Goal: Task Accomplishment & Management: Complete application form

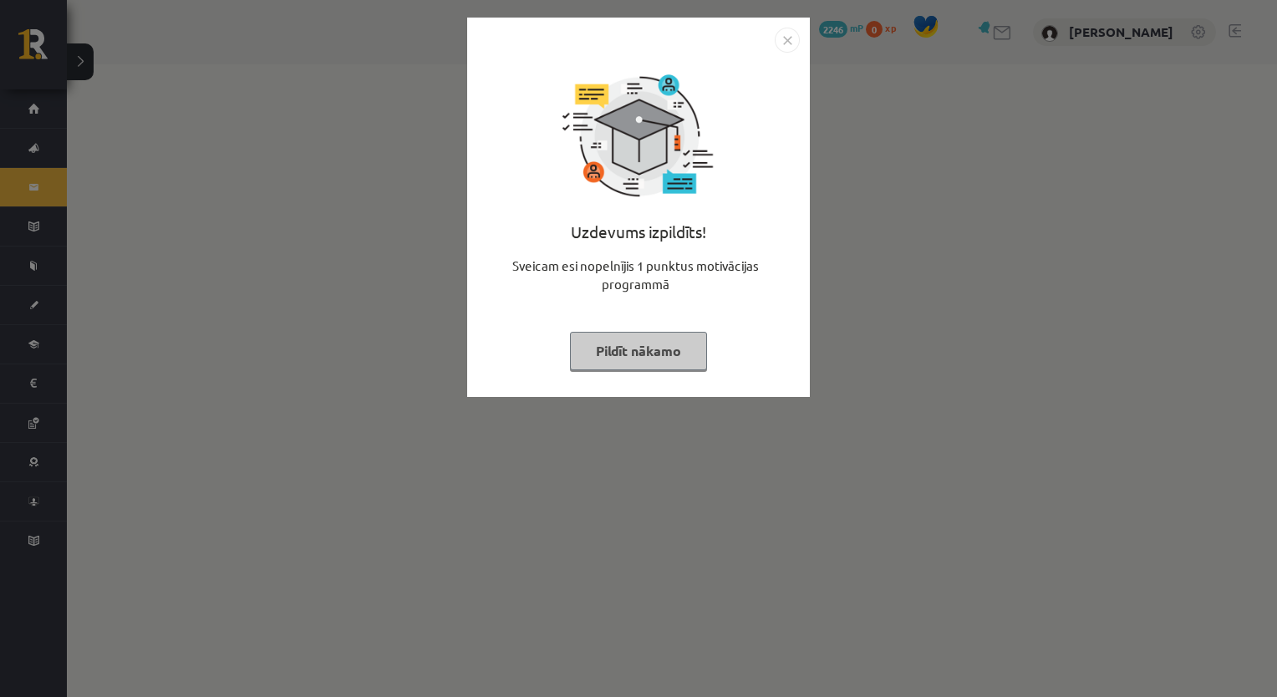
click at [645, 332] on button "Pildīt nākamo" at bounding box center [638, 351] width 137 height 38
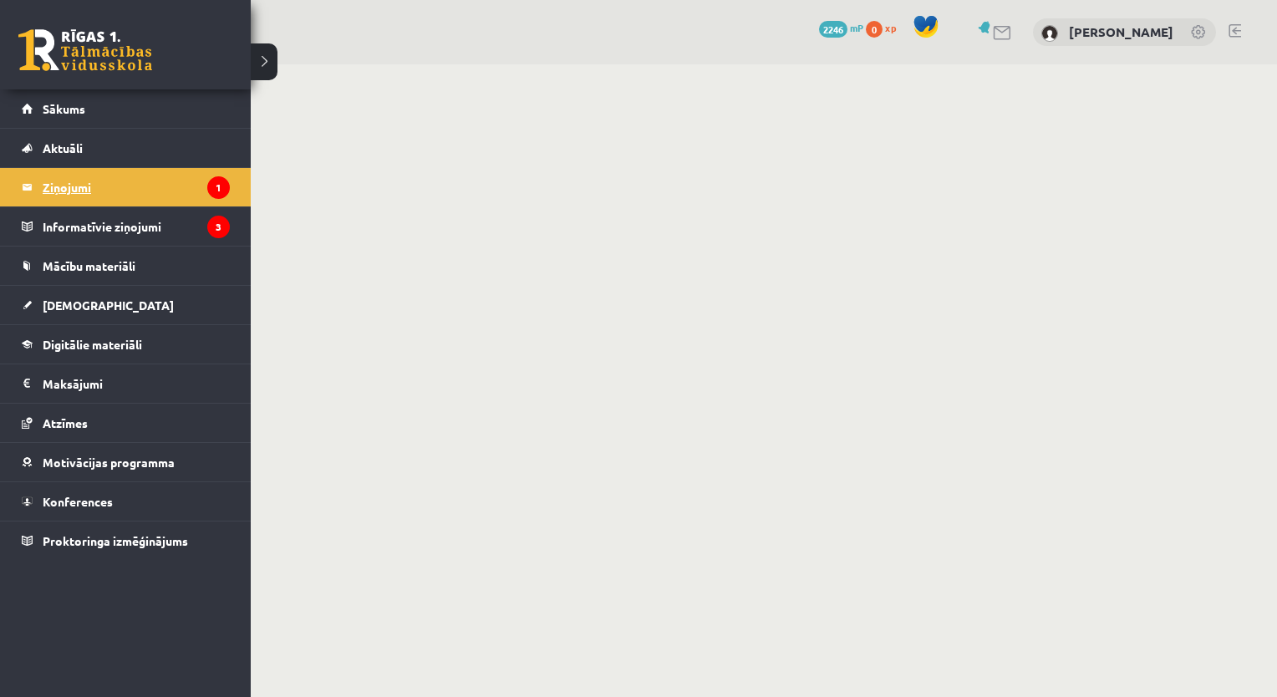
click at [69, 182] on legend "Ziņojumi 1" at bounding box center [136, 187] width 187 height 38
click at [74, 222] on legend "Informatīvie ziņojumi 3" at bounding box center [136, 226] width 187 height 38
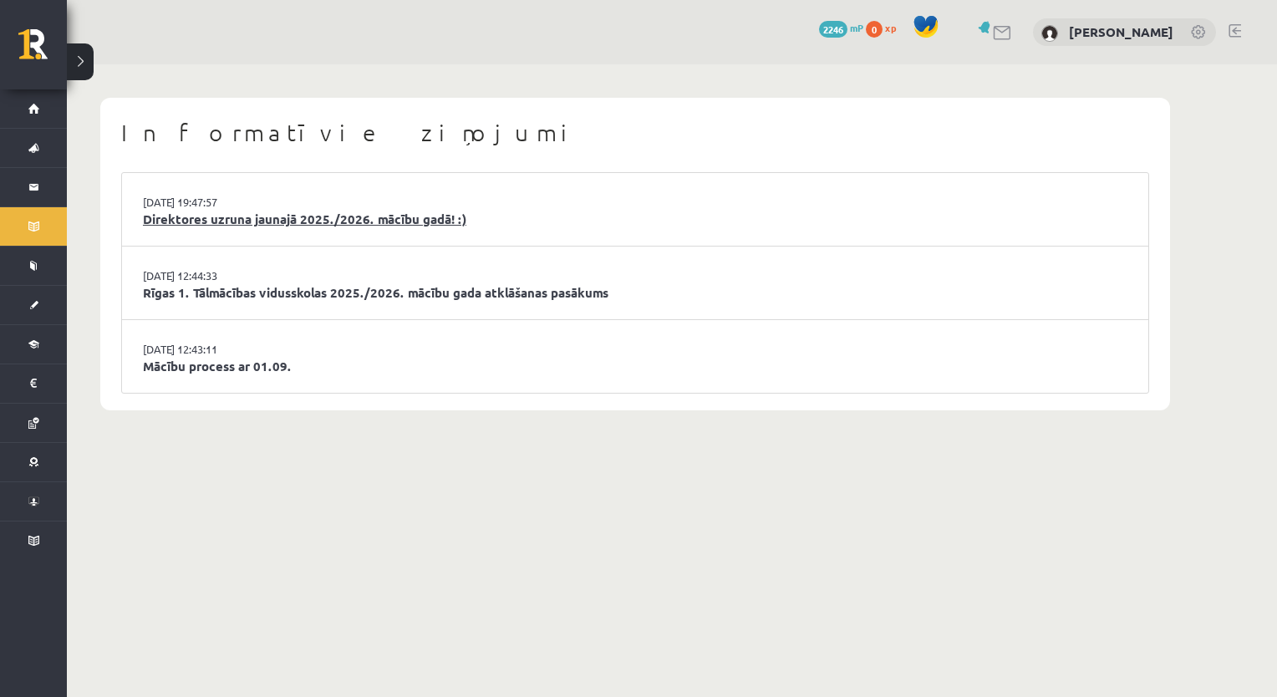
click at [342, 217] on link "Direktores uzruna jaunajā 2025./2026. mācību gadā! :)" at bounding box center [635, 219] width 985 height 19
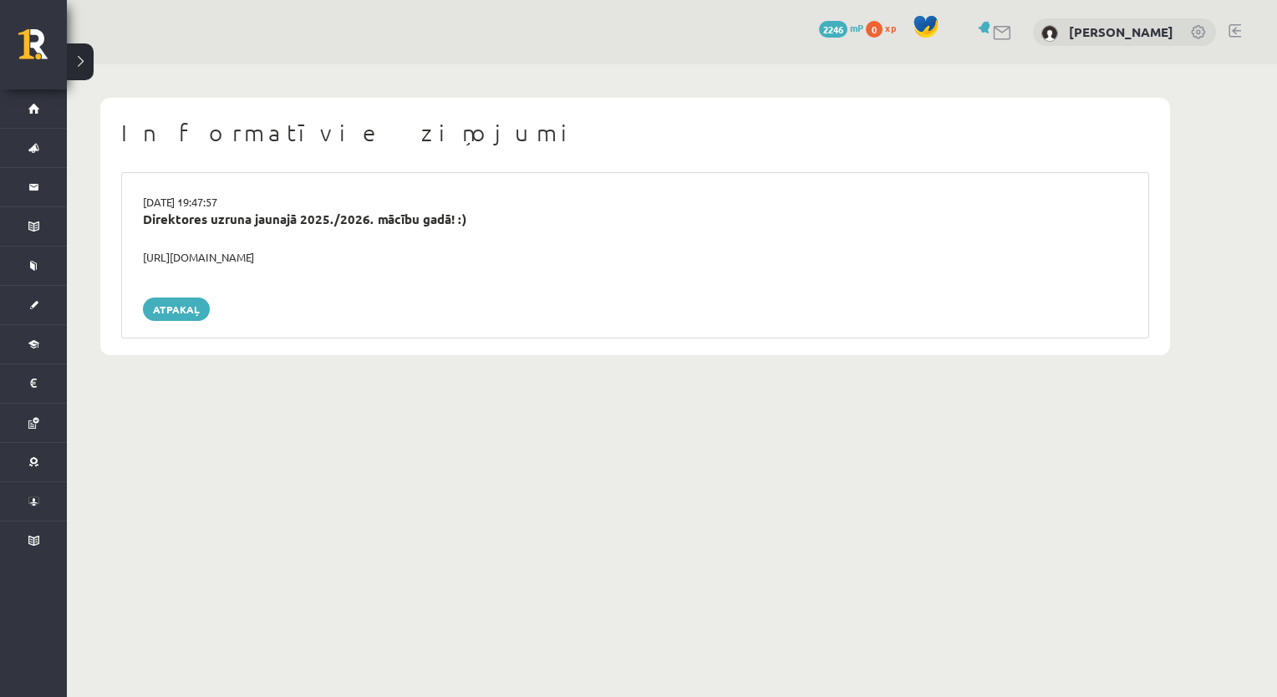
drag, startPoint x: 289, startPoint y: 258, endPoint x: 372, endPoint y: 263, distance: 82.9
click at [126, 257] on div "29.08.2025 19:47:57 Direktores uzruna jaunajā 2025./2026. mācību gadā! :) https…" at bounding box center [635, 255] width 1028 height 166
click at [313, 257] on div "https://youtube.com/shorts/lM8RsWyzCn4" at bounding box center [635, 257] width 1010 height 17
click at [260, 290] on div "29.08.2025 19:47:57 Direktores uzruna jaunajā 2025./2026. mācību gadā! :) https…" at bounding box center [635, 255] width 1028 height 166
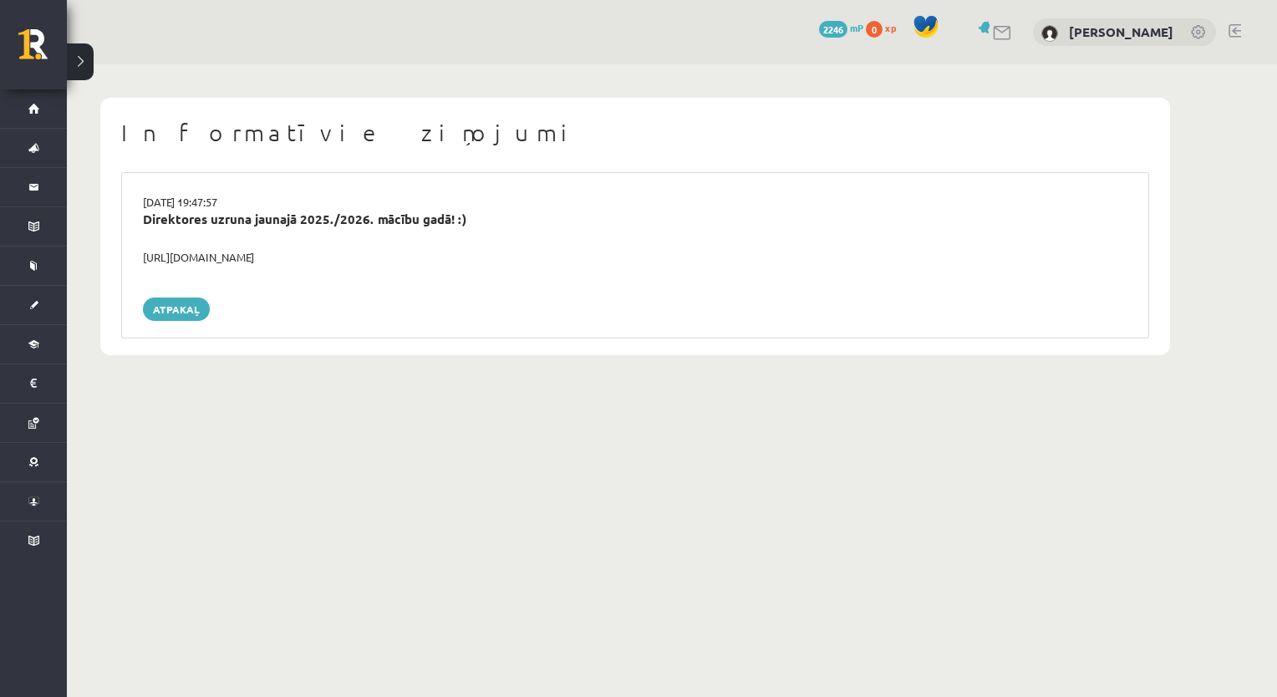
click at [274, 253] on div "https://youtube.com/shorts/lM8RsWyzCn4" at bounding box center [635, 257] width 1010 height 17
drag, startPoint x: 368, startPoint y: 252, endPoint x: 140, endPoint y: 252, distance: 227.4
click at [140, 252] on div "https://youtube.com/shorts/lM8RsWyzCn4" at bounding box center [635, 257] width 1010 height 17
copy div "https://youtube.com/shorts/lM8RsWyzCn4"
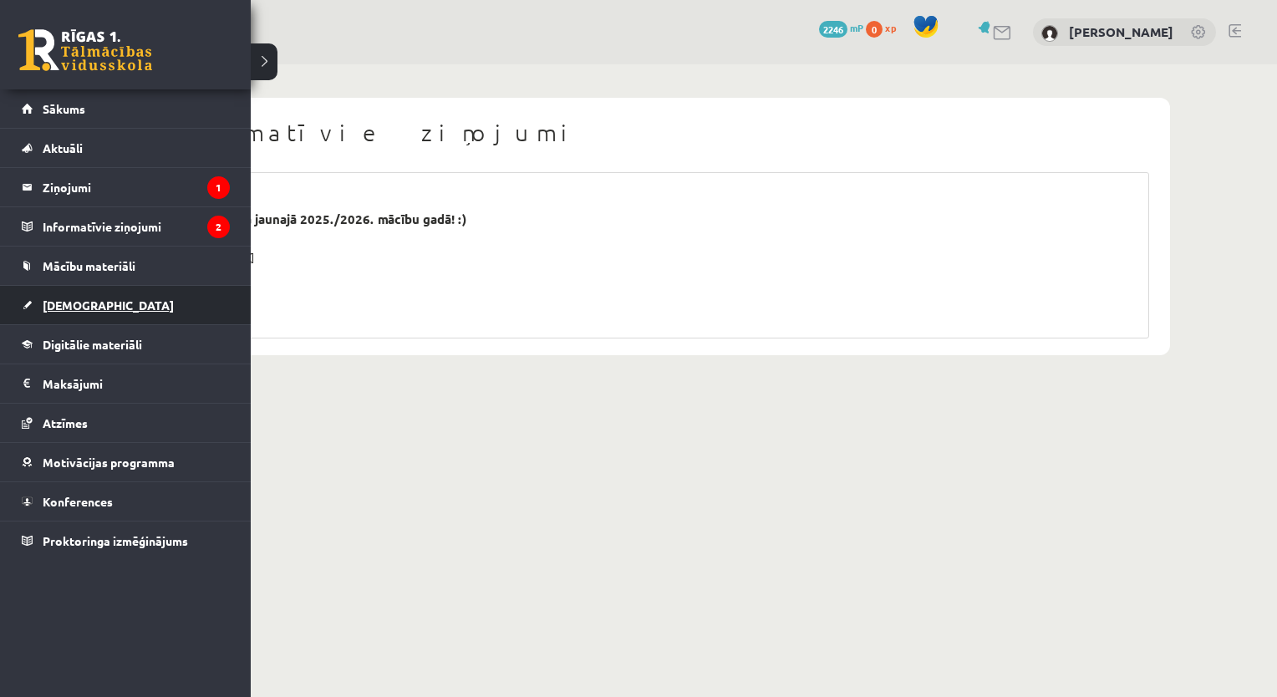
click at [45, 302] on span "[DEMOGRAPHIC_DATA]" at bounding box center [108, 305] width 131 height 15
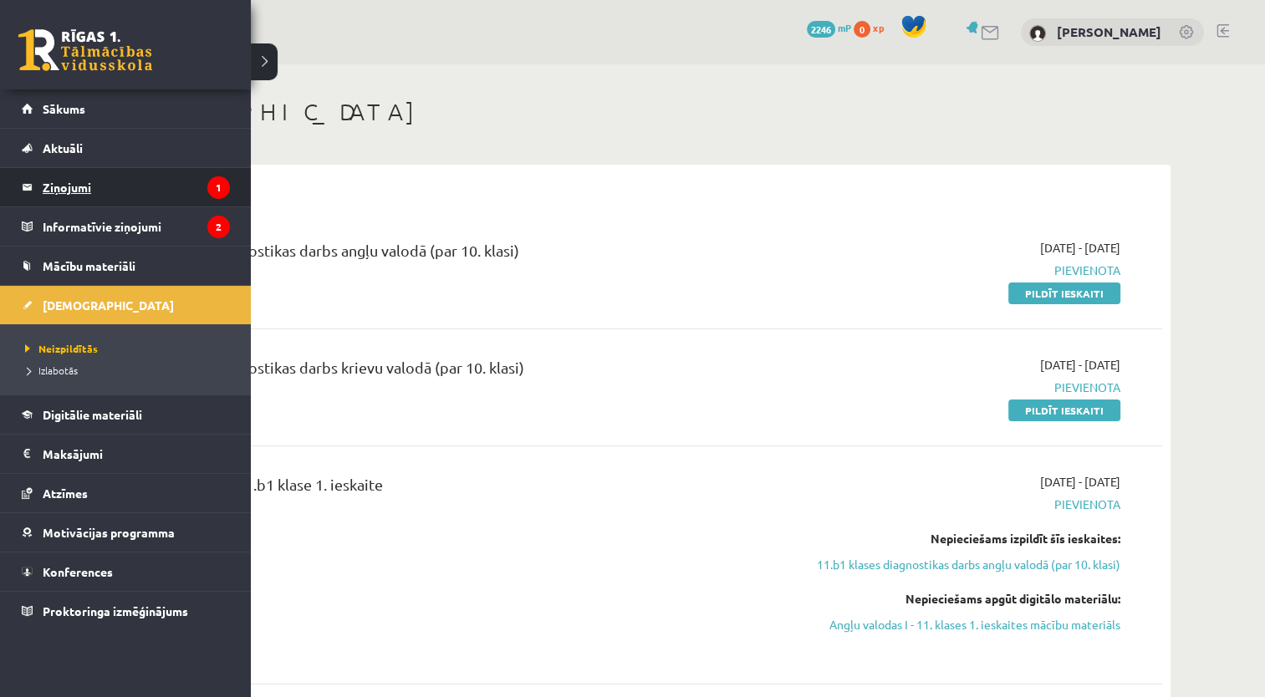
click at [87, 196] on legend "Ziņojumi 1" at bounding box center [136, 187] width 187 height 38
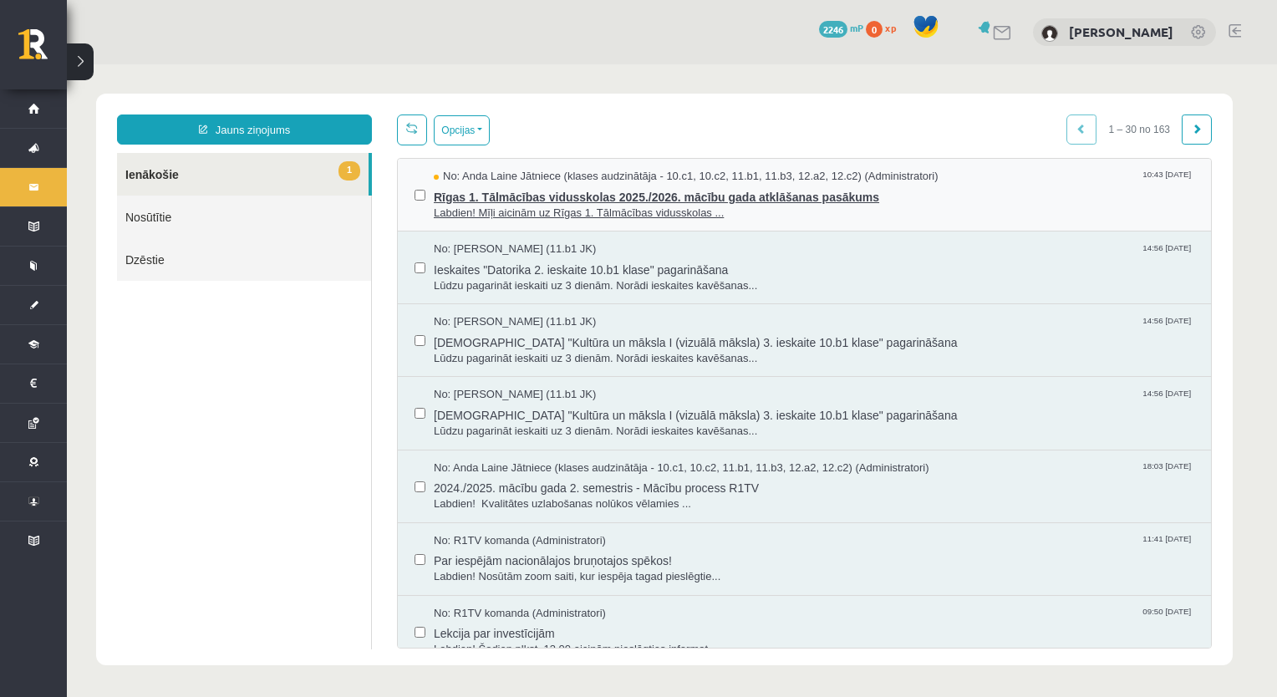
click at [473, 215] on span "Labdien! Mīļi aicinām uz Rīgas 1. Tālmācības vidusskolas ..." at bounding box center [814, 214] width 761 height 16
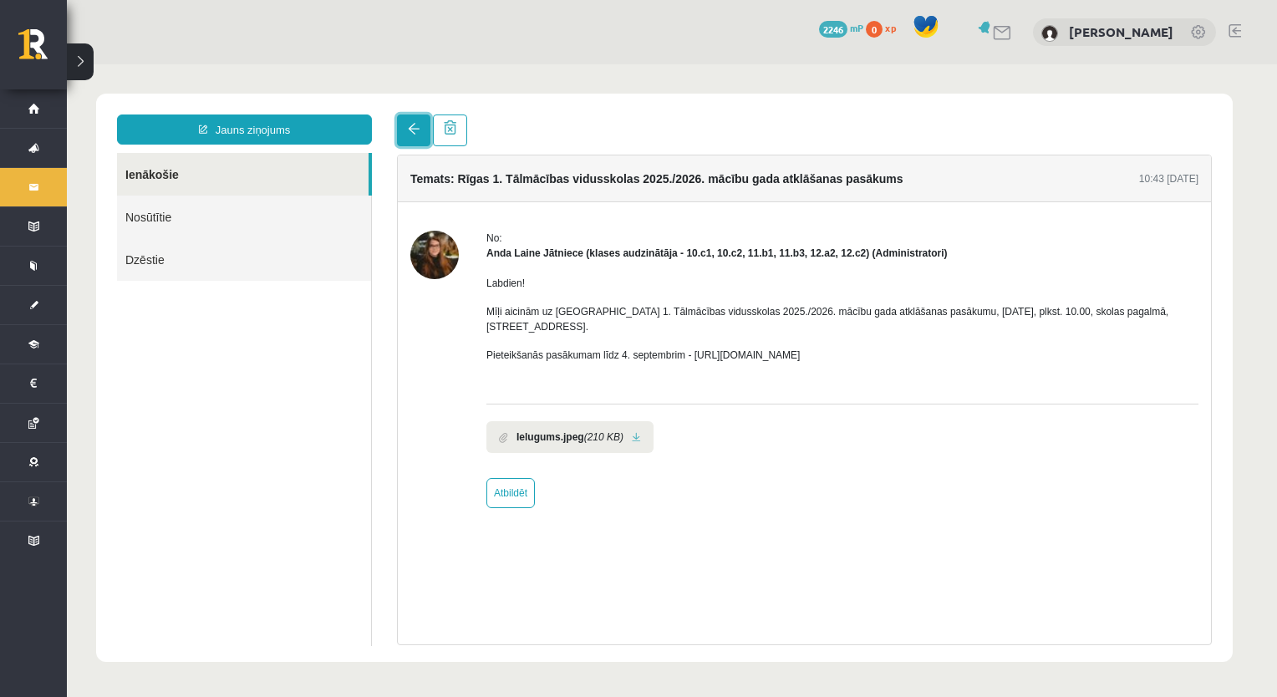
click at [411, 135] on link at bounding box center [413, 131] width 33 height 32
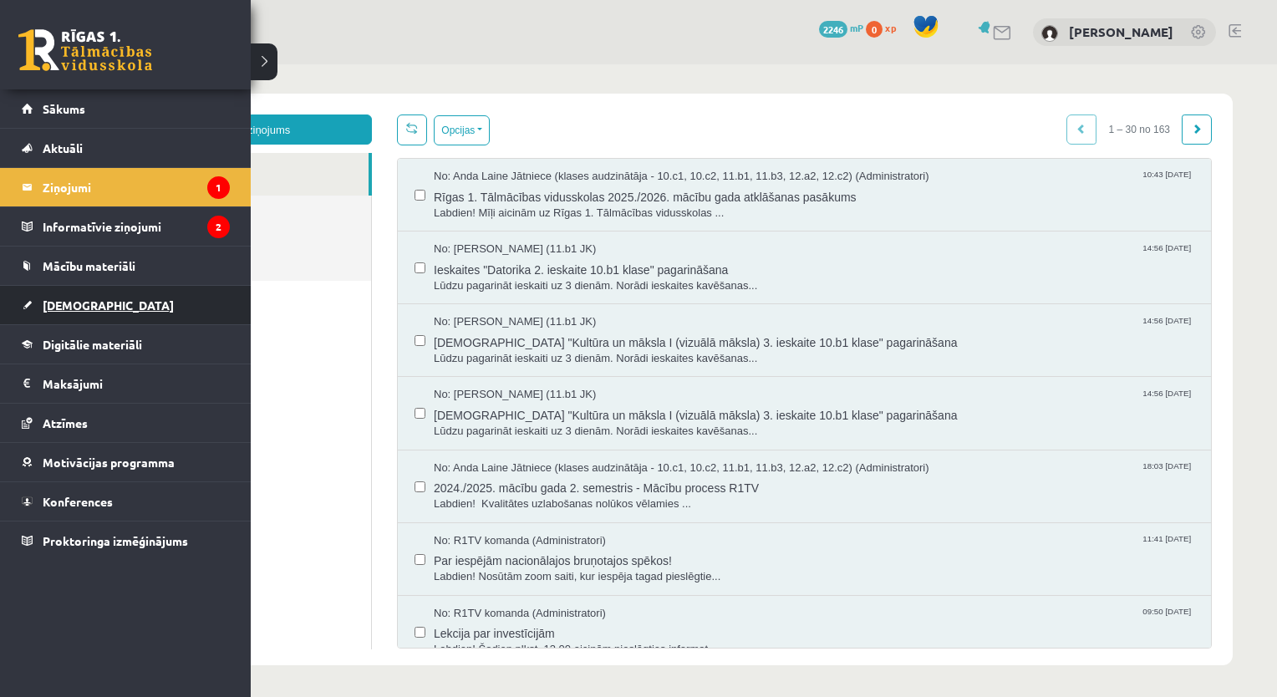
click at [40, 301] on link "[DEMOGRAPHIC_DATA]" at bounding box center [126, 305] width 208 height 38
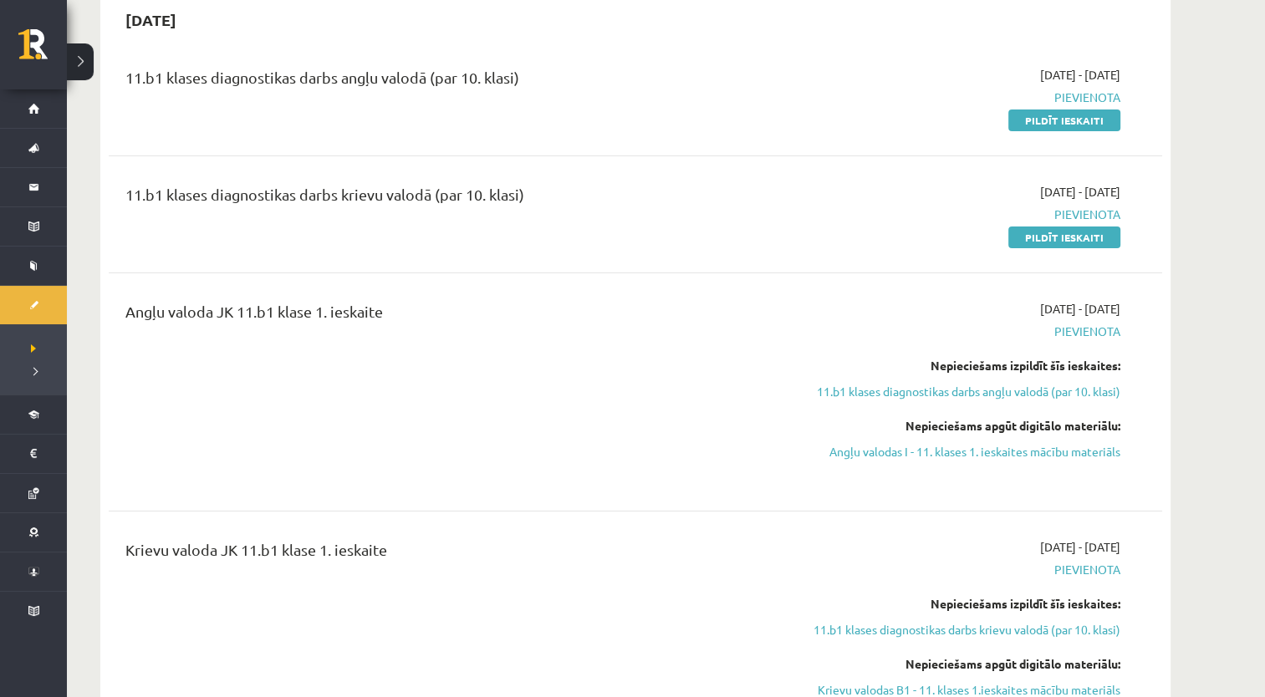
scroll to position [167, 0]
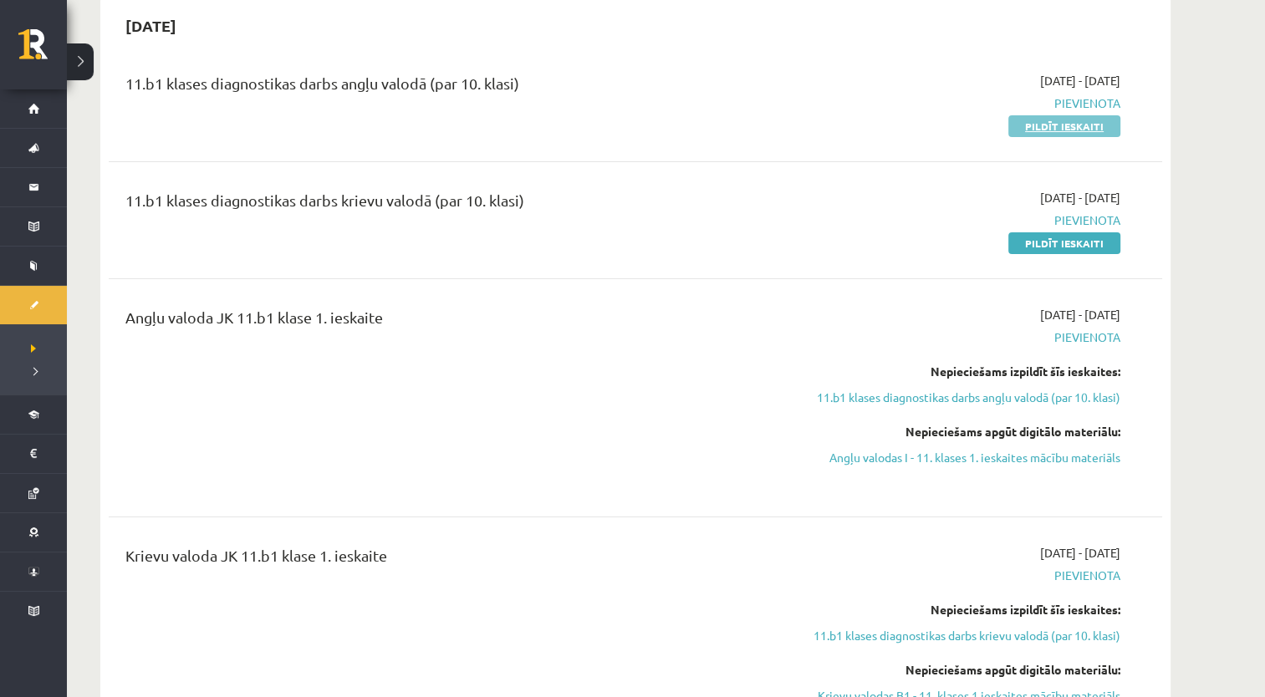
click at [1034, 125] on link "Pildīt ieskaiti" at bounding box center [1064, 126] width 112 height 22
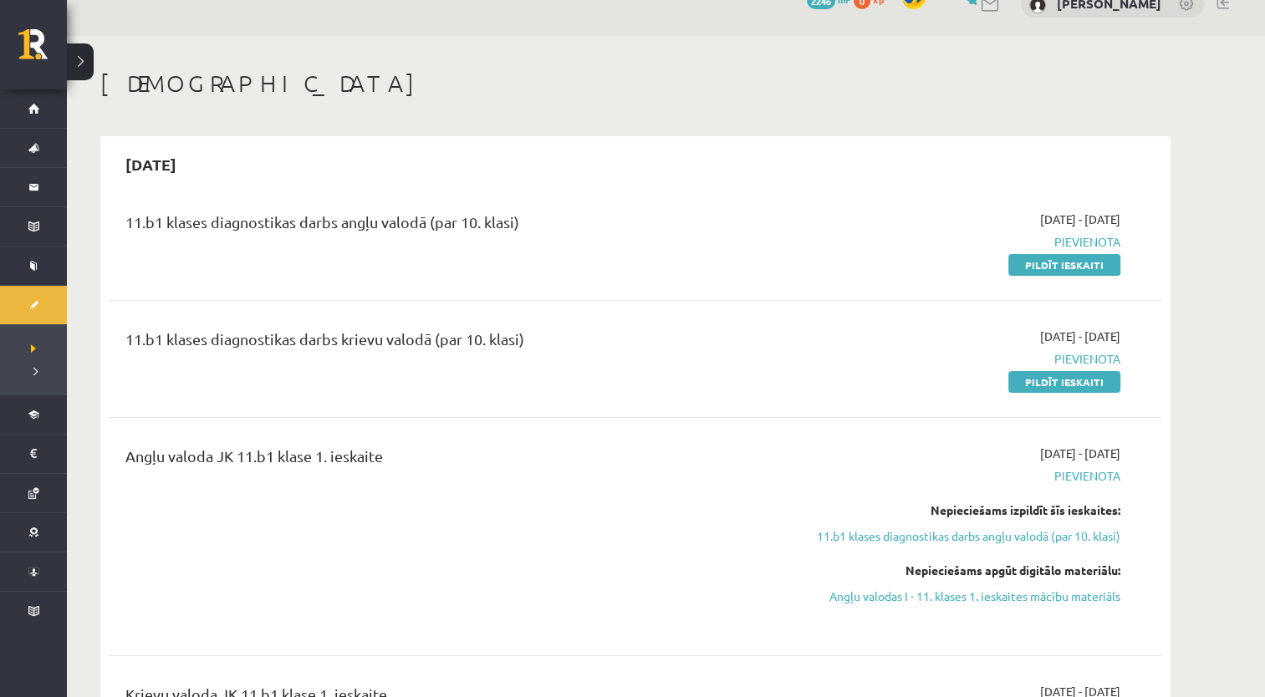
scroll to position [0, 0]
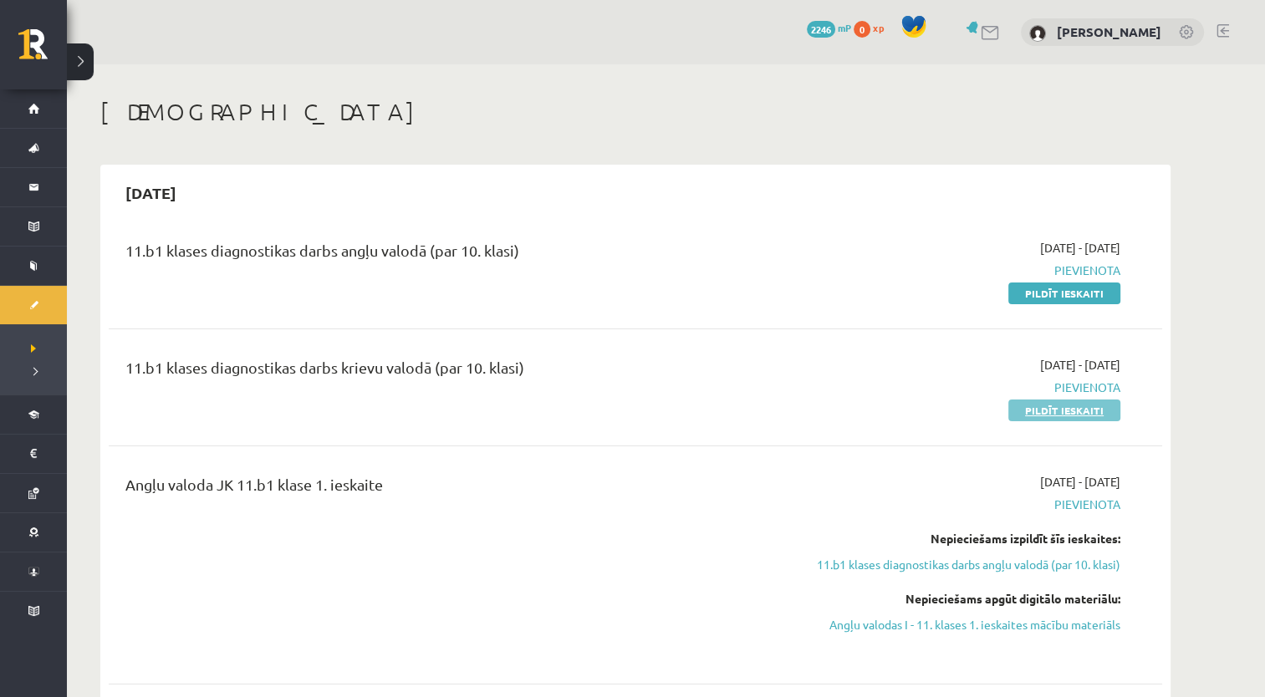
click at [1067, 410] on link "Pildīt ieskaiti" at bounding box center [1064, 411] width 112 height 22
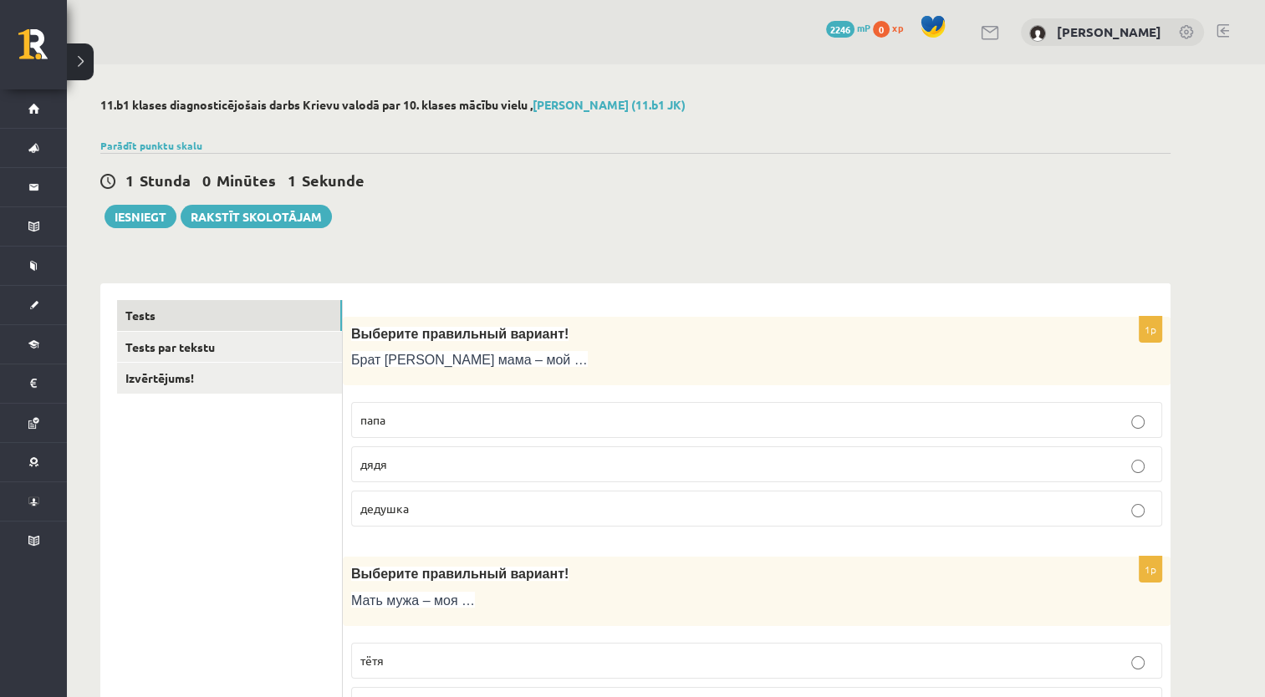
scroll to position [84, 0]
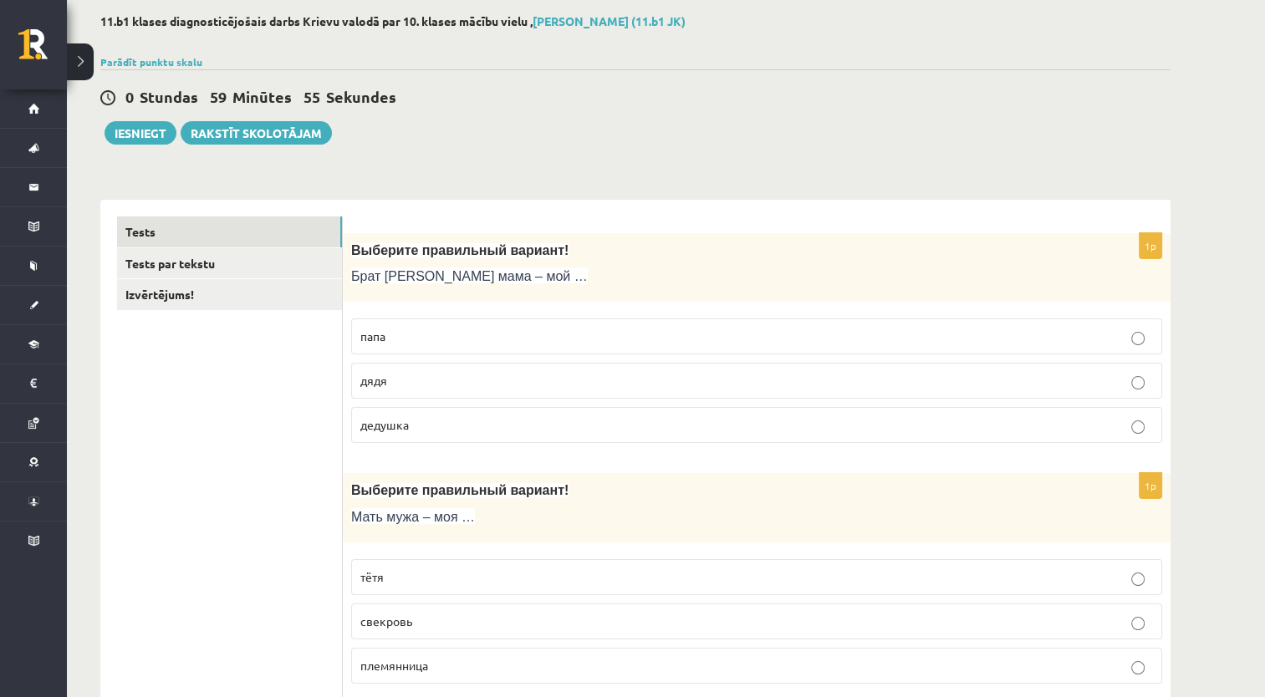
drag, startPoint x: 474, startPoint y: 390, endPoint x: 471, endPoint y: 425, distance: 35.2
drag, startPoint x: 471, startPoint y: 425, endPoint x: 416, endPoint y: 370, distance: 78.0
click at [416, 371] on label "дядя" at bounding box center [756, 381] width 811 height 36
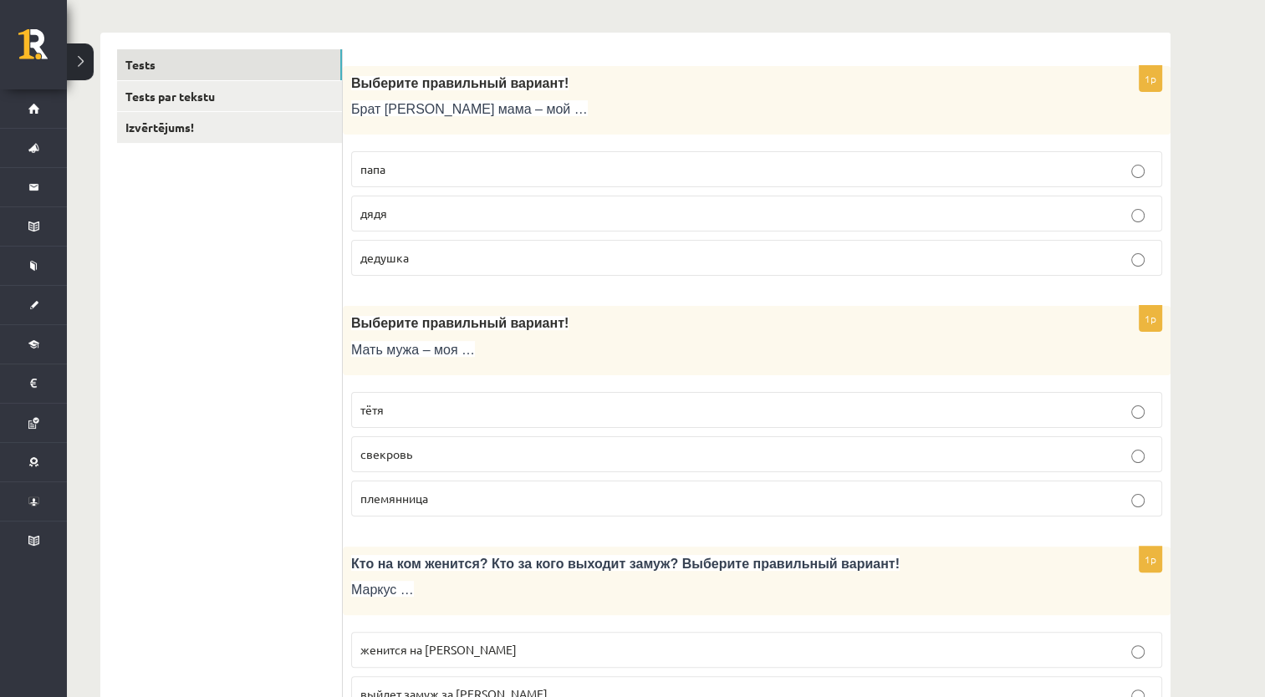
scroll to position [334, 0]
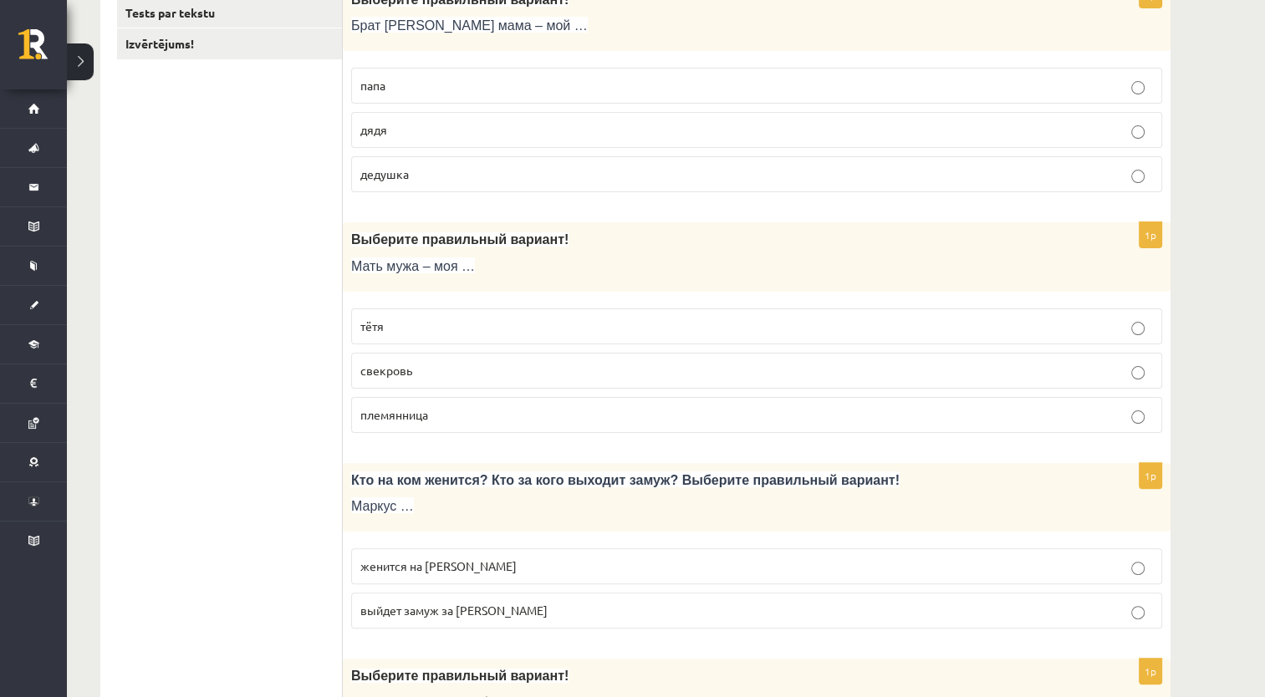
click at [545, 369] on p "свекровь" at bounding box center [756, 371] width 792 height 18
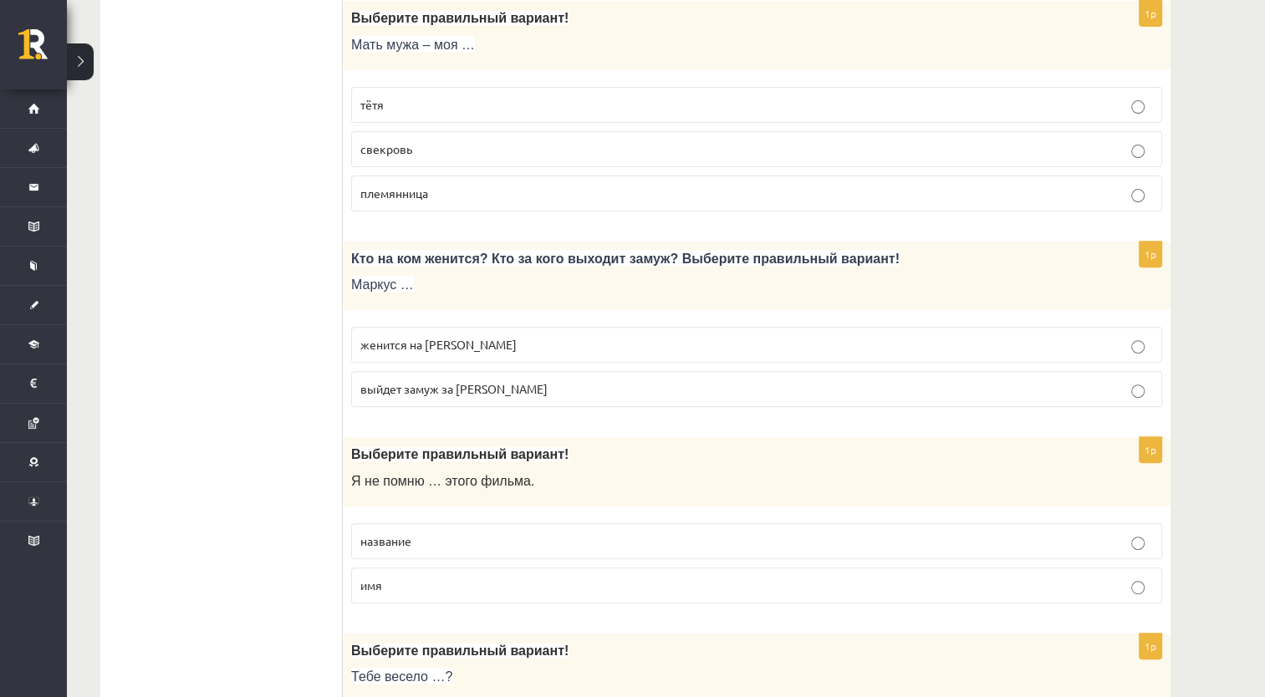
scroll to position [585, 0]
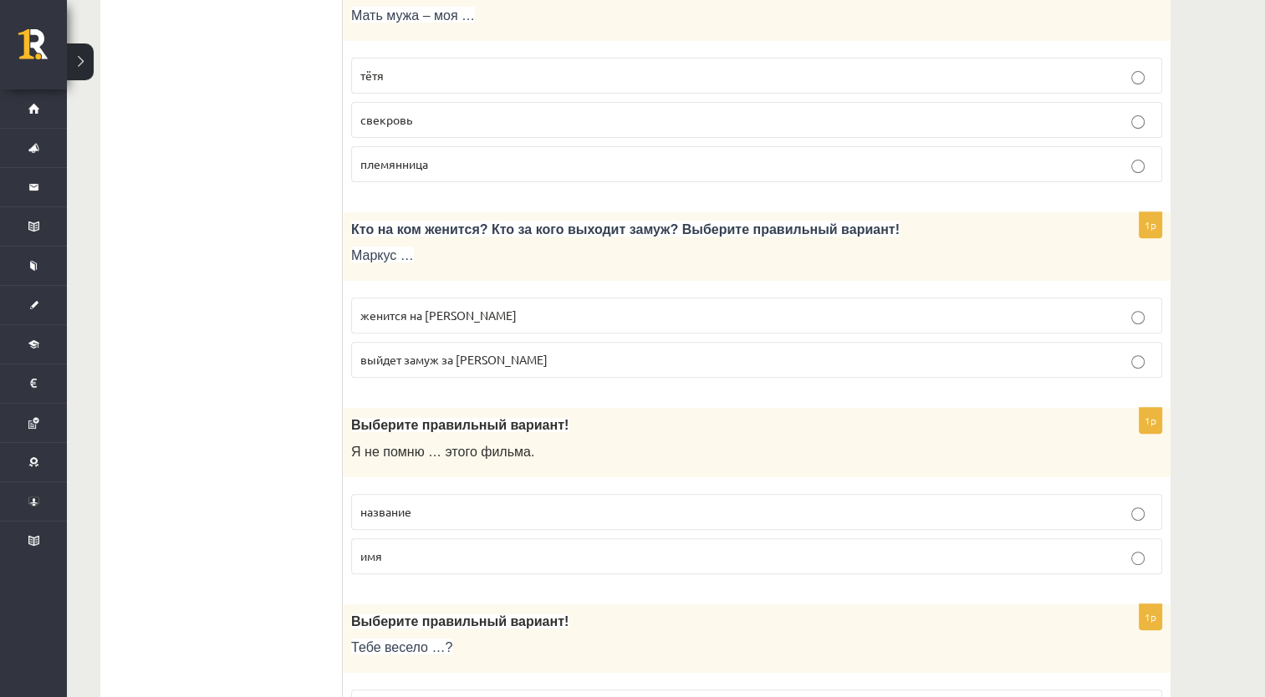
click at [603, 313] on p "женится на Агнии" at bounding box center [756, 316] width 792 height 18
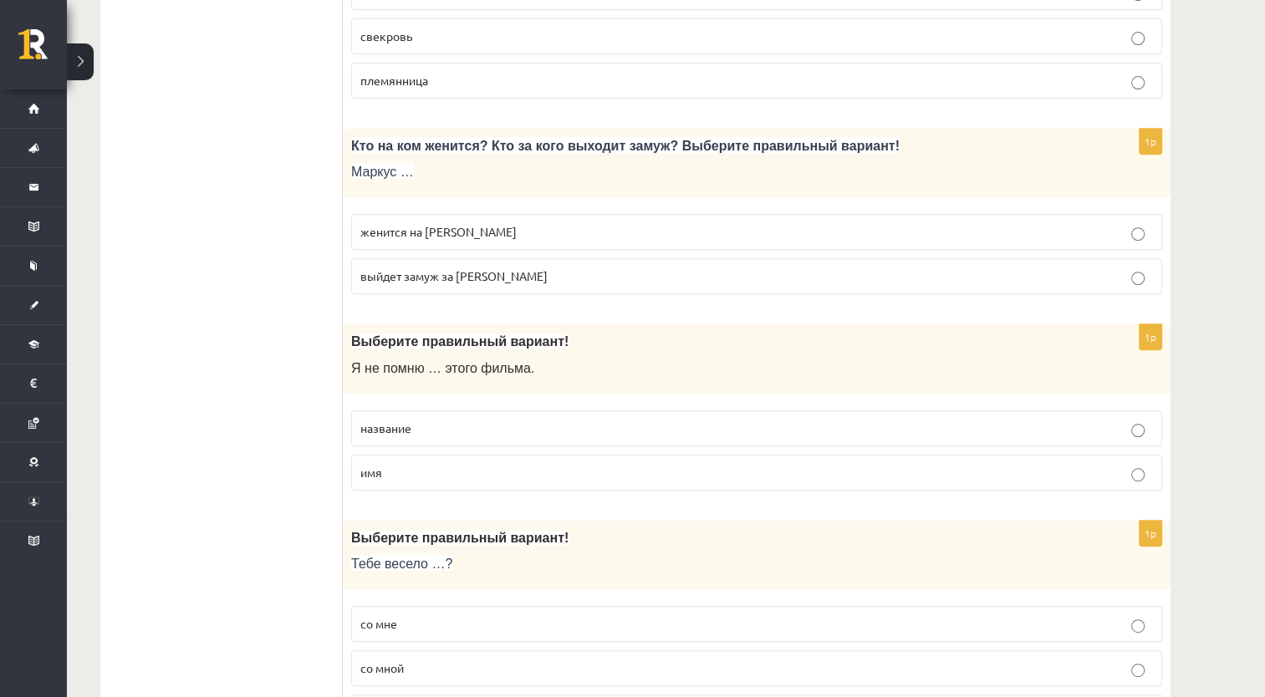
scroll to position [752, 0]
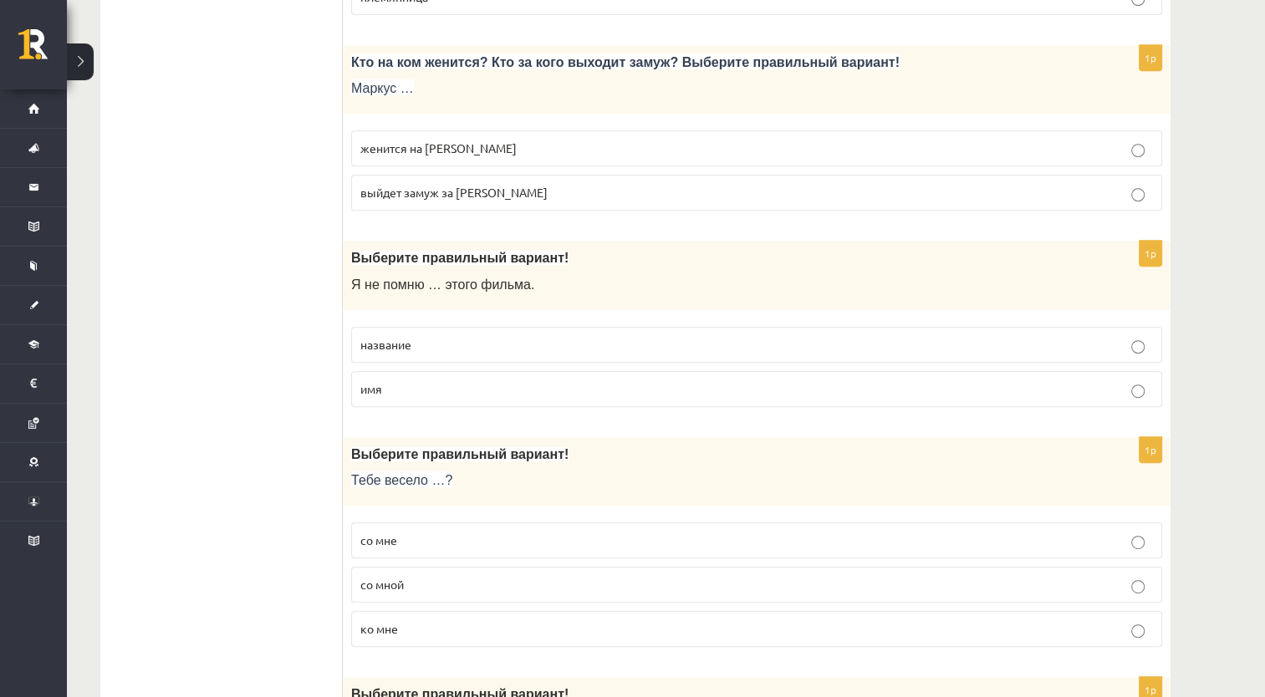
click at [514, 342] on p "название" at bounding box center [756, 345] width 792 height 18
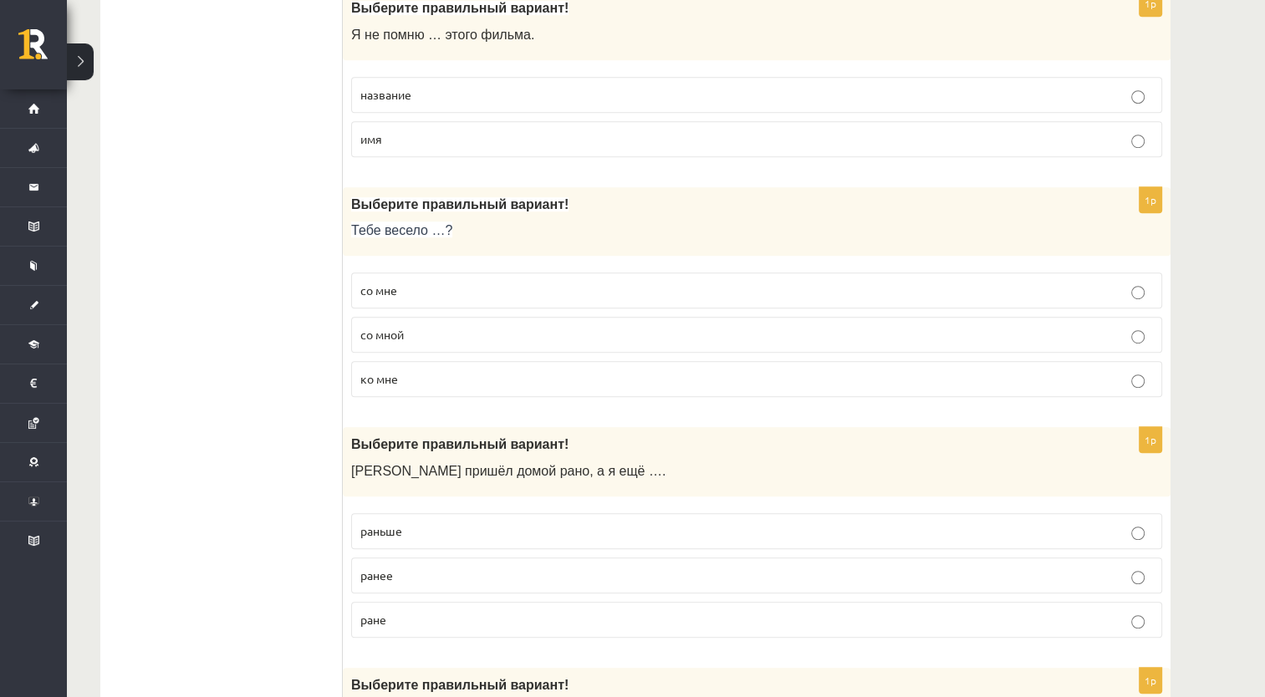
scroll to position [1003, 0]
click at [486, 329] on p "со мной" at bounding box center [756, 334] width 792 height 18
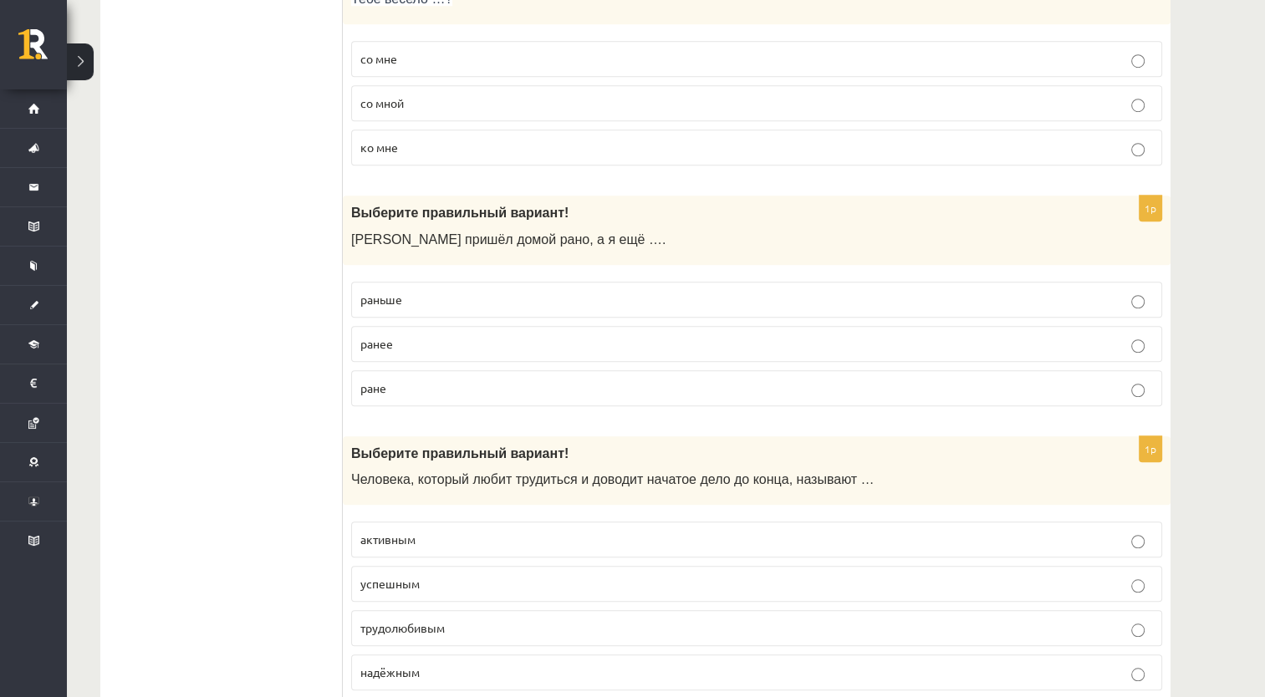
scroll to position [1338, 0]
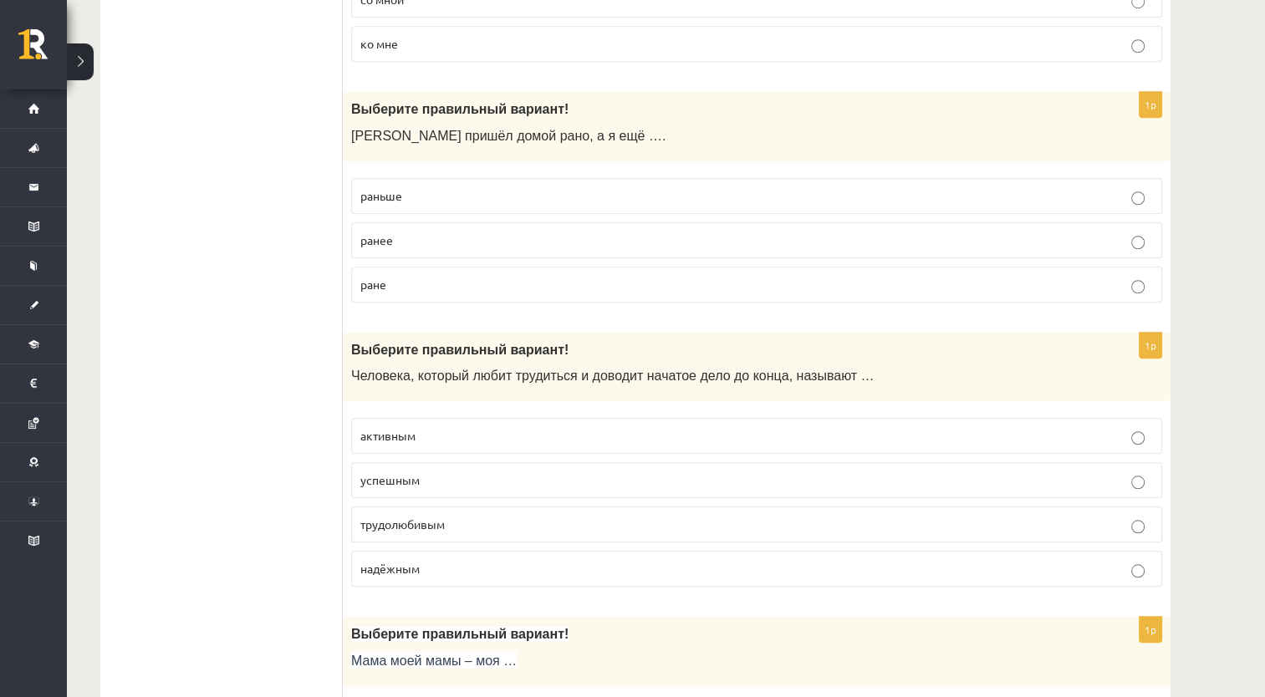
click at [515, 200] on label "раньше" at bounding box center [756, 196] width 811 height 36
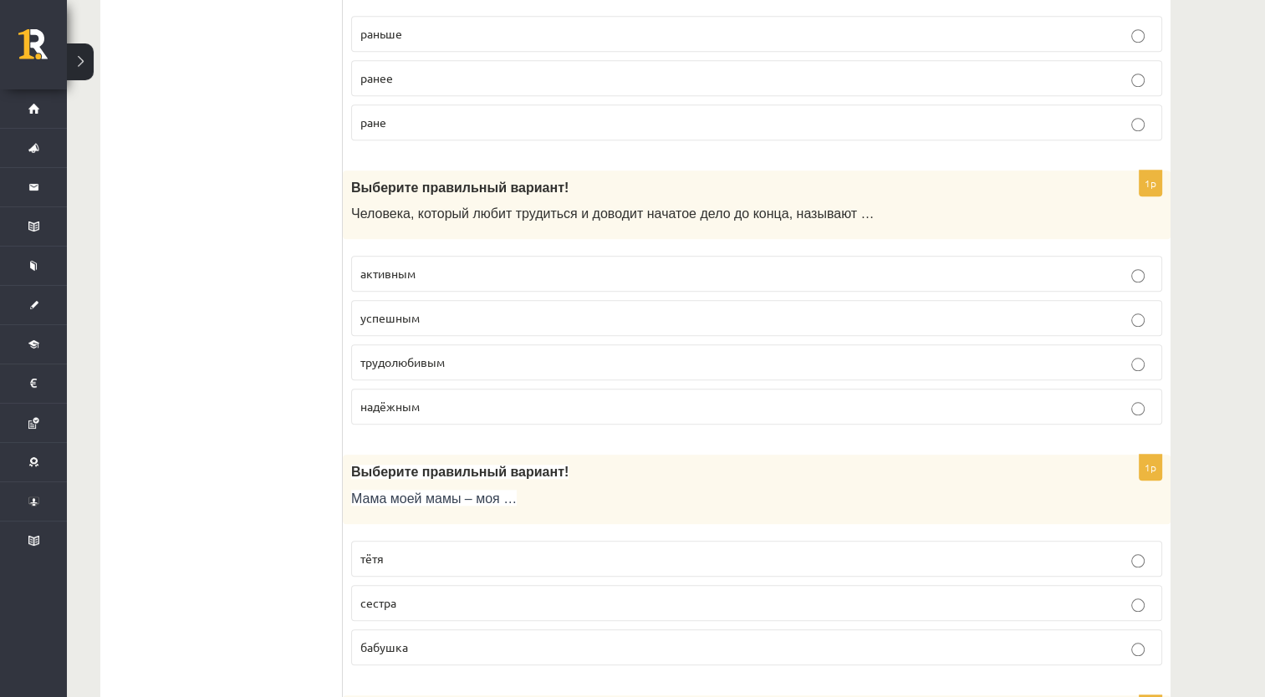
scroll to position [1505, 0]
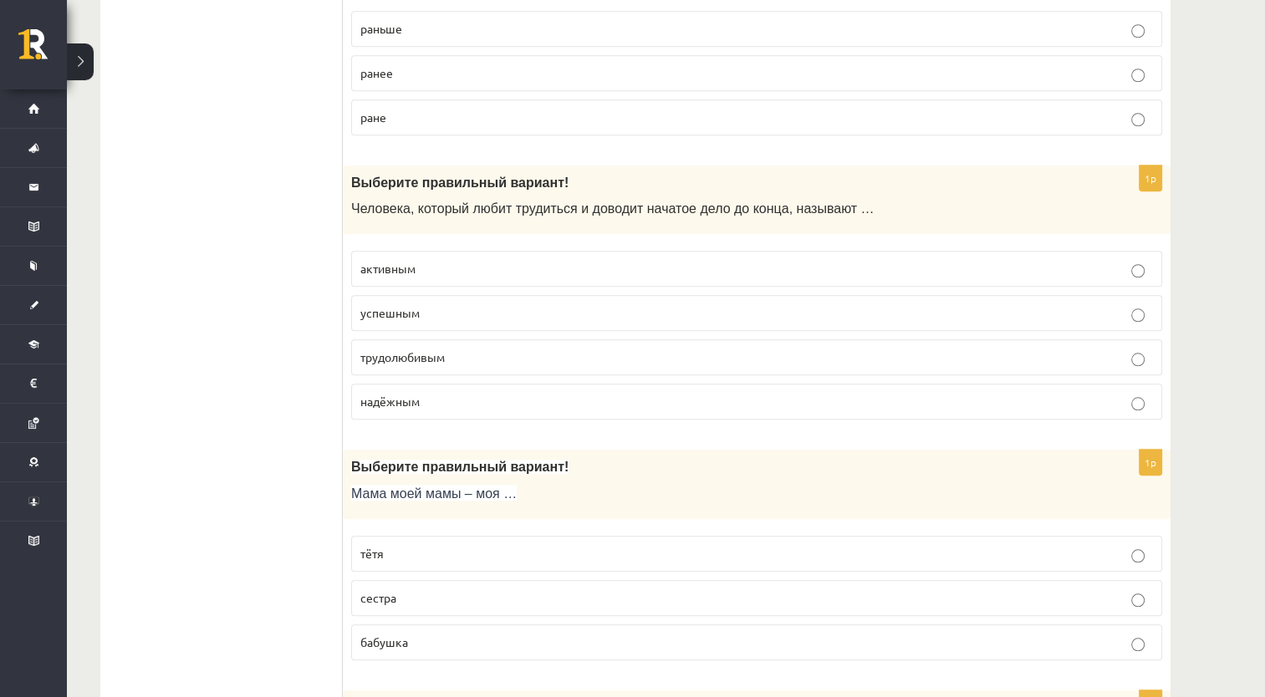
click at [542, 352] on p "трудолюбивым" at bounding box center [756, 358] width 792 height 18
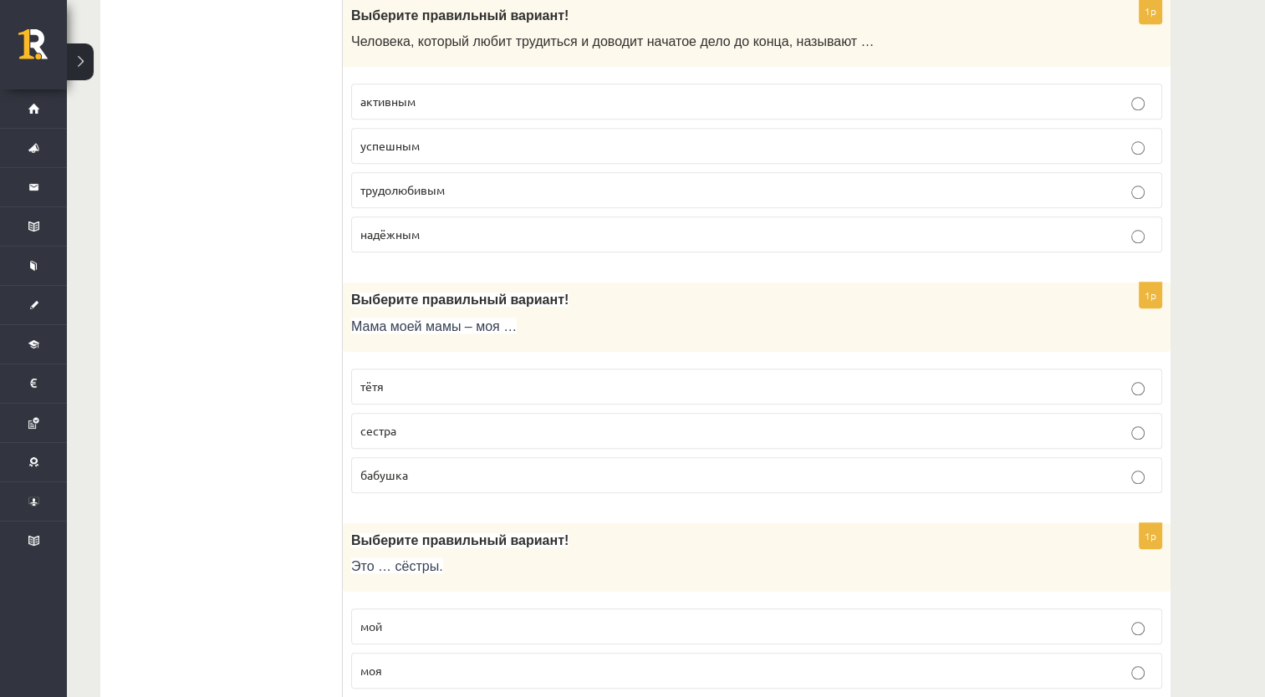
scroll to position [1755, 0]
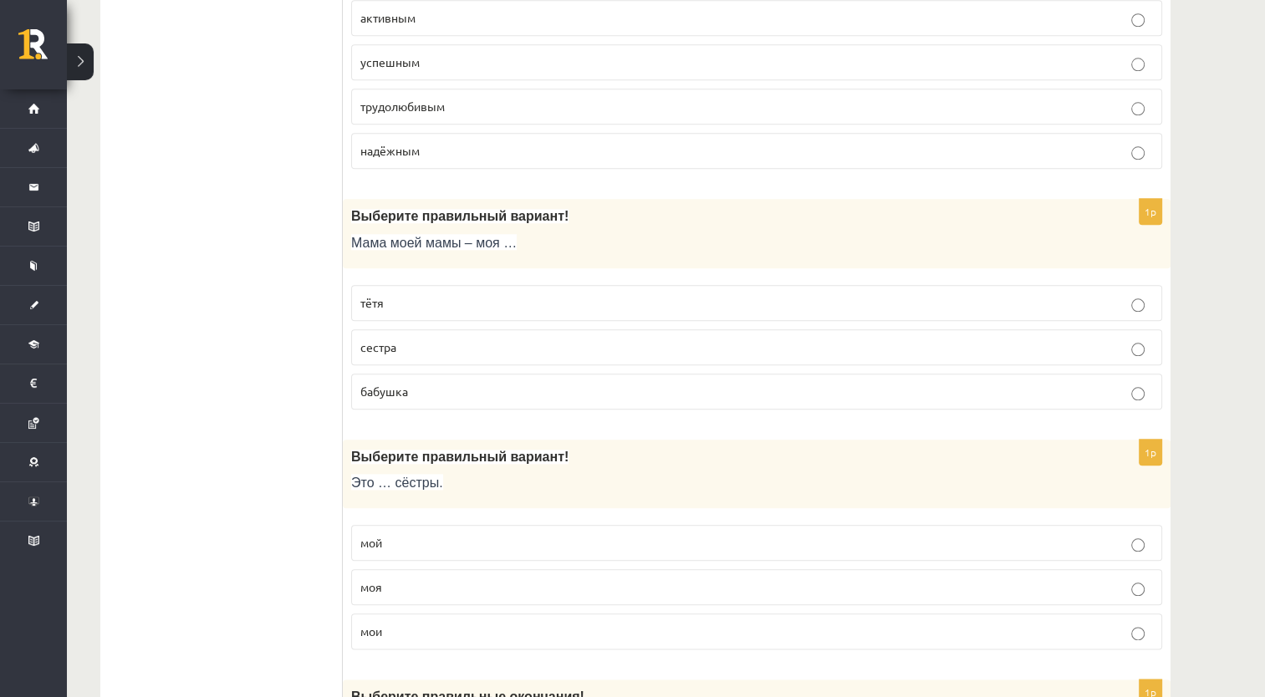
click at [486, 386] on p "бабушка" at bounding box center [756, 392] width 792 height 18
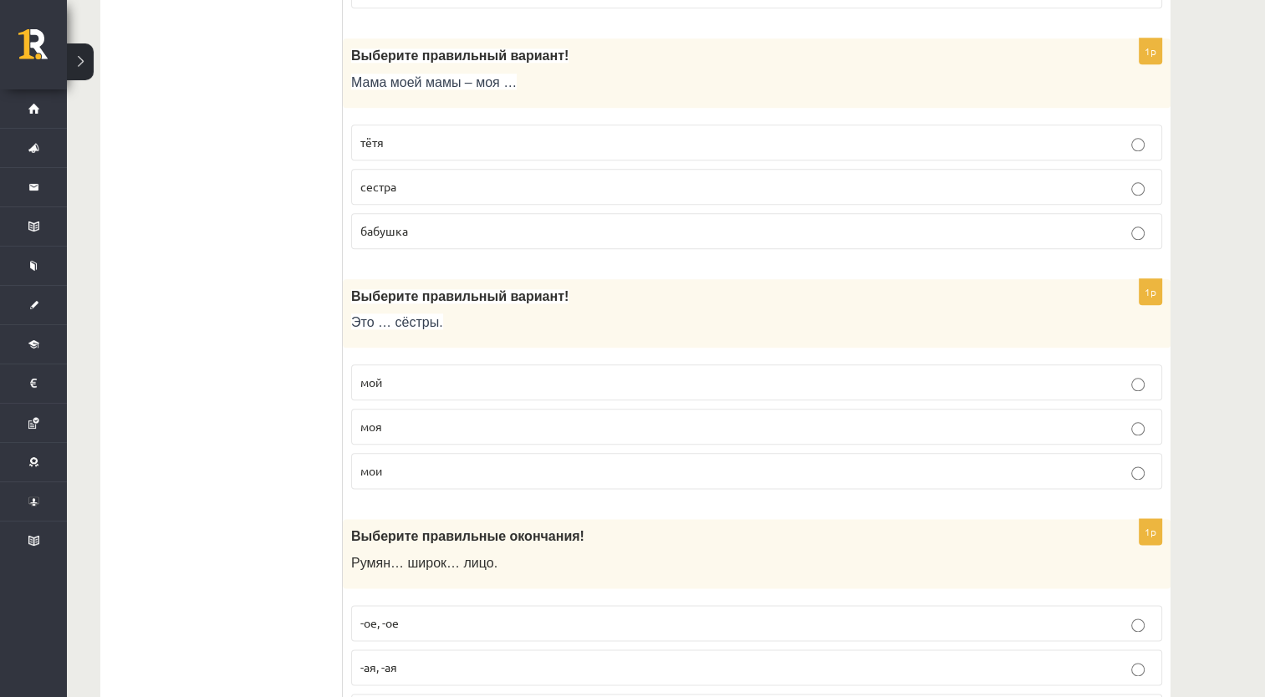
scroll to position [1923, 0]
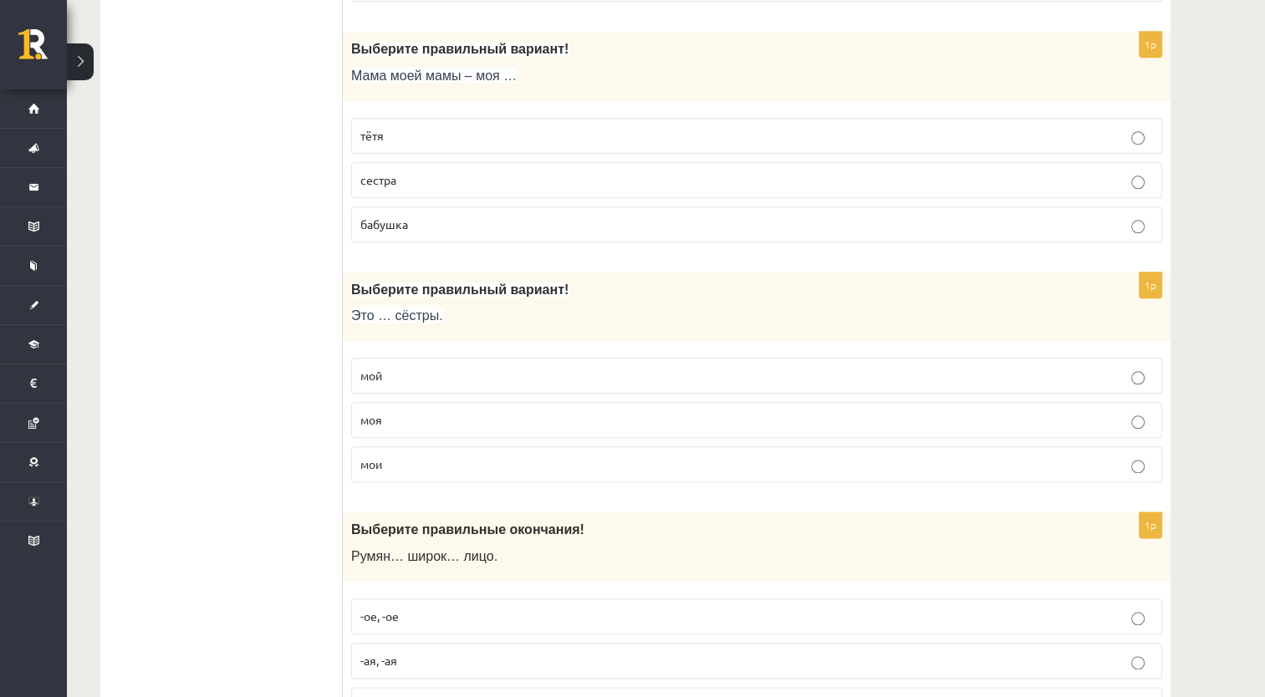
click at [437, 456] on p "мои" at bounding box center [756, 465] width 792 height 18
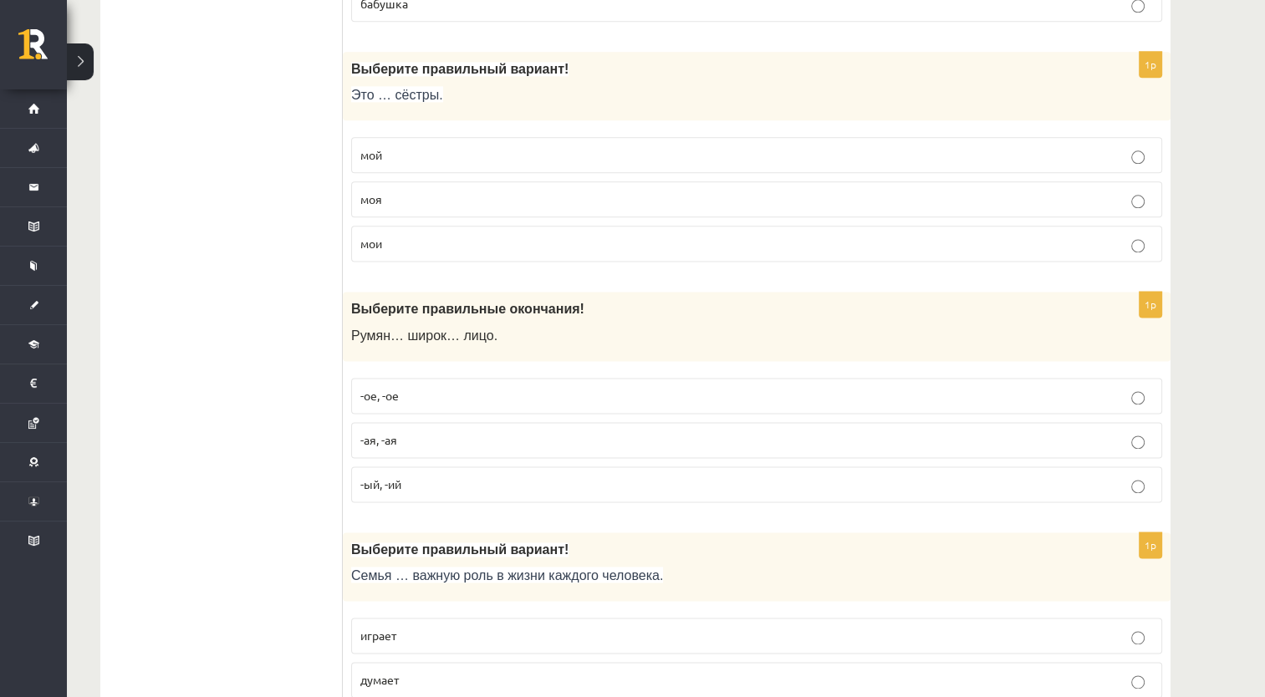
scroll to position [2173, 0]
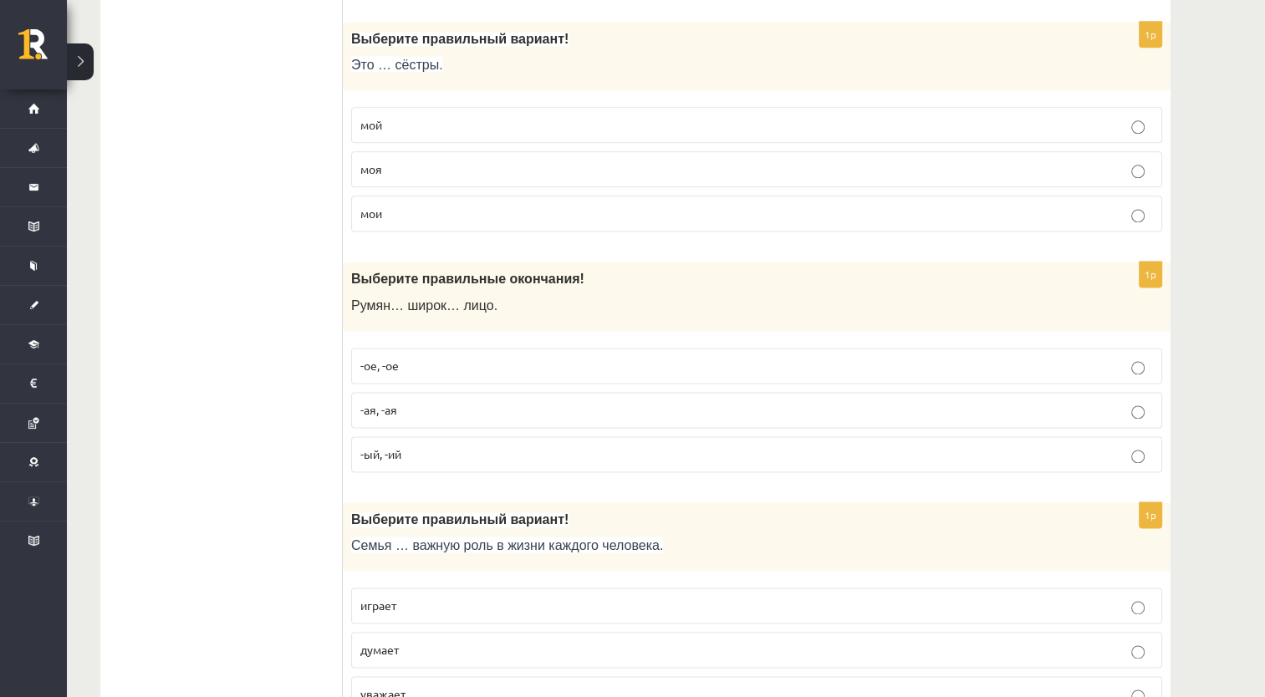
click at [455, 357] on p "-ое, -ое" at bounding box center [756, 366] width 792 height 18
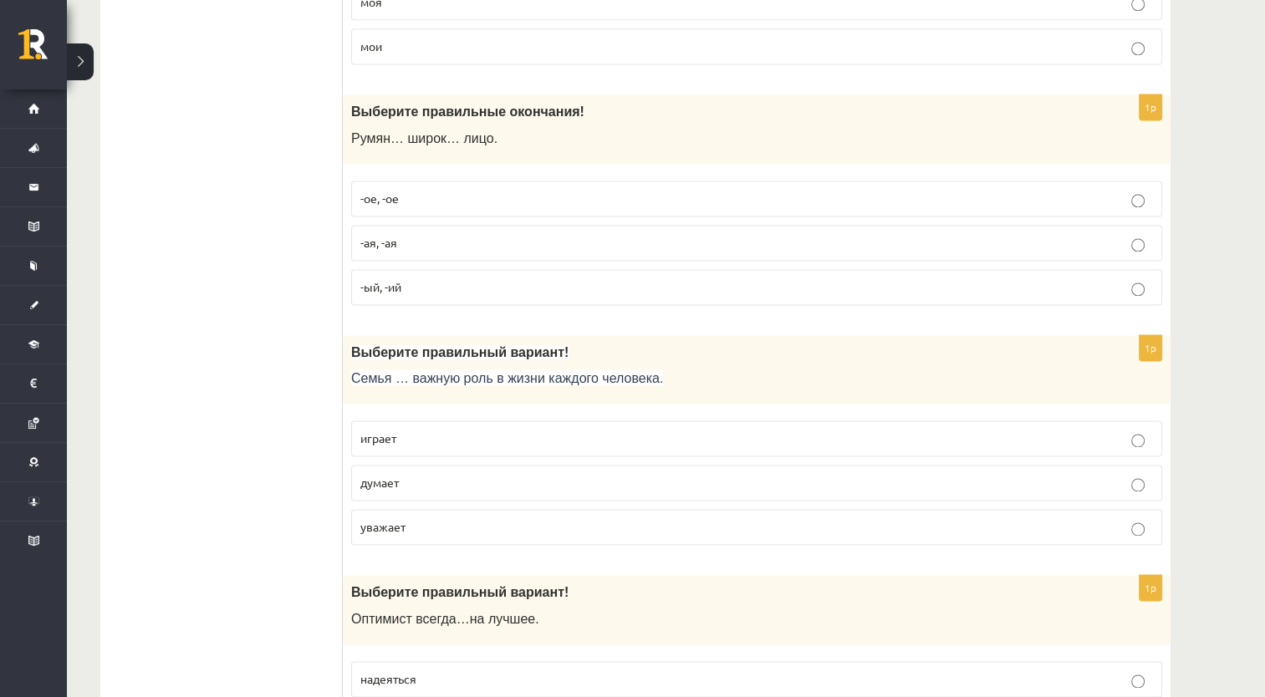
scroll to position [2424, 0]
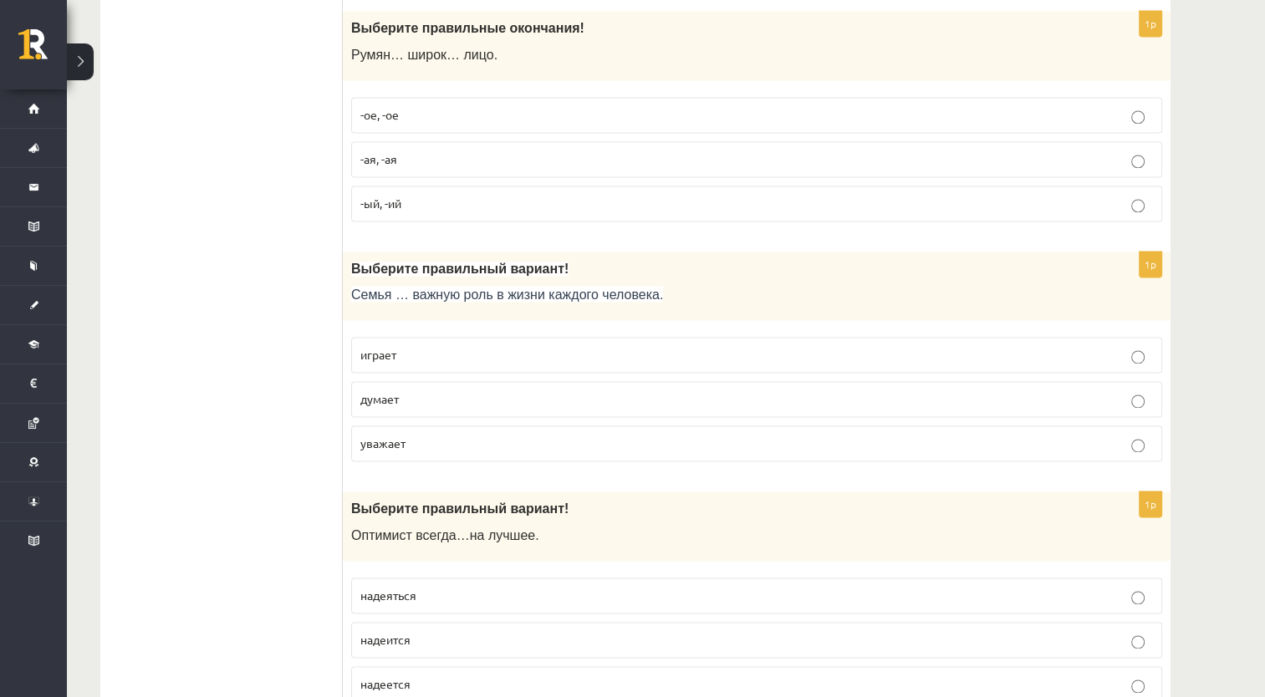
click at [487, 355] on label "играет" at bounding box center [756, 355] width 811 height 36
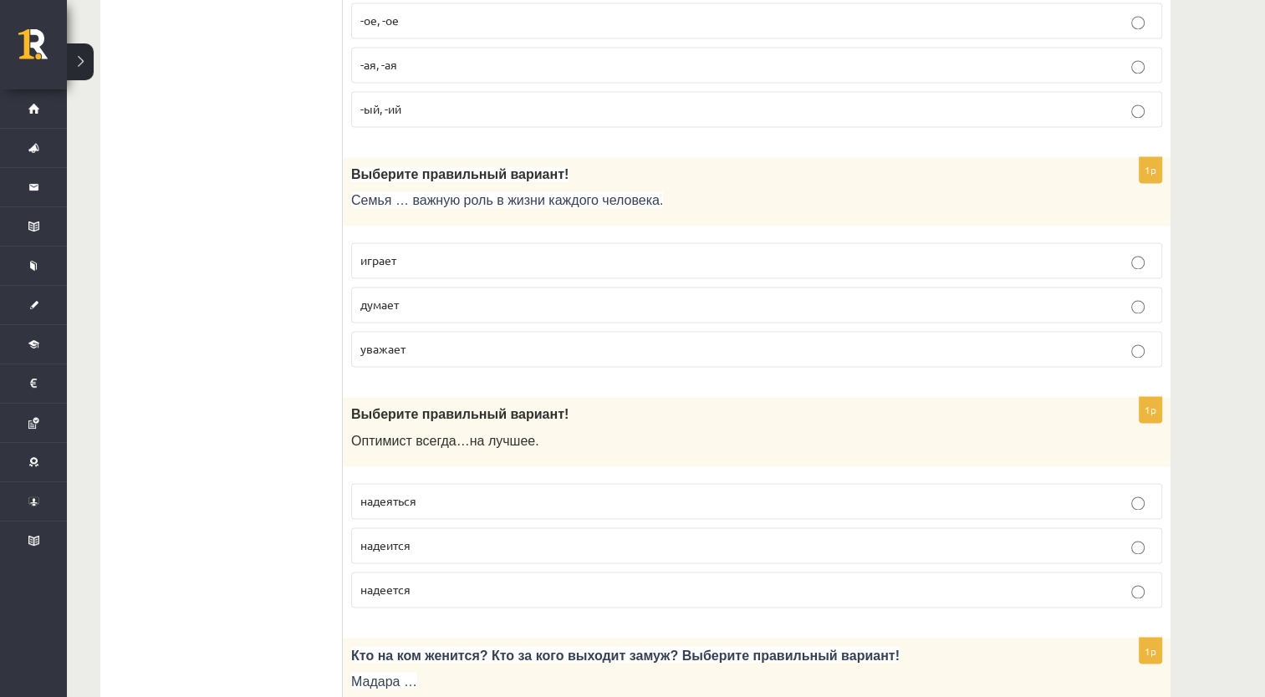
scroll to position [2591, 0]
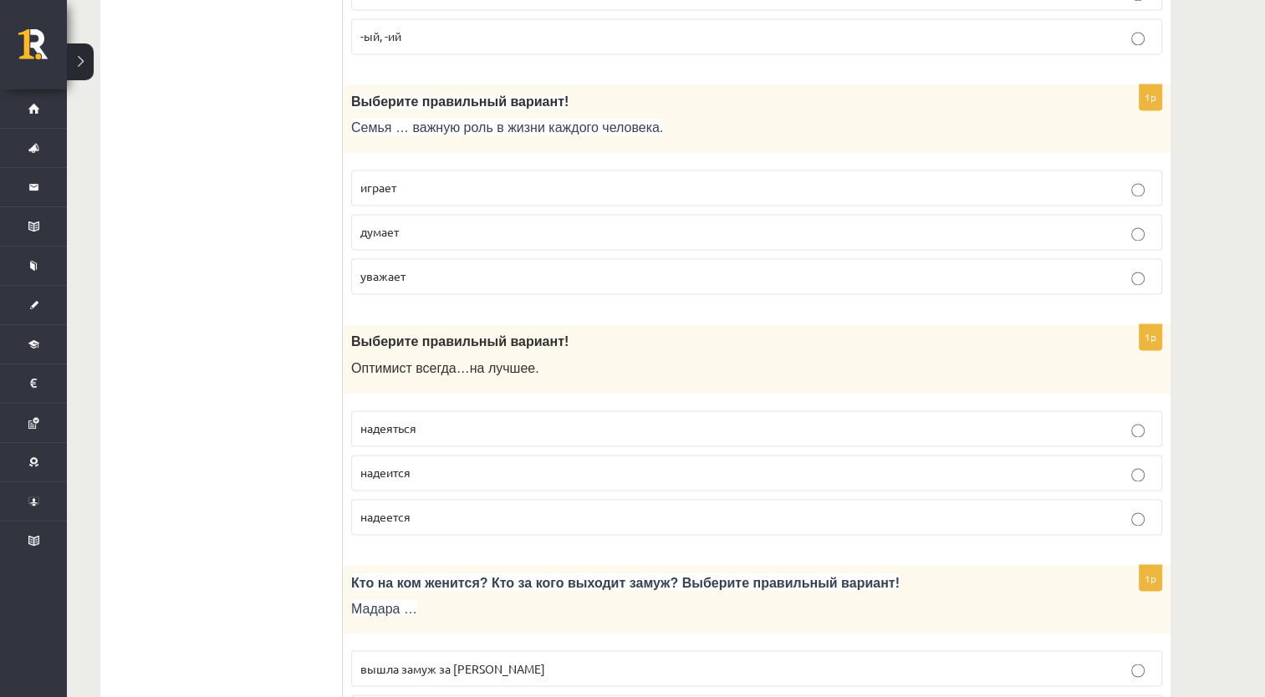
click at [465, 522] on fieldset "надеяться надеится надеется" at bounding box center [756, 471] width 811 height 138
click at [473, 499] on label "надеется" at bounding box center [756, 517] width 811 height 36
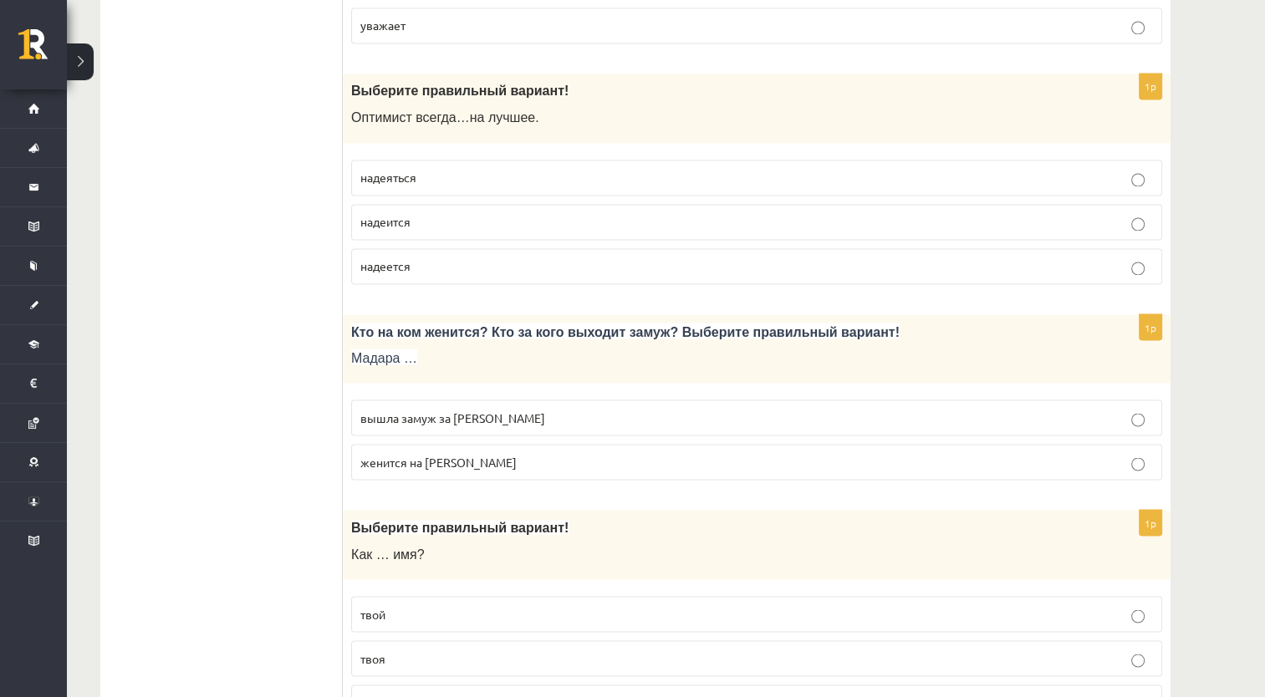
click at [532, 409] on p "вышла замуж за Марка" at bounding box center [756, 418] width 792 height 18
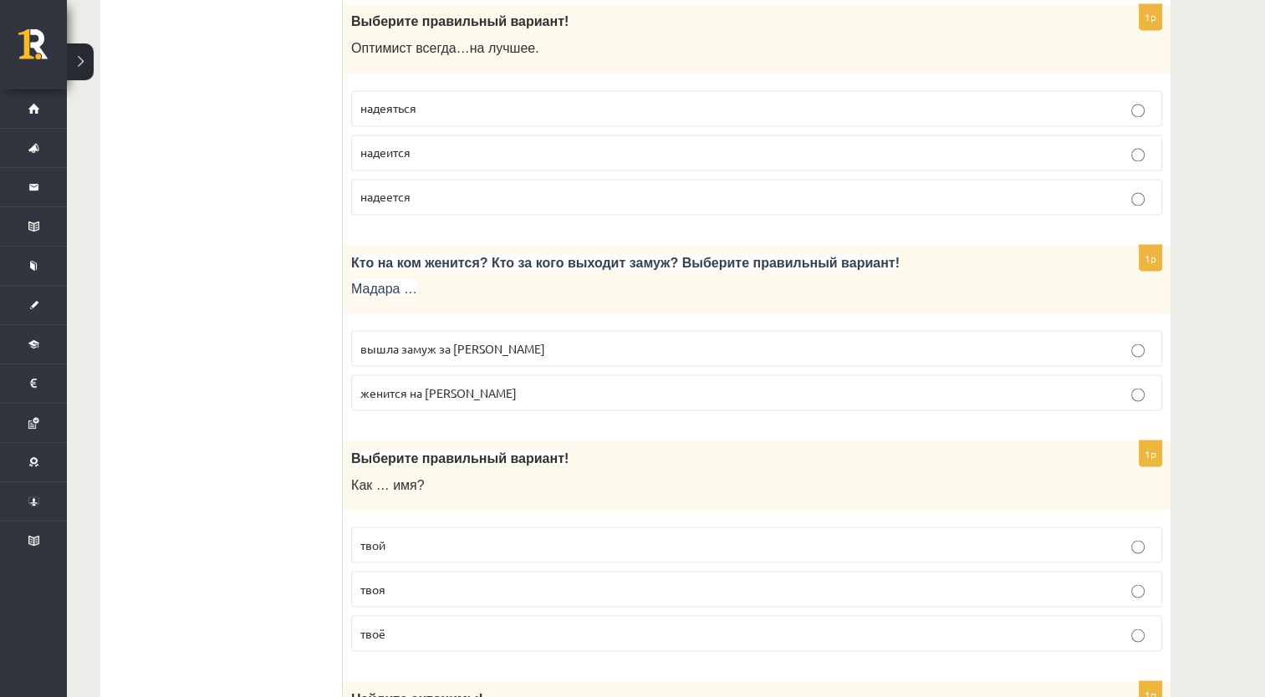
scroll to position [3009, 0]
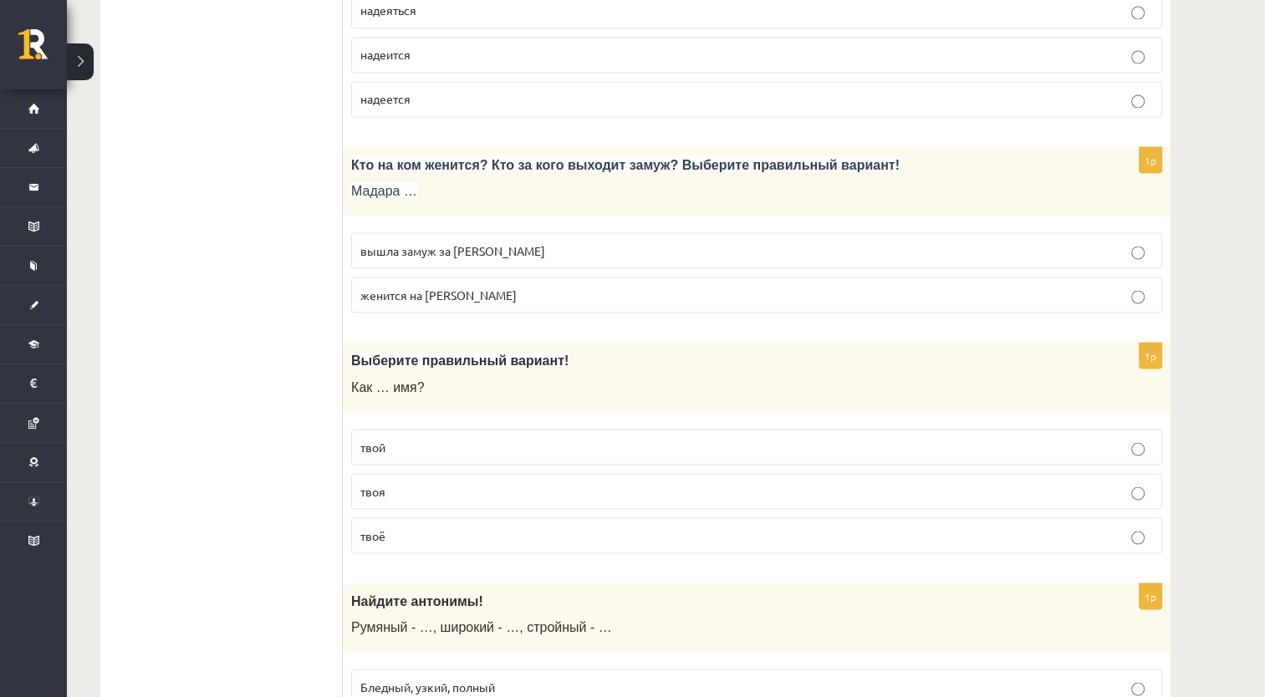
click at [488, 517] on label "твоё" at bounding box center [756, 535] width 811 height 36
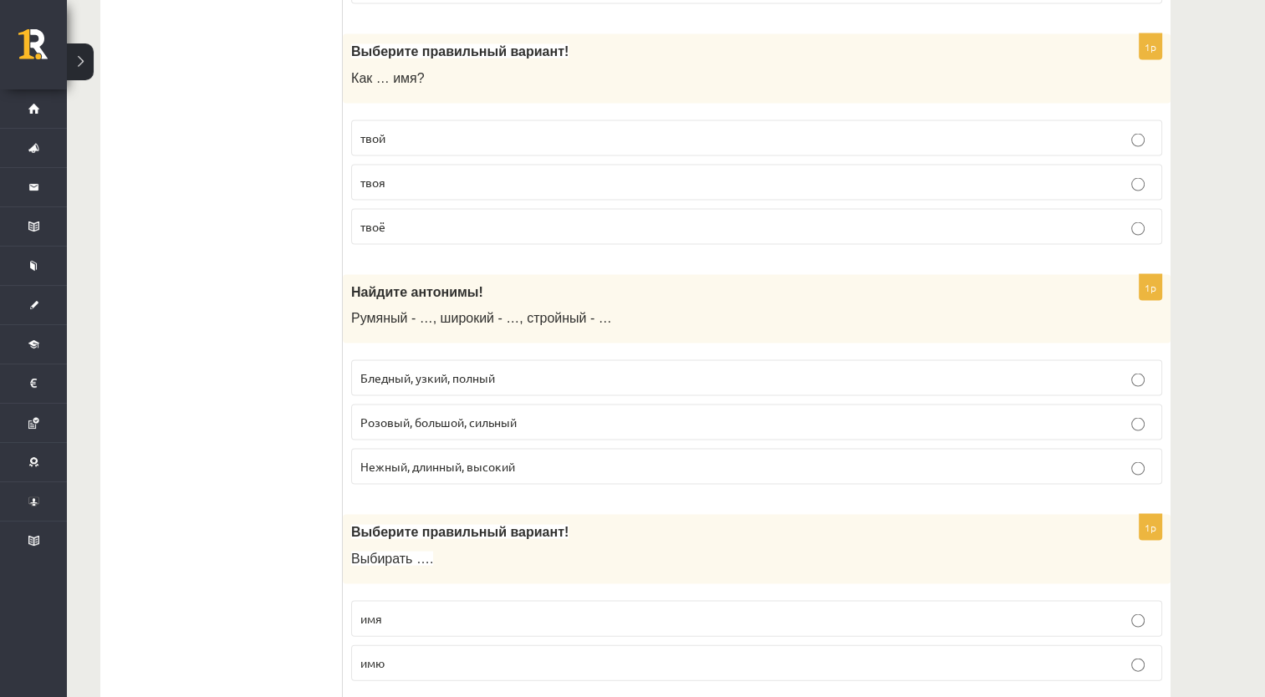
scroll to position [3344, 0]
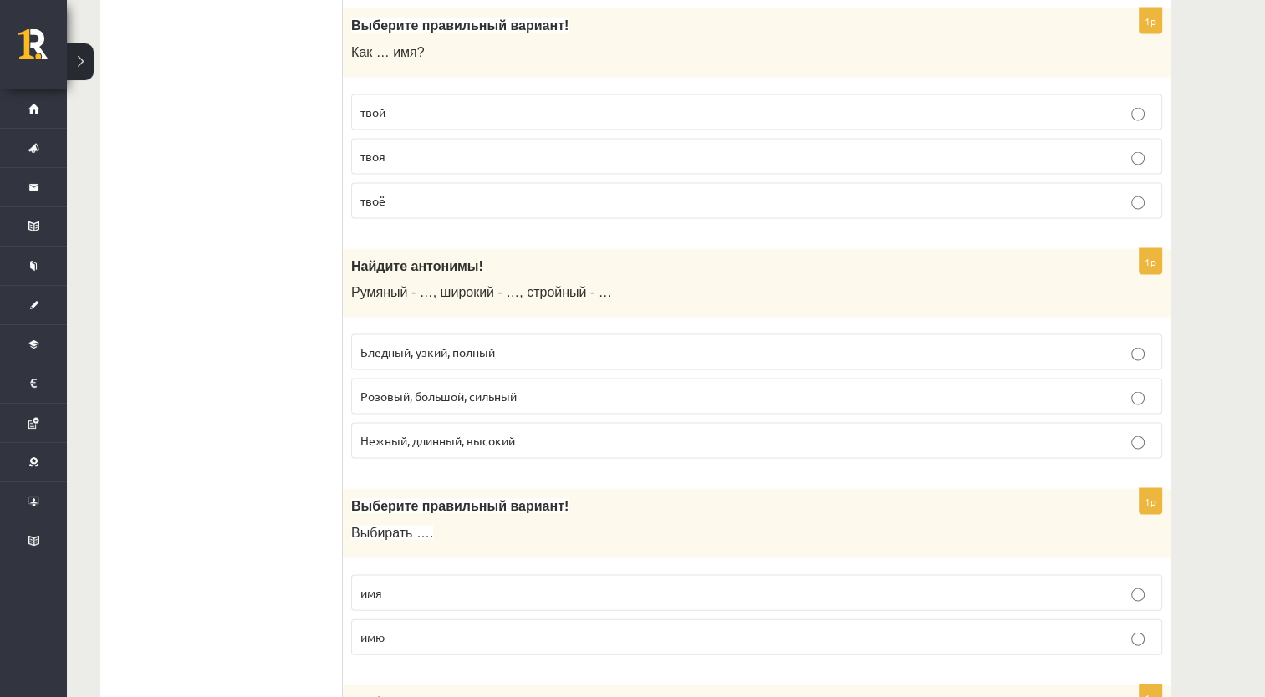
click at [542, 344] on p "Бледный, узкий, полный" at bounding box center [756, 353] width 792 height 18
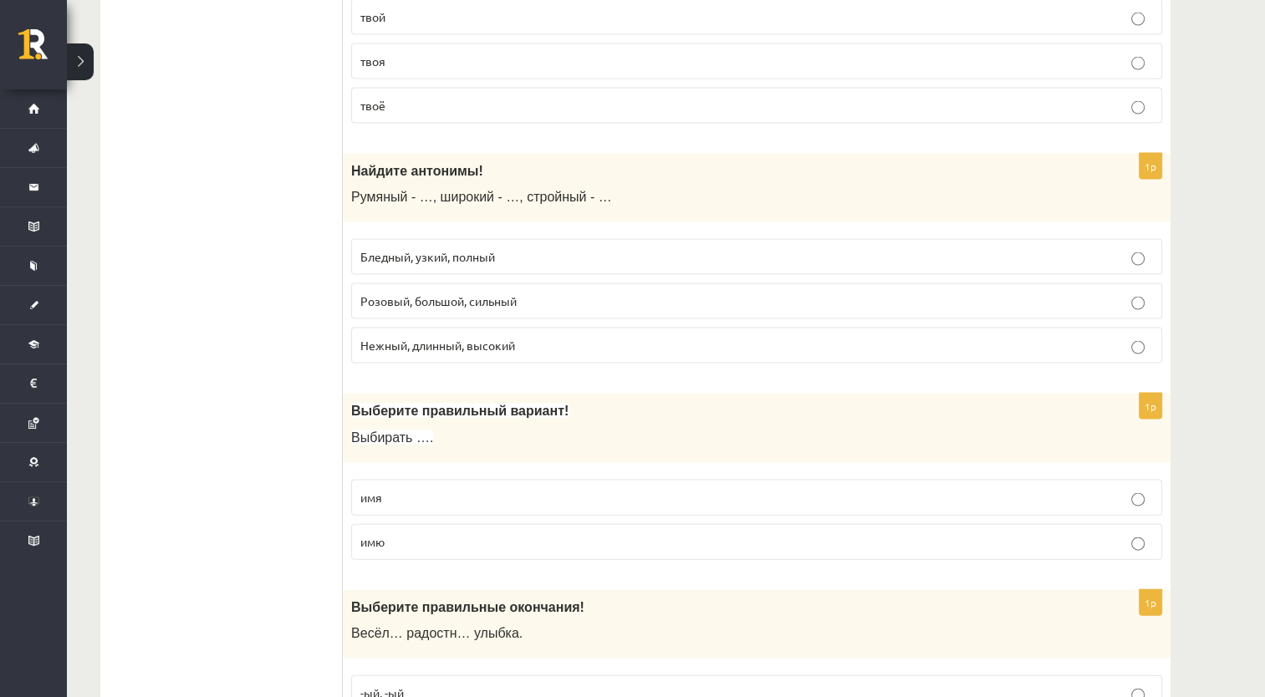
scroll to position [3511, 0]
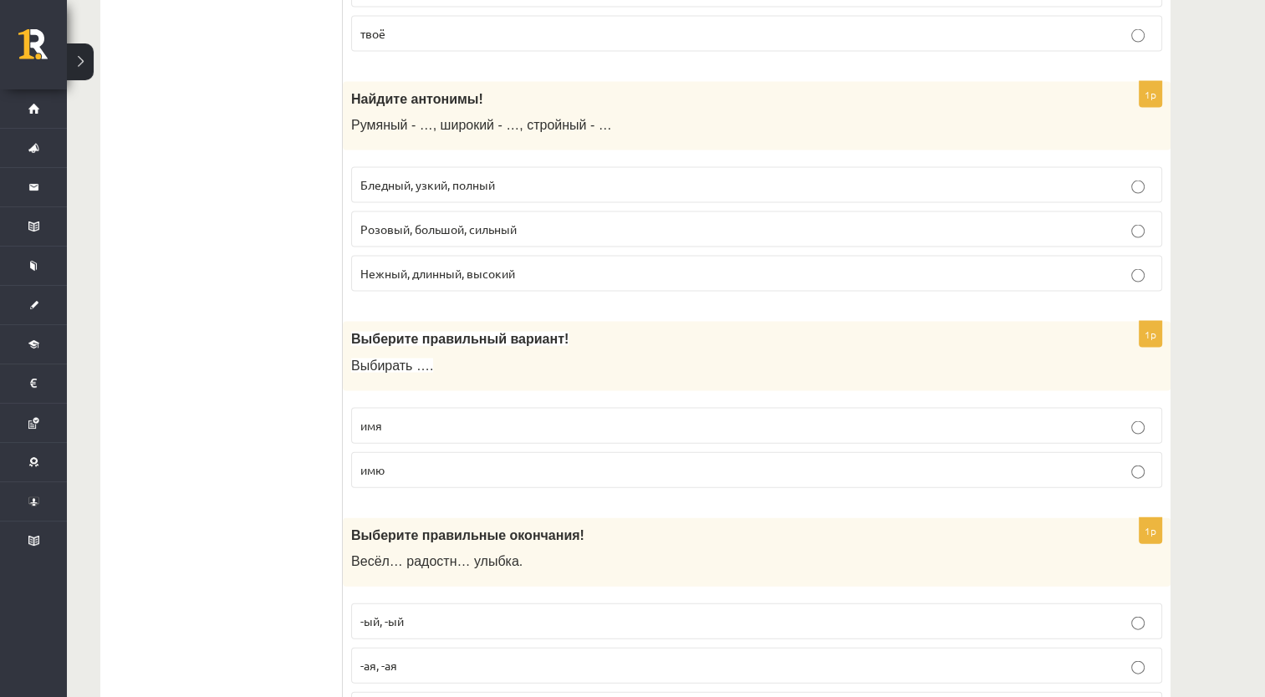
click at [533, 417] on p "имя" at bounding box center [756, 426] width 792 height 18
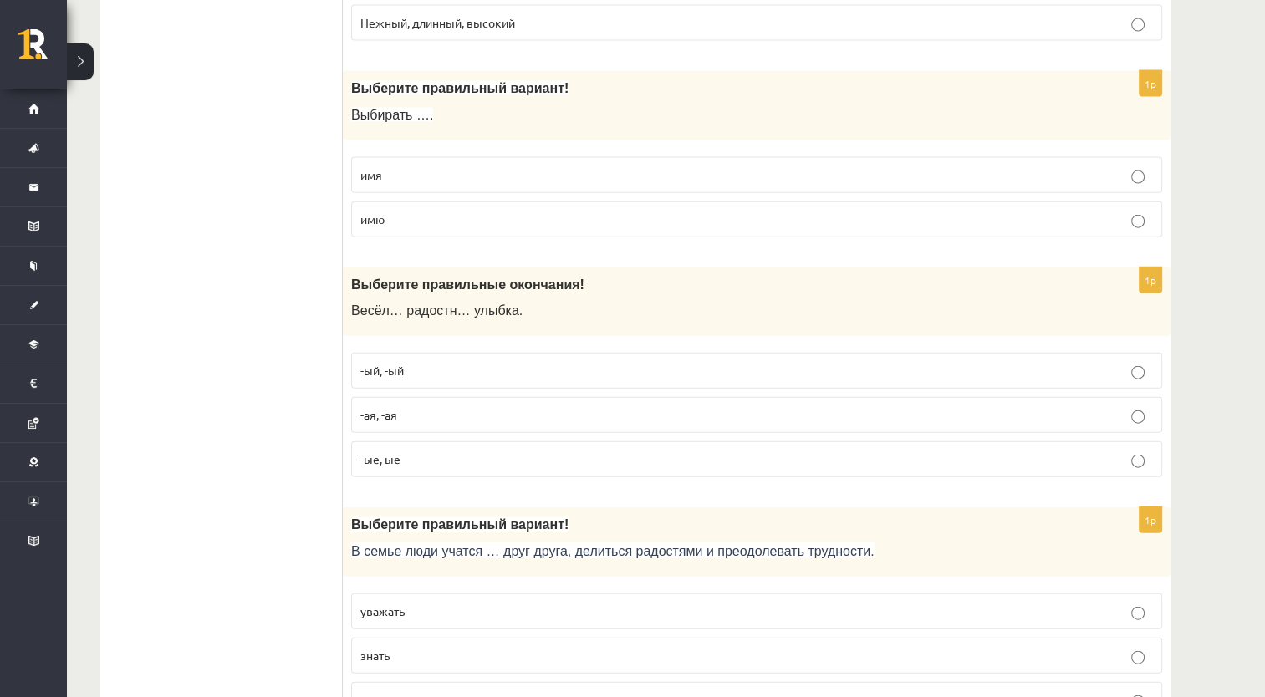
click at [501, 406] on p "-ая, -ая" at bounding box center [756, 415] width 792 height 18
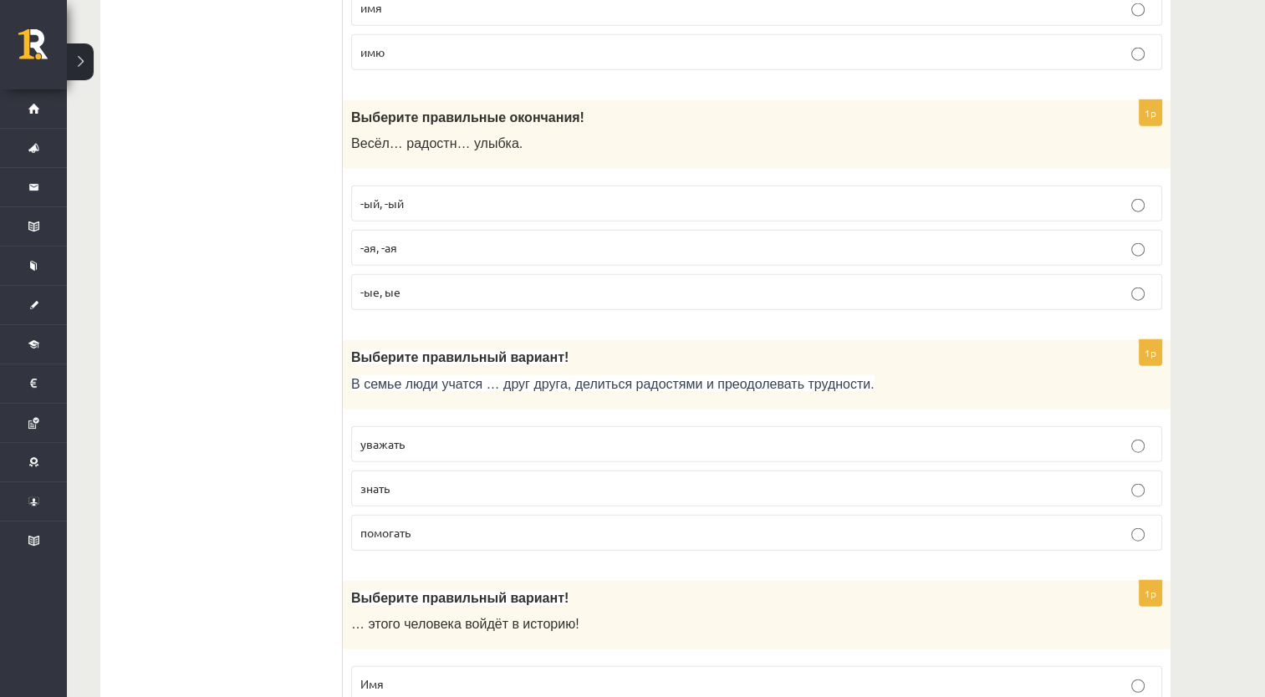
click at [529, 426] on label "уважать" at bounding box center [756, 444] width 811 height 36
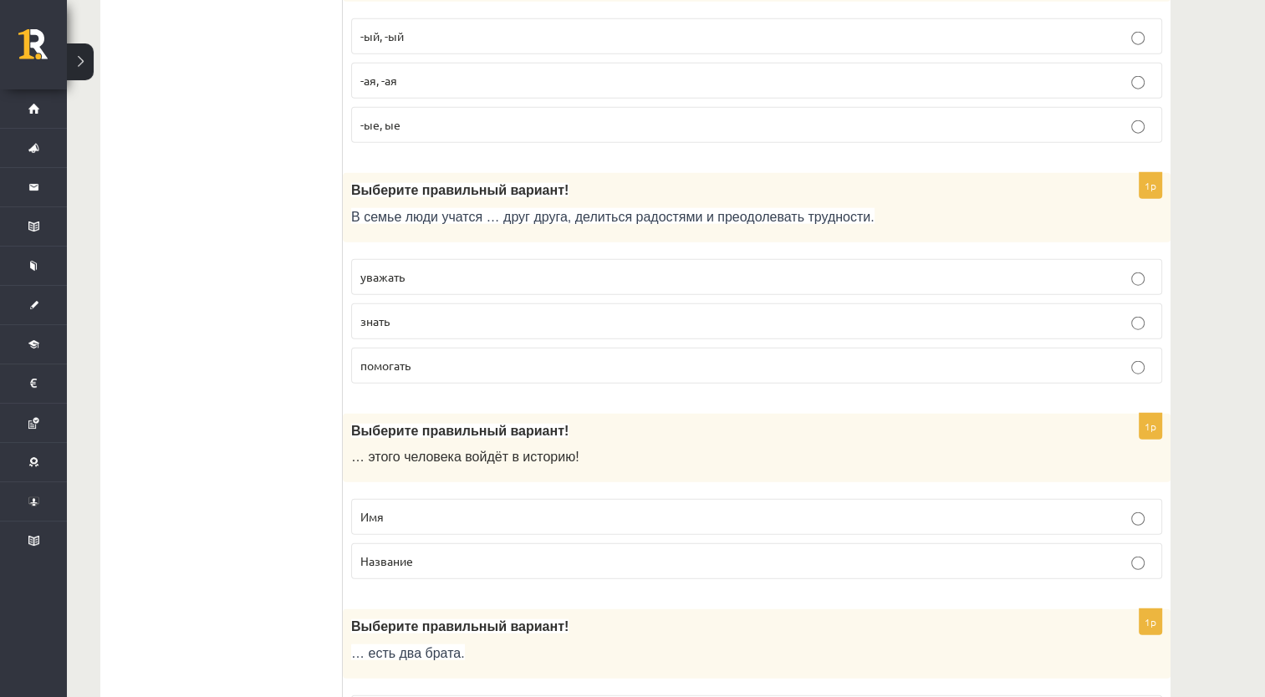
scroll to position [4180, 0]
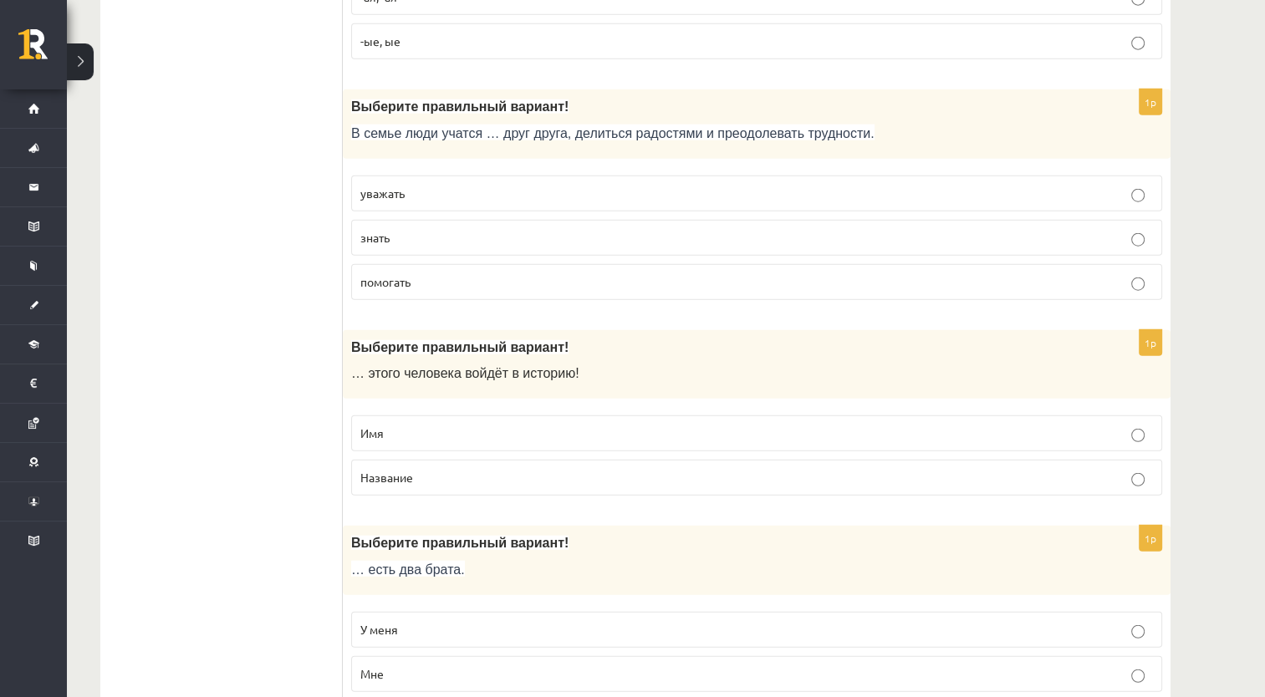
click at [507, 425] on p "Имя" at bounding box center [756, 434] width 792 height 18
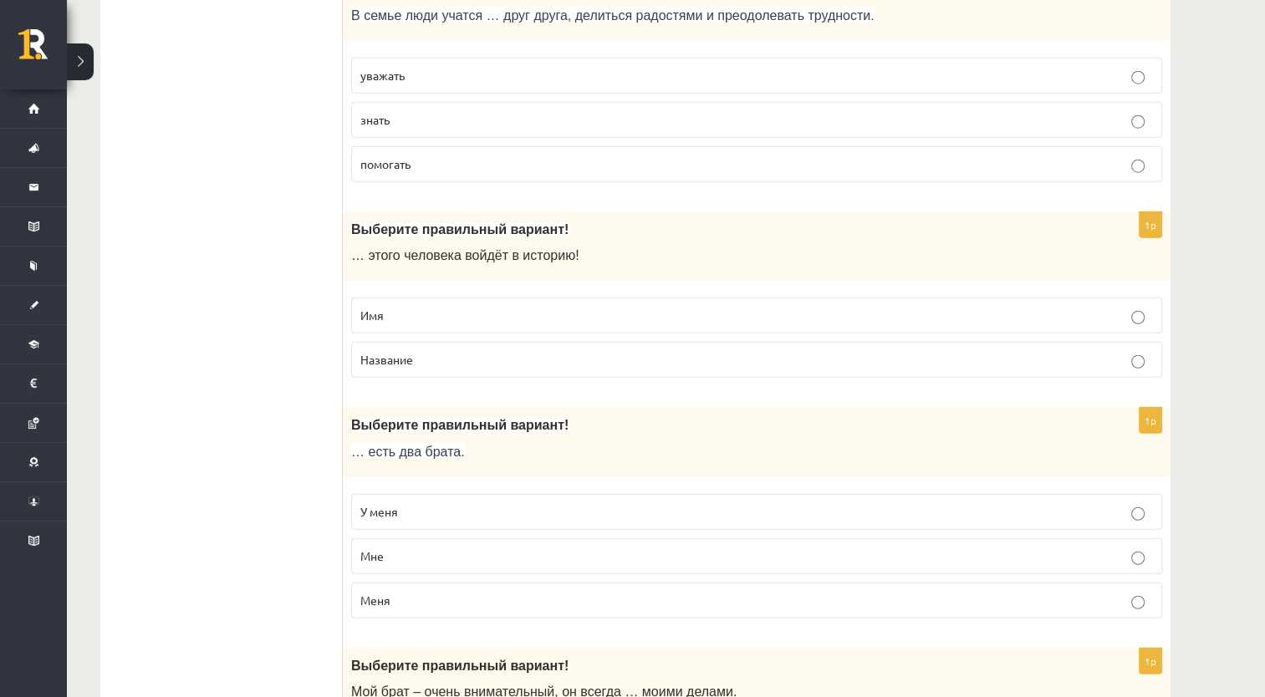
scroll to position [4431, 0]
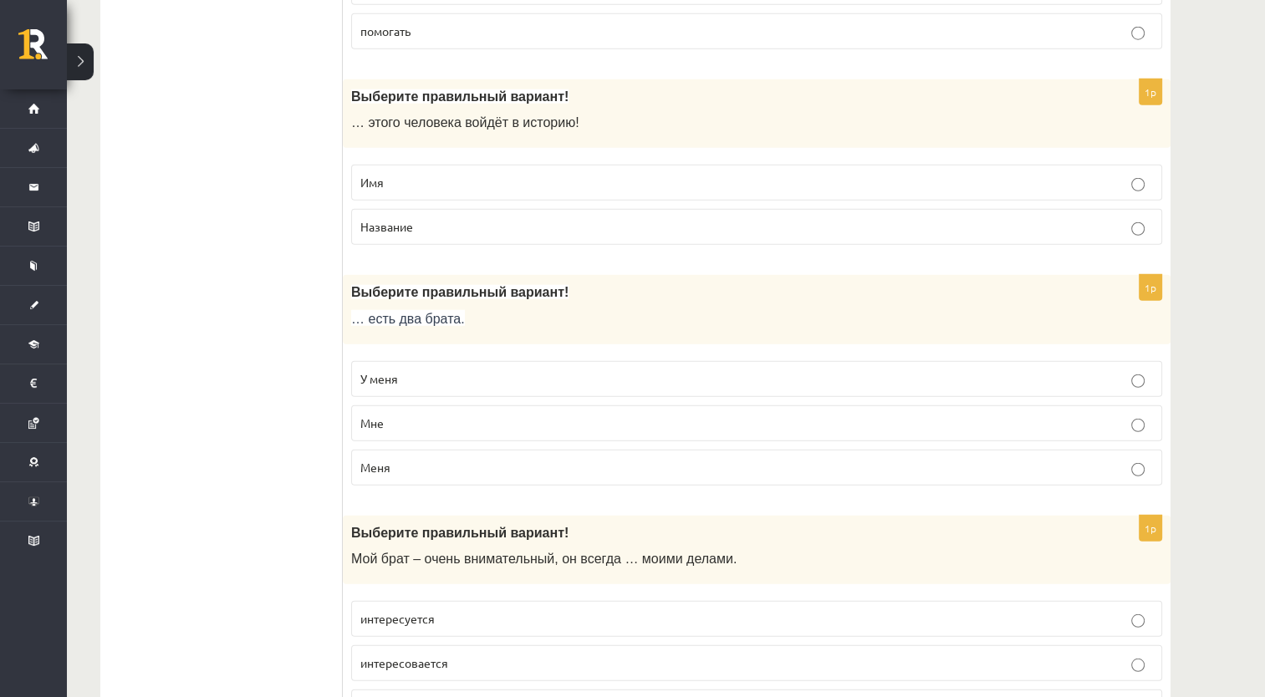
click at [512, 370] on p "У меня" at bounding box center [756, 379] width 792 height 18
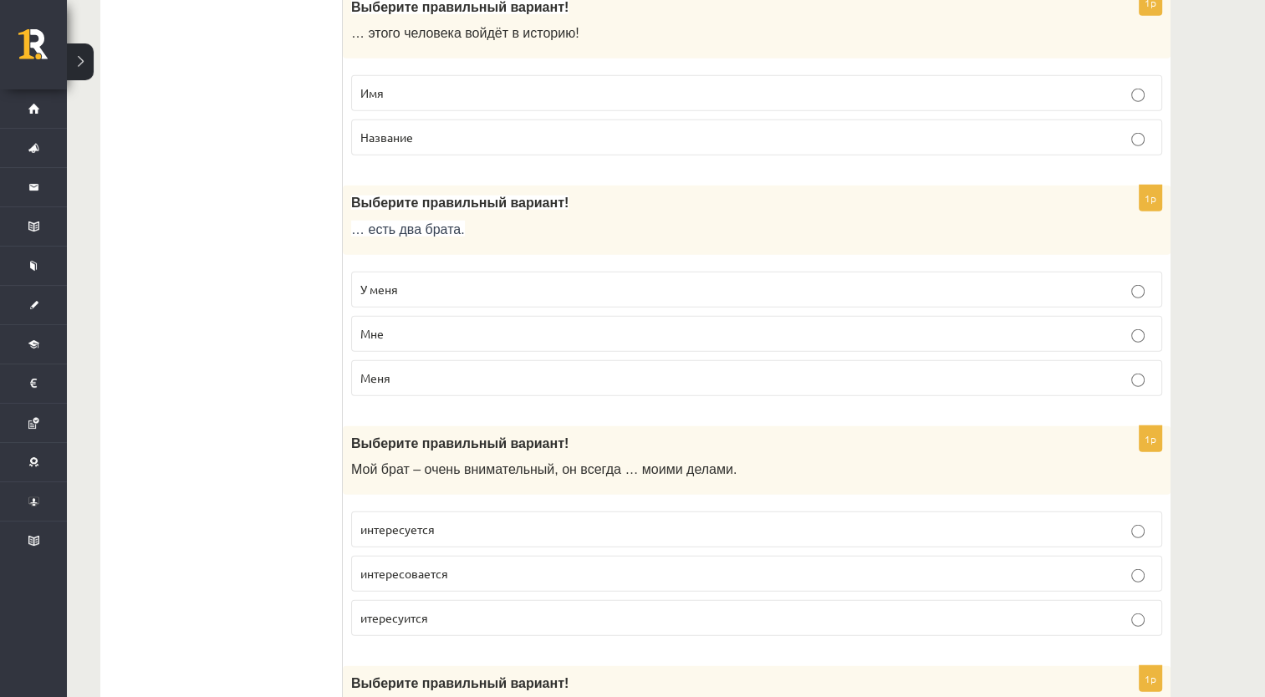
scroll to position [4681, 0]
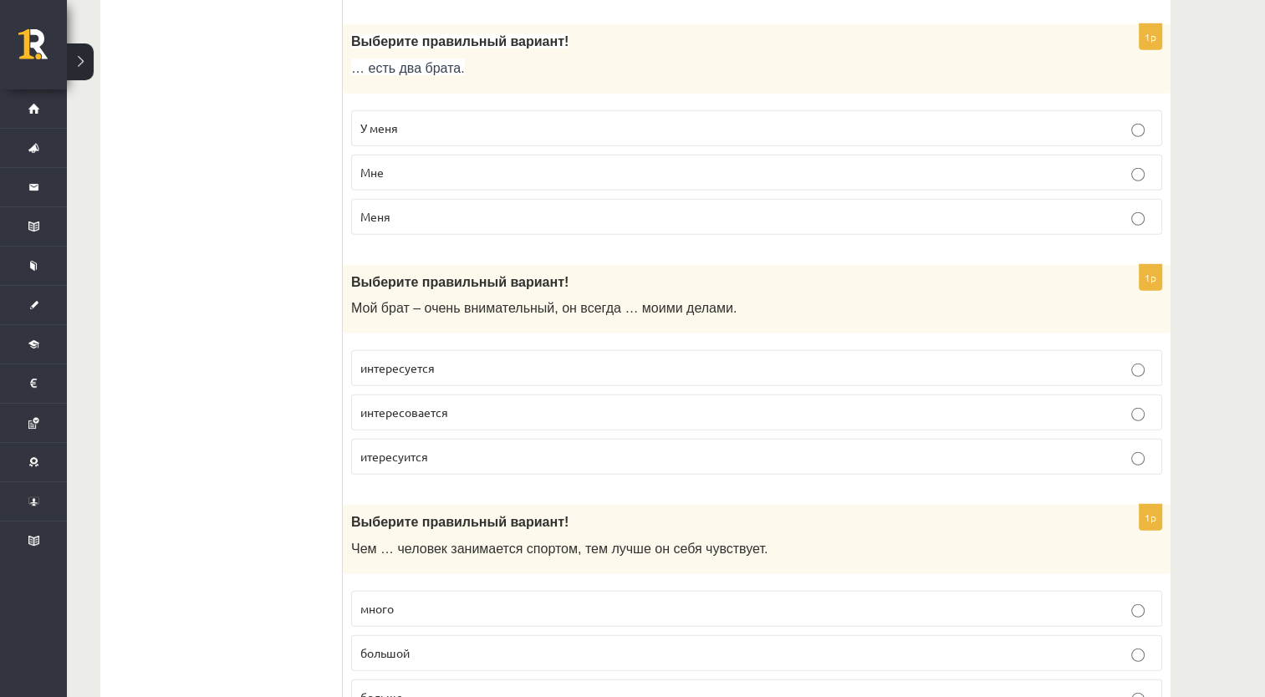
click at [524, 359] on p "интересуется" at bounding box center [756, 368] width 792 height 18
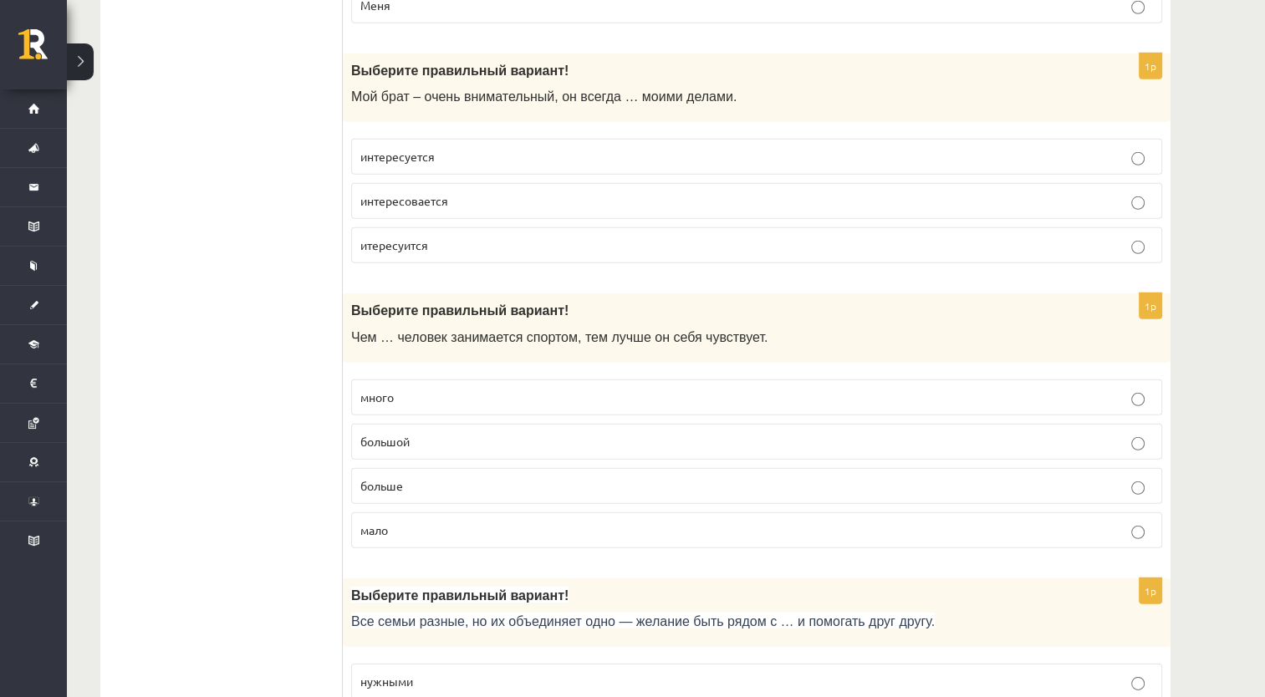
scroll to position [4932, 0]
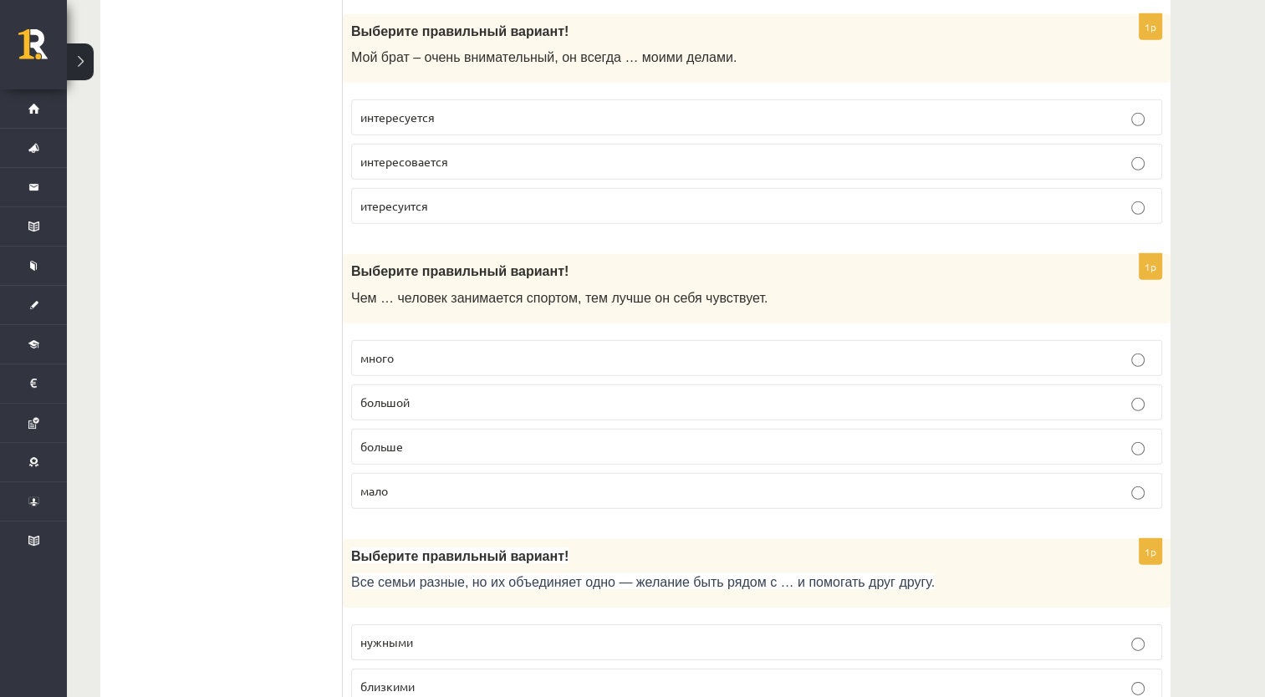
click at [470, 438] on p "больше" at bounding box center [756, 447] width 792 height 18
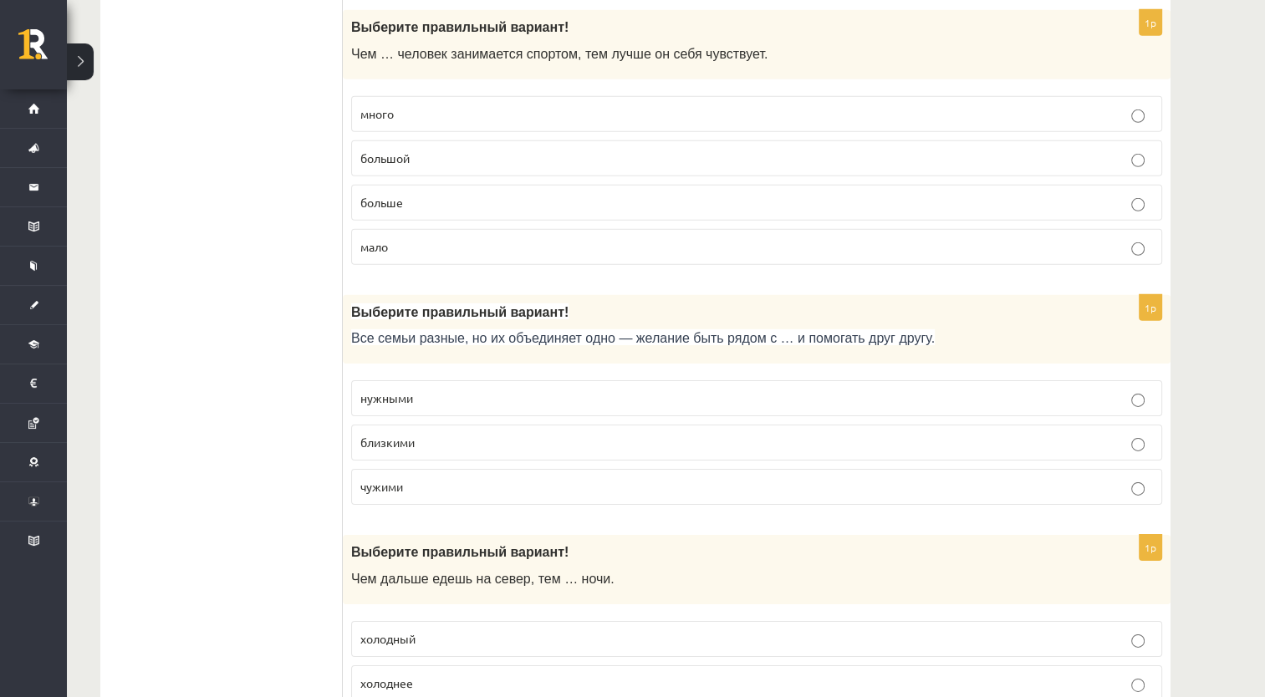
scroll to position [5183, 0]
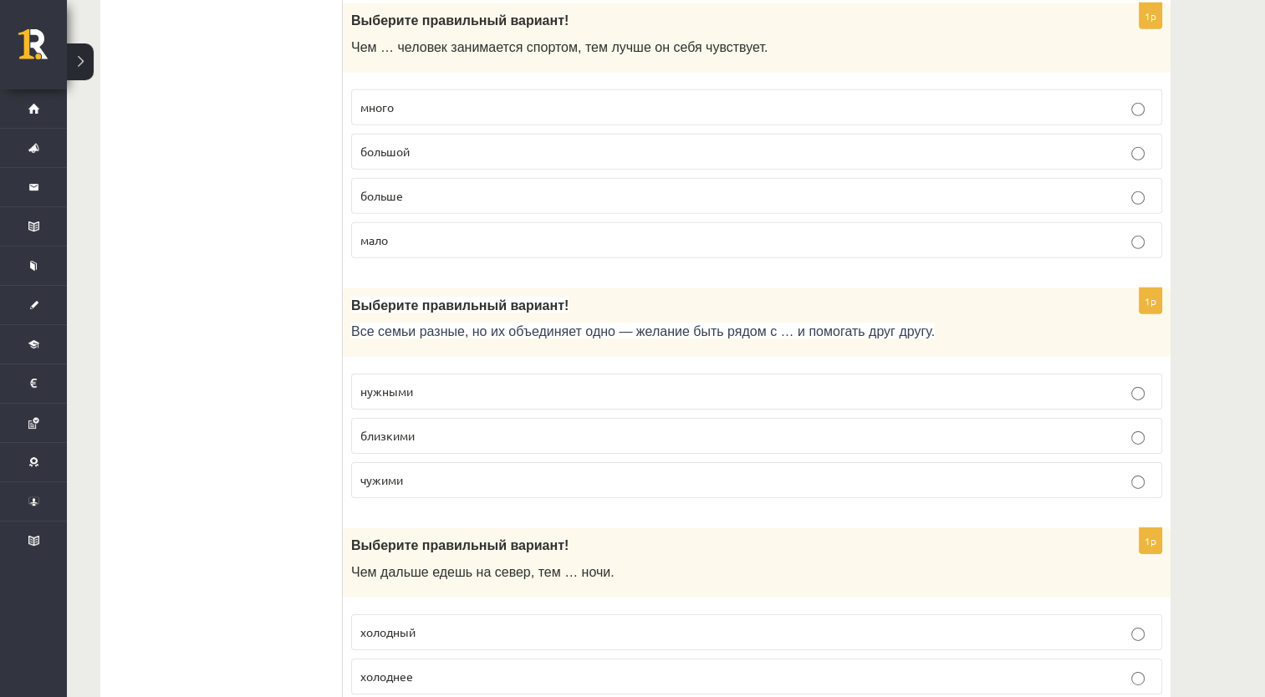
click at [430, 424] on label "близкими" at bounding box center [756, 436] width 811 height 36
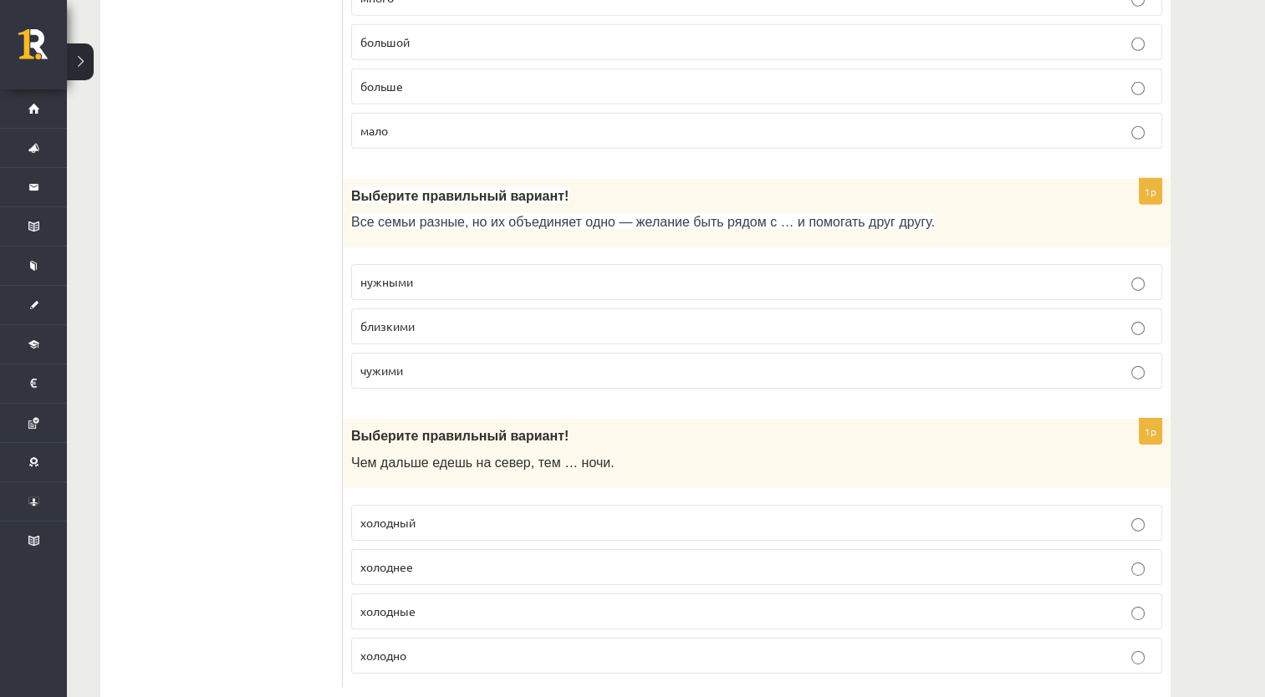
scroll to position [5307, 0]
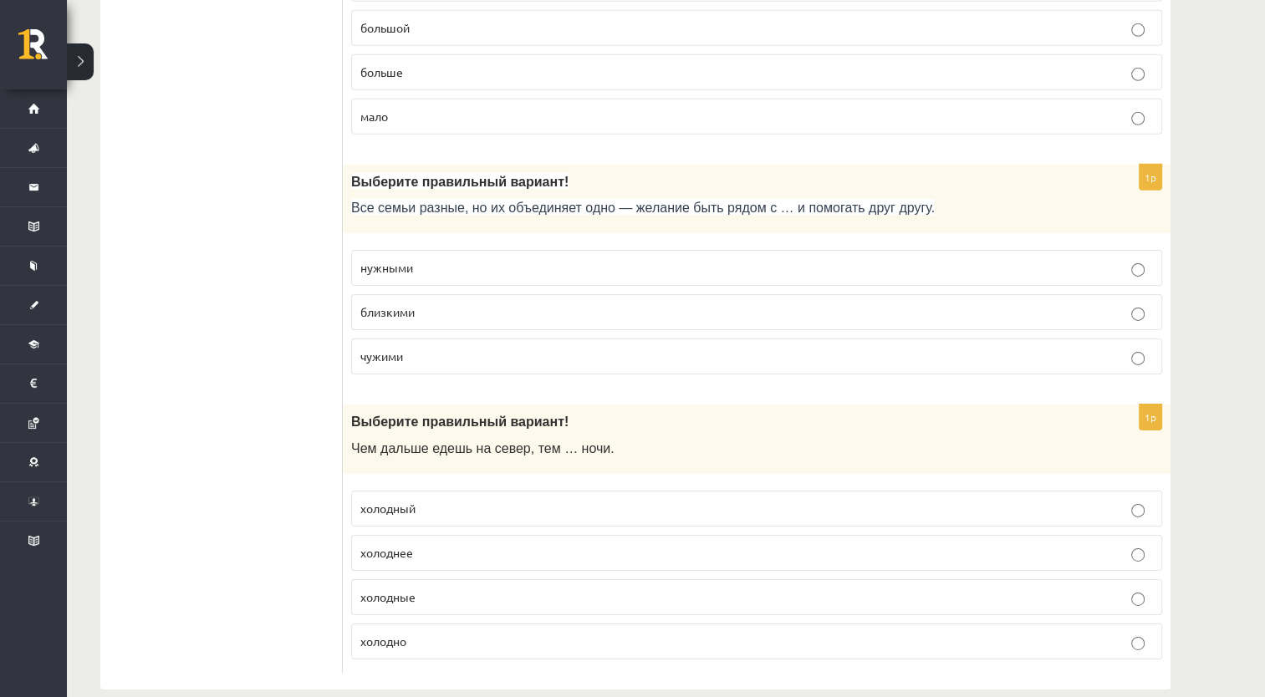
click at [431, 537] on label "холоднее" at bounding box center [756, 553] width 811 height 36
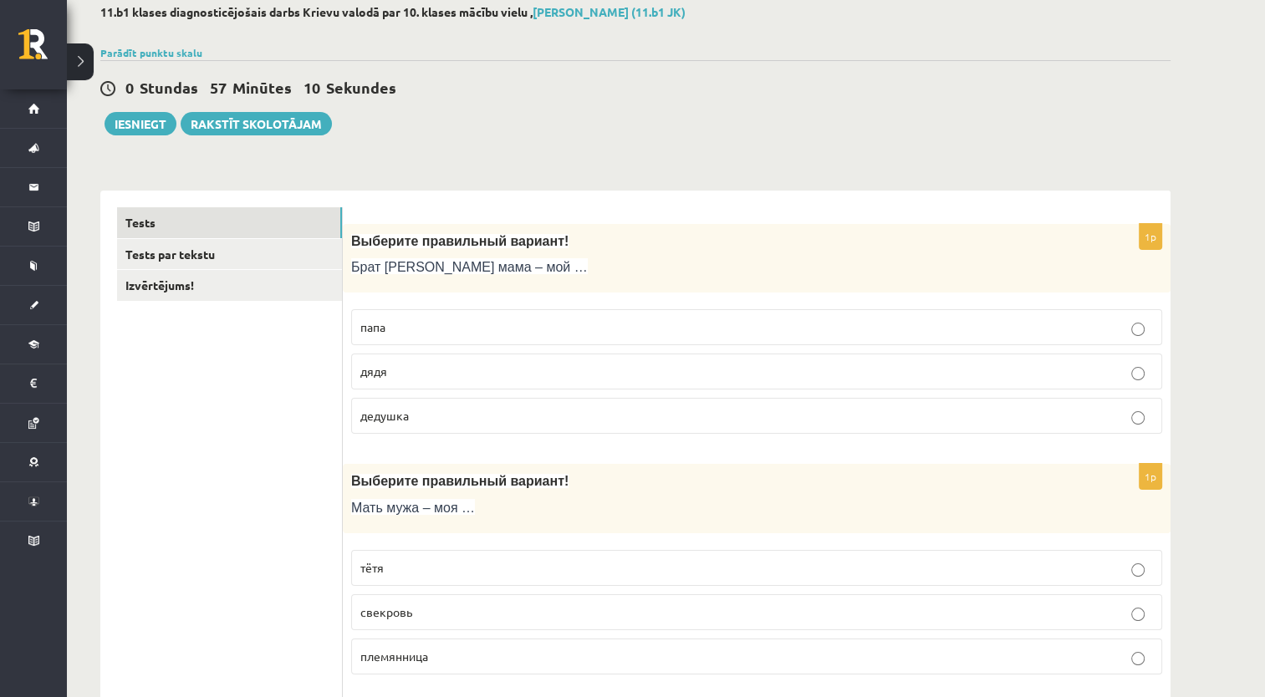
scroll to position [0, 0]
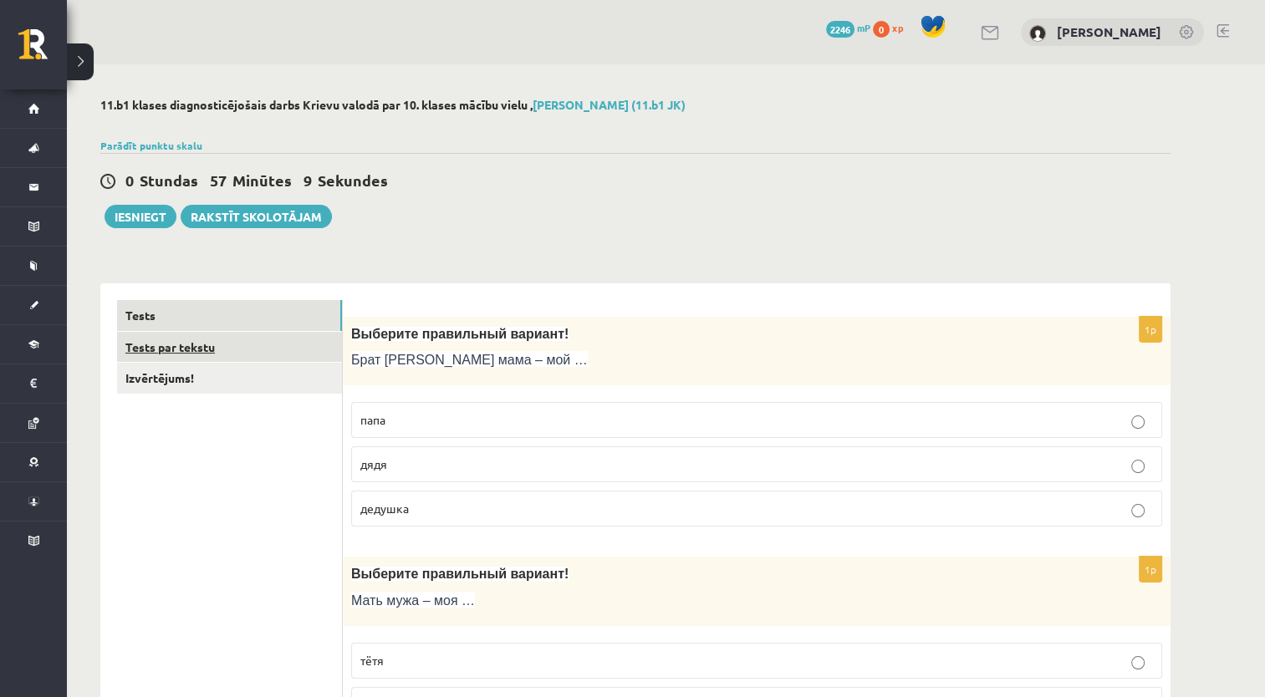
click at [241, 348] on link "Tests par tekstu" at bounding box center [229, 347] width 225 height 31
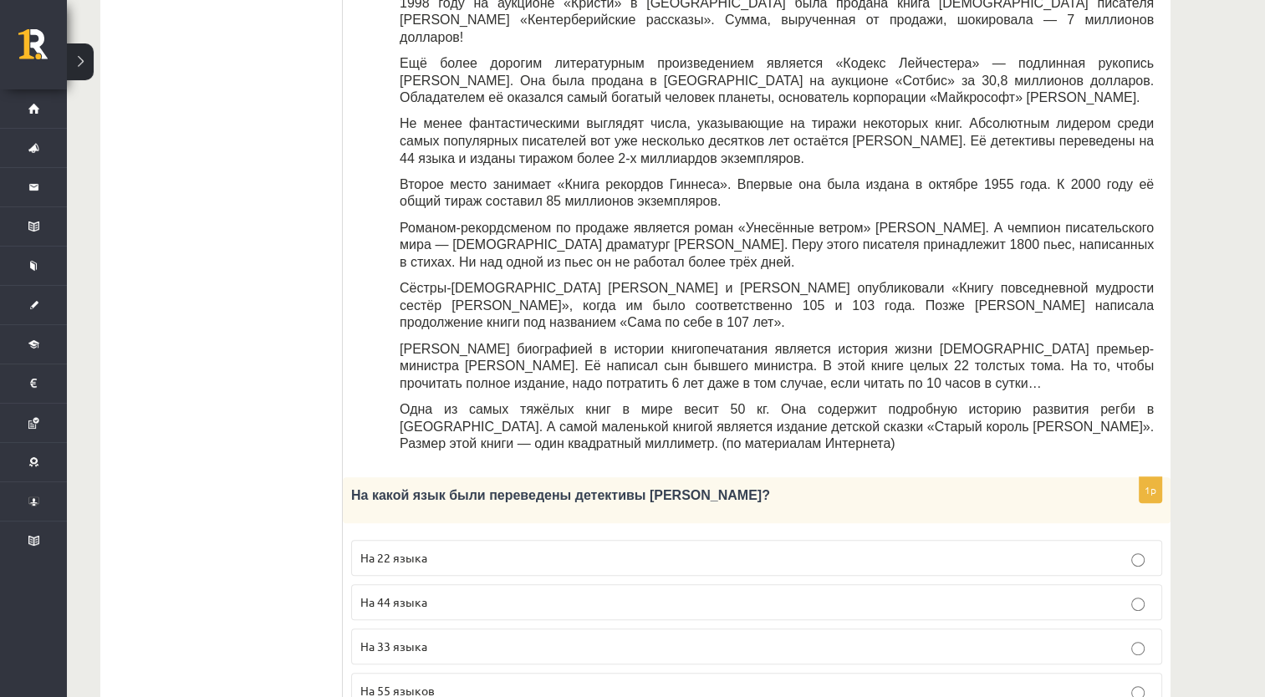
scroll to position [502, 0]
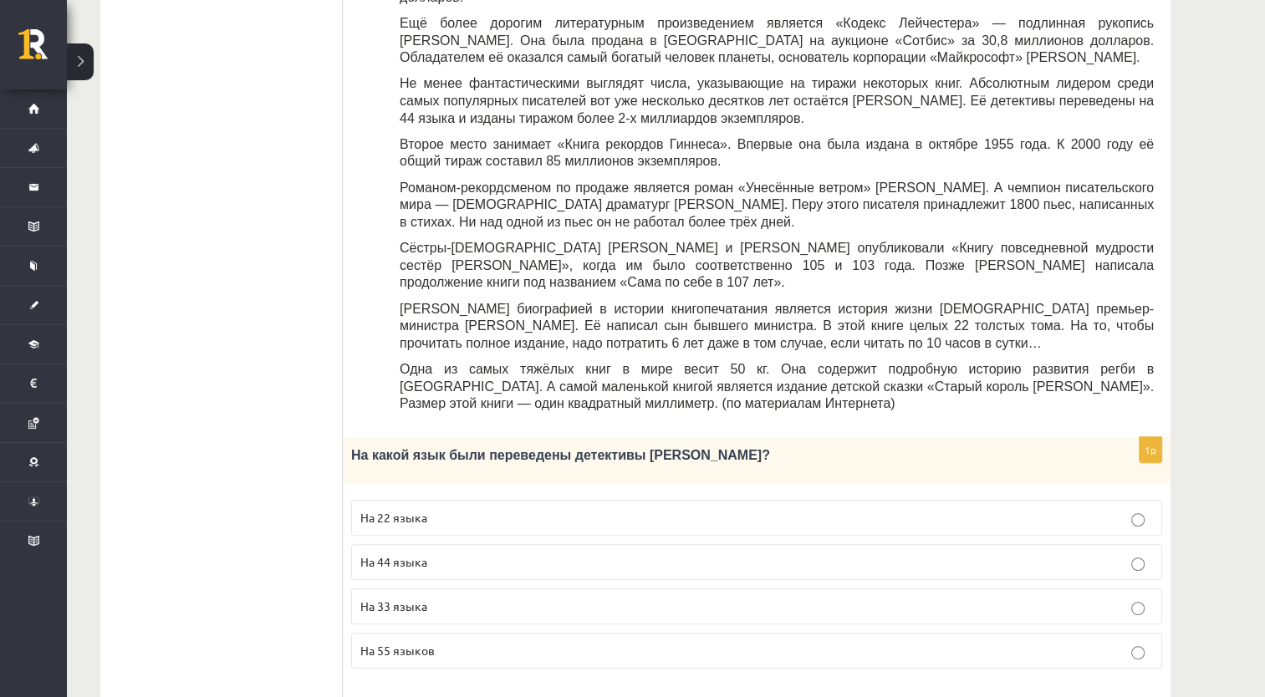
click at [524, 553] on p "На 44 языка" at bounding box center [756, 562] width 792 height 18
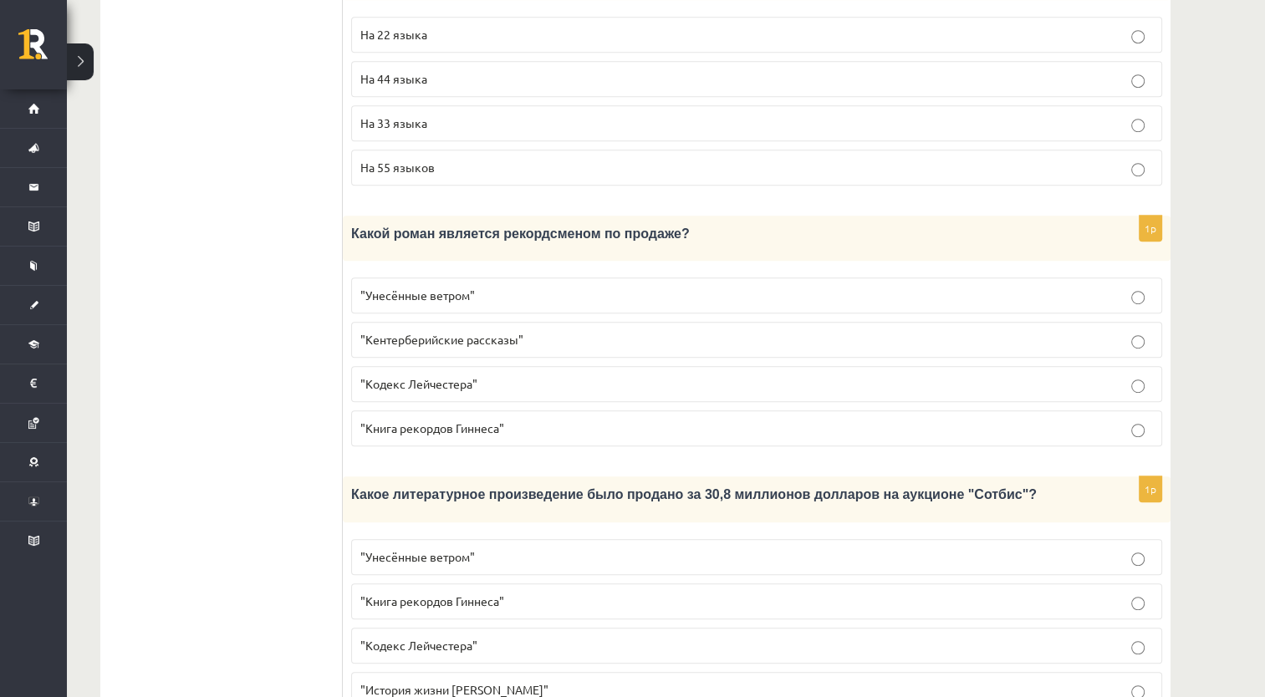
scroll to position [1003, 0]
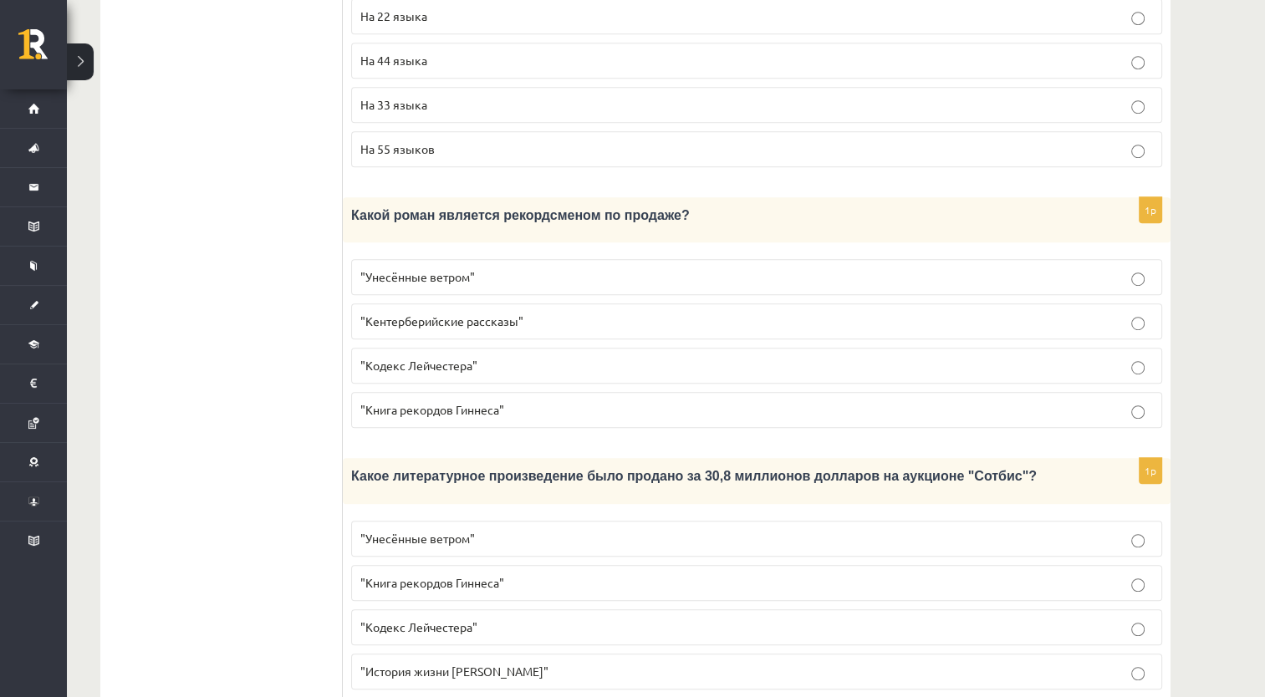
click at [474, 609] on label ""Кодекс Лейчестера"" at bounding box center [756, 627] width 811 height 36
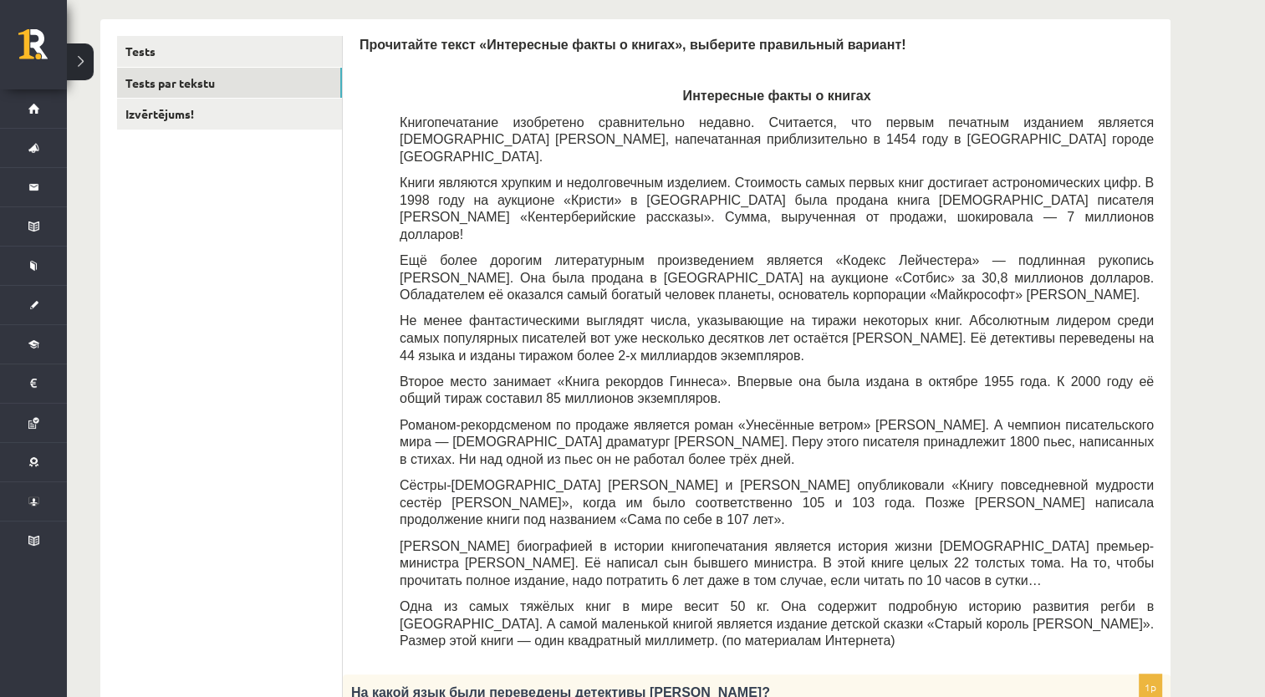
scroll to position [251, 0]
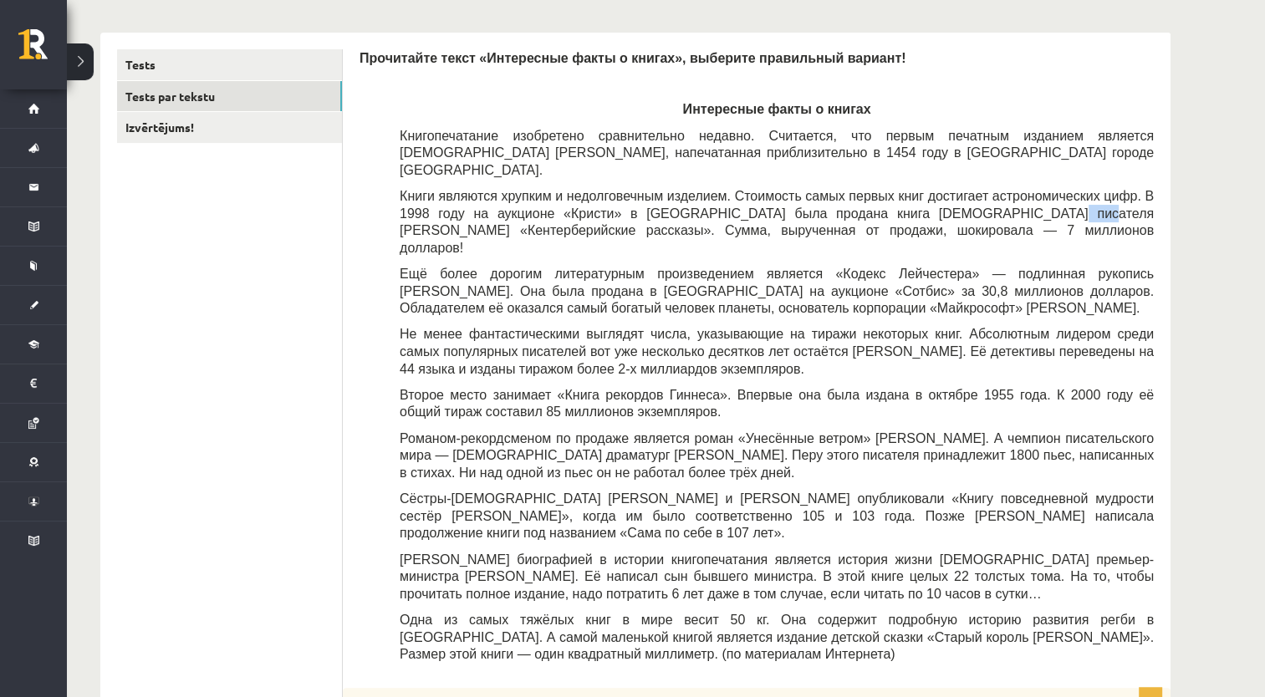
drag, startPoint x: 893, startPoint y: 196, endPoint x: 916, endPoint y: 197, distance: 23.4
click at [916, 197] on span "Книги являются хрупким и недолговечным изделием. Стоимость самых первых книг до…" at bounding box center [777, 222] width 754 height 66
click at [845, 268] on p "Ещё более дорогим литературным произведением является «Кодекс Лейчестера» — под…" at bounding box center [777, 291] width 754 height 52
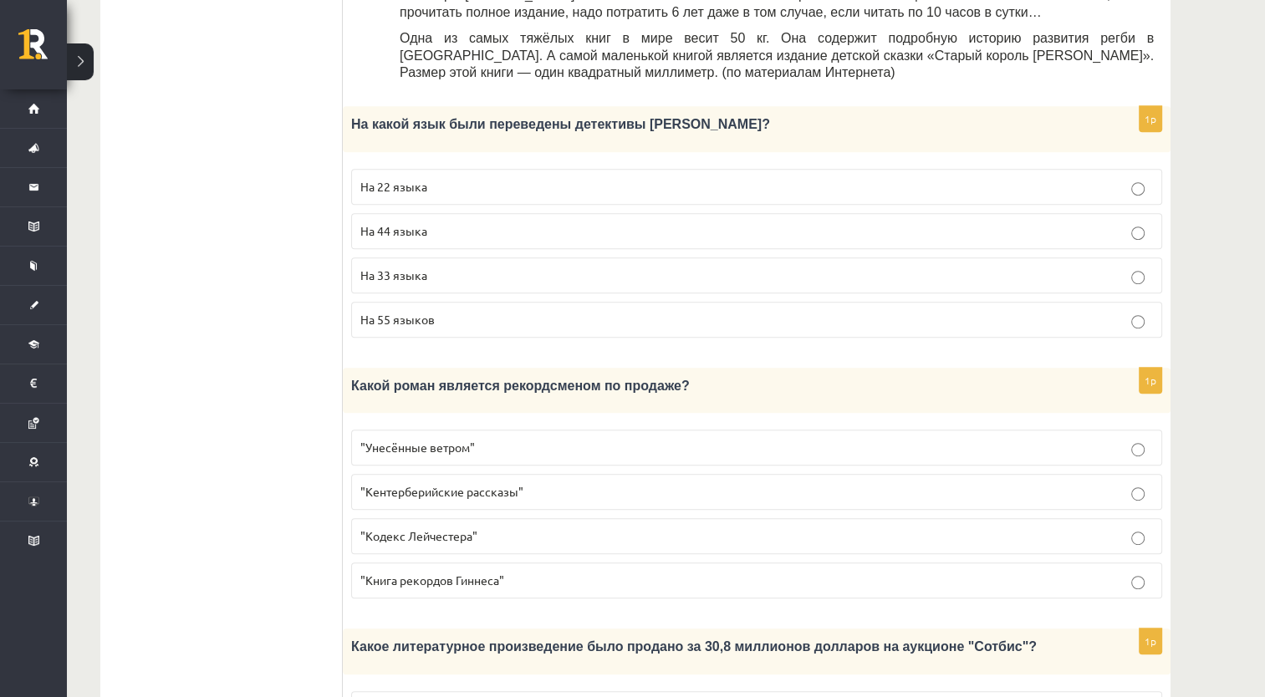
scroll to position [836, 0]
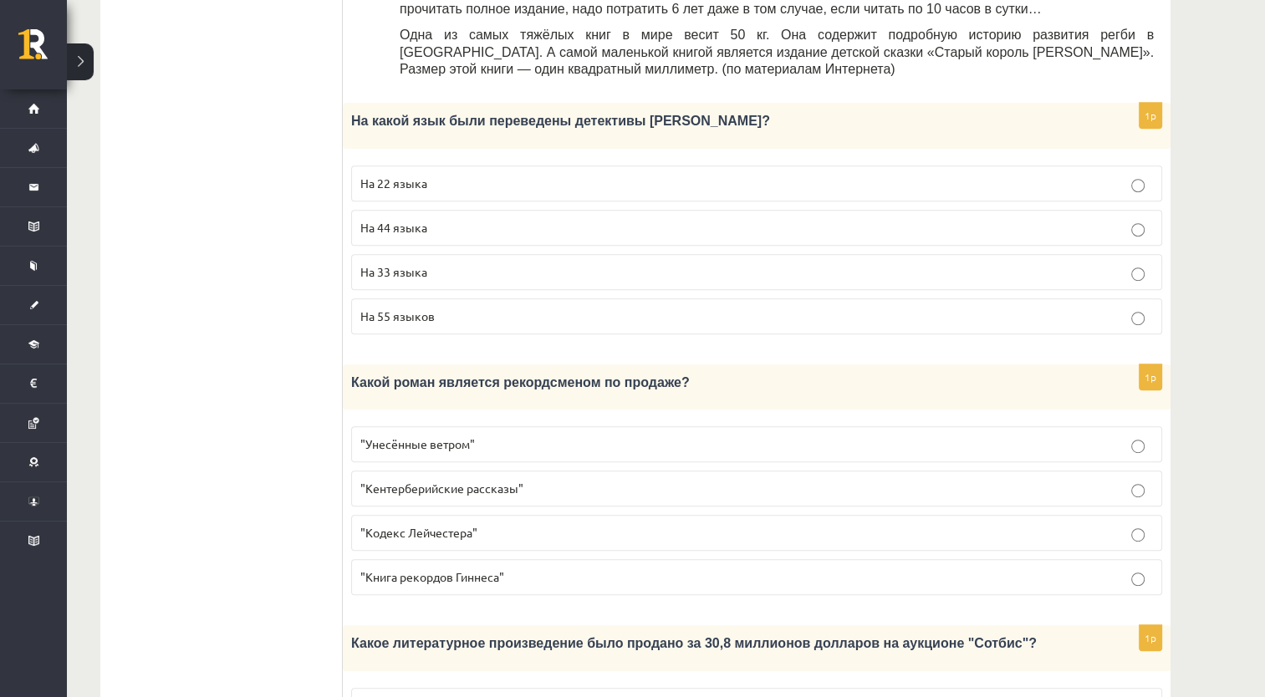
click at [579, 436] on p ""Унесённые ветром"" at bounding box center [756, 445] width 792 height 18
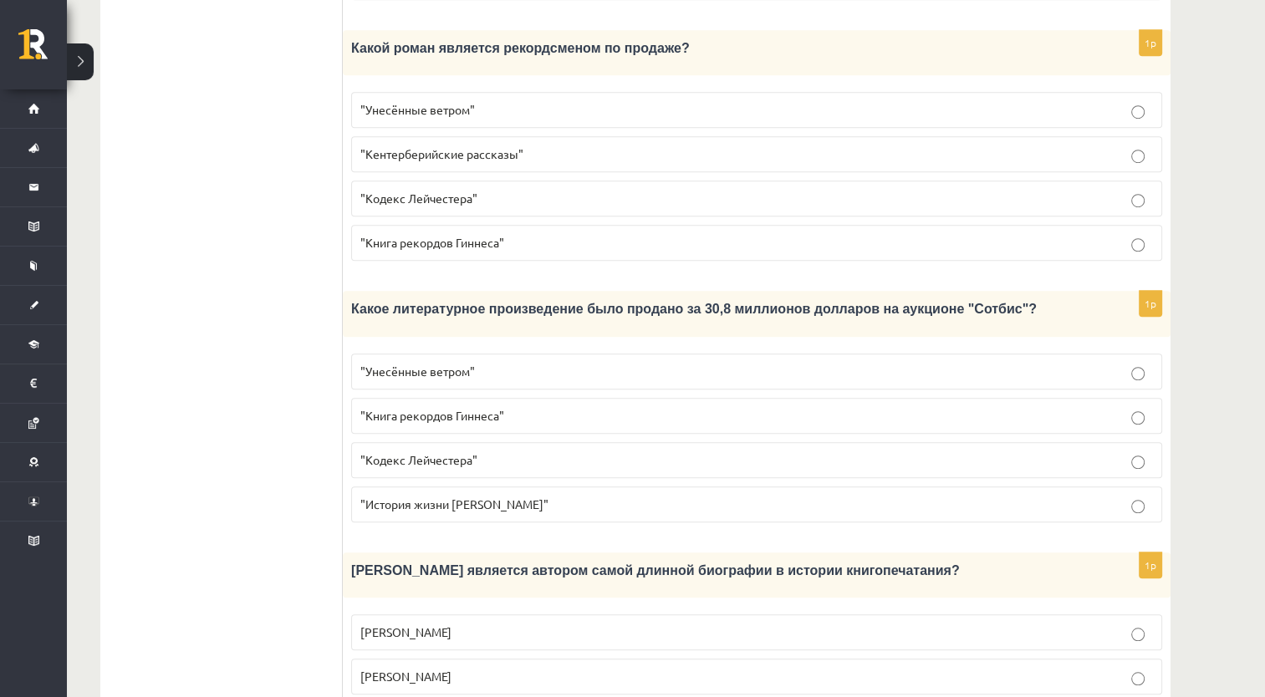
scroll to position [1254, 0]
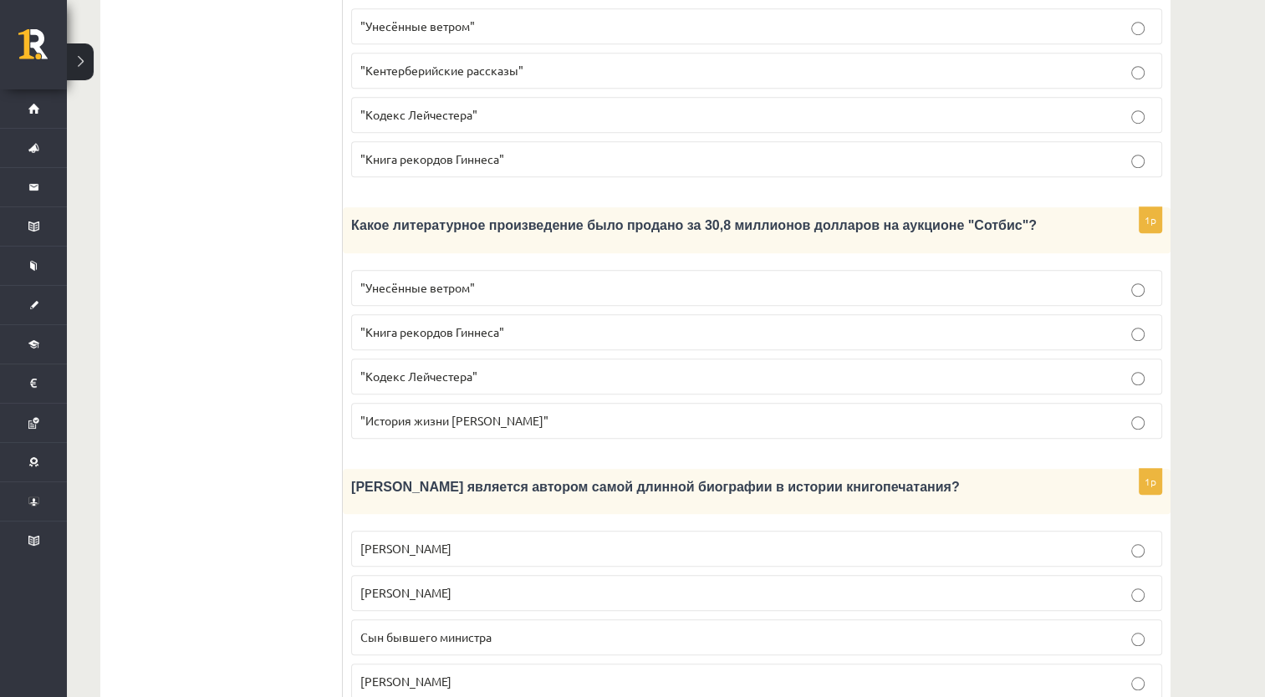
click at [515, 629] on p "Сын бывшего министра" at bounding box center [756, 638] width 792 height 18
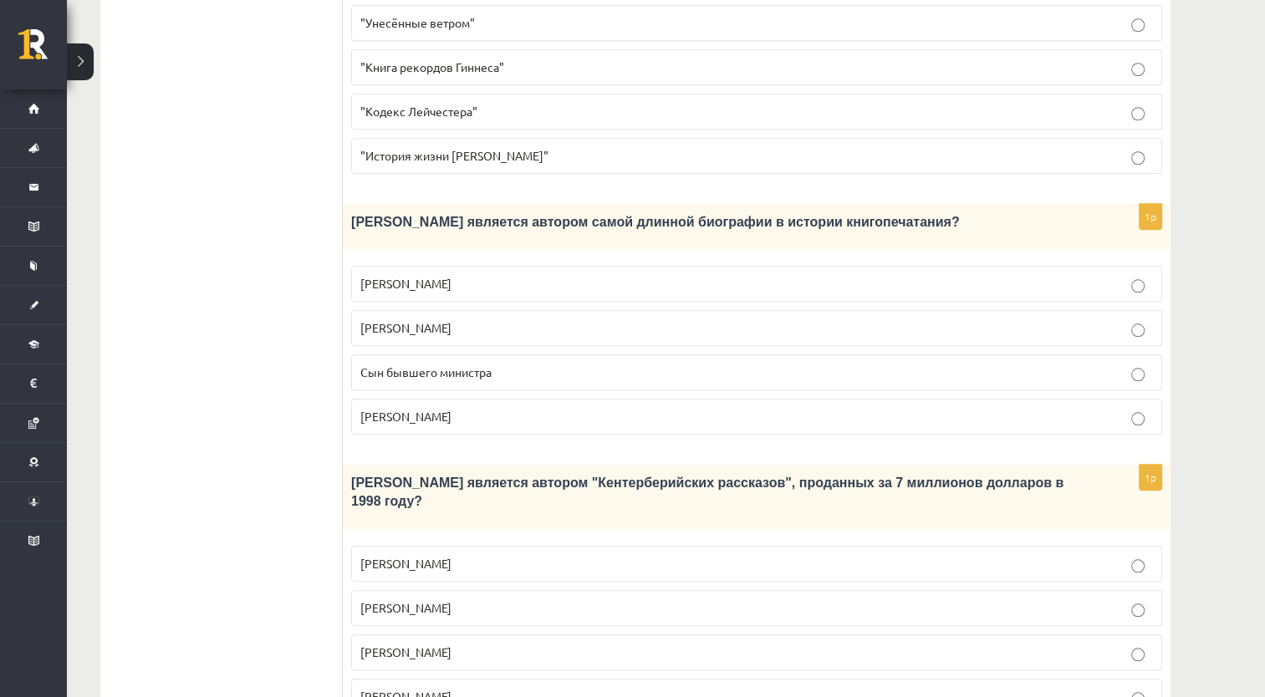
scroll to position [1521, 0]
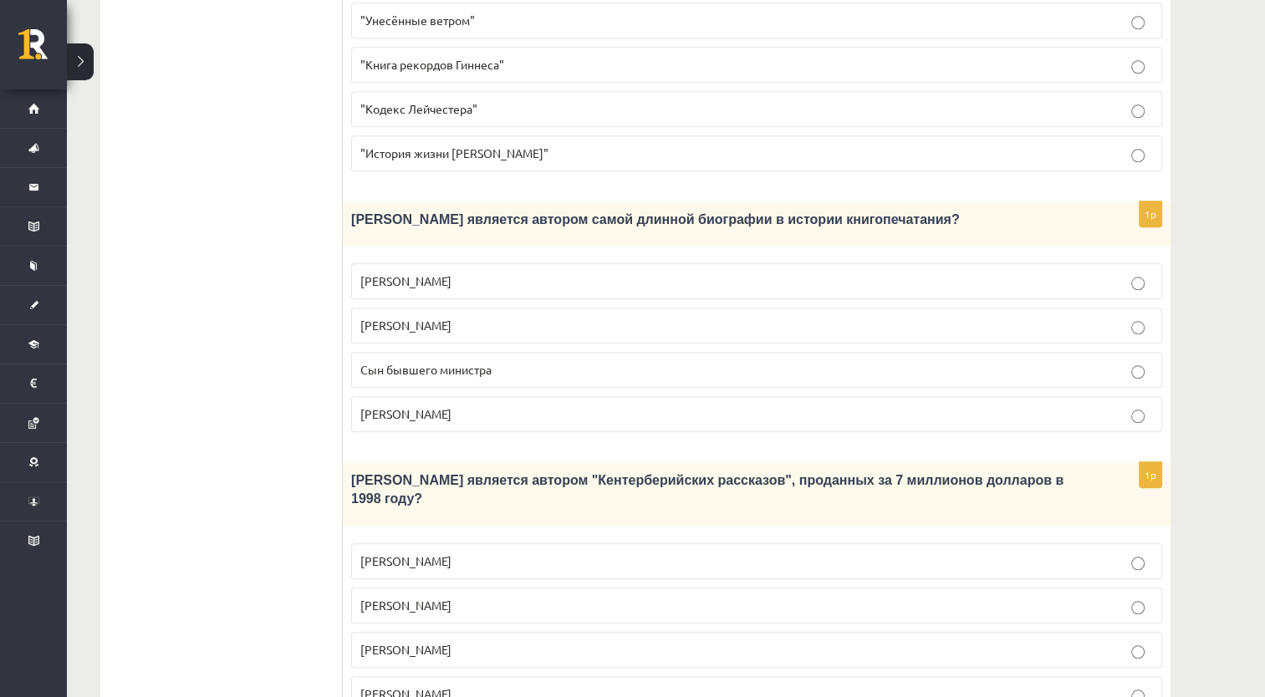
click at [562, 632] on label "Джефри Чосер" at bounding box center [756, 650] width 811 height 36
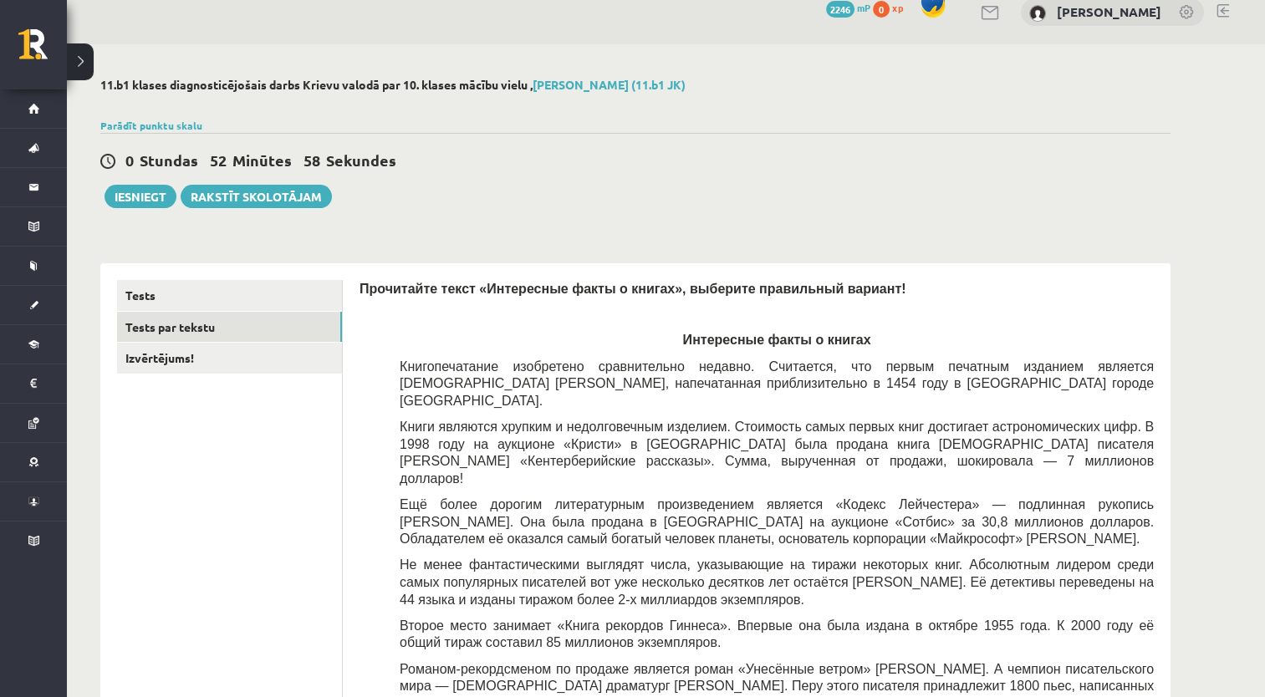
scroll to position [17, 0]
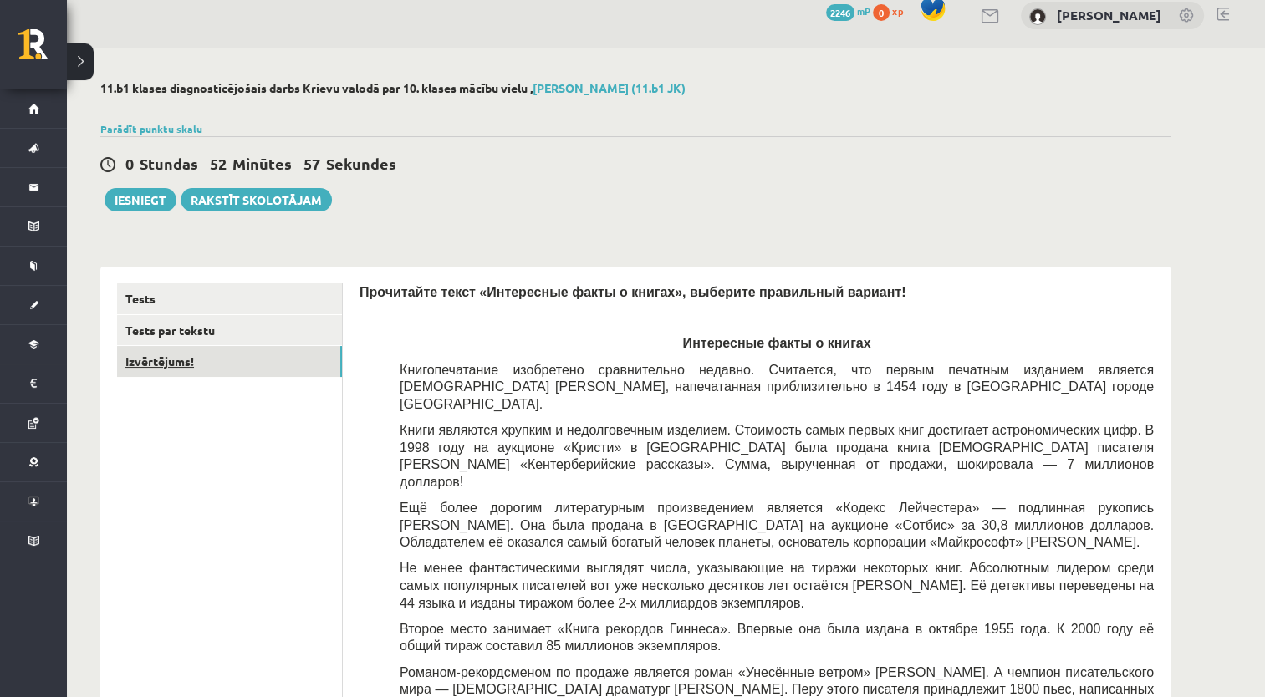
click at [291, 351] on link "Izvērtējums!" at bounding box center [229, 361] width 225 height 31
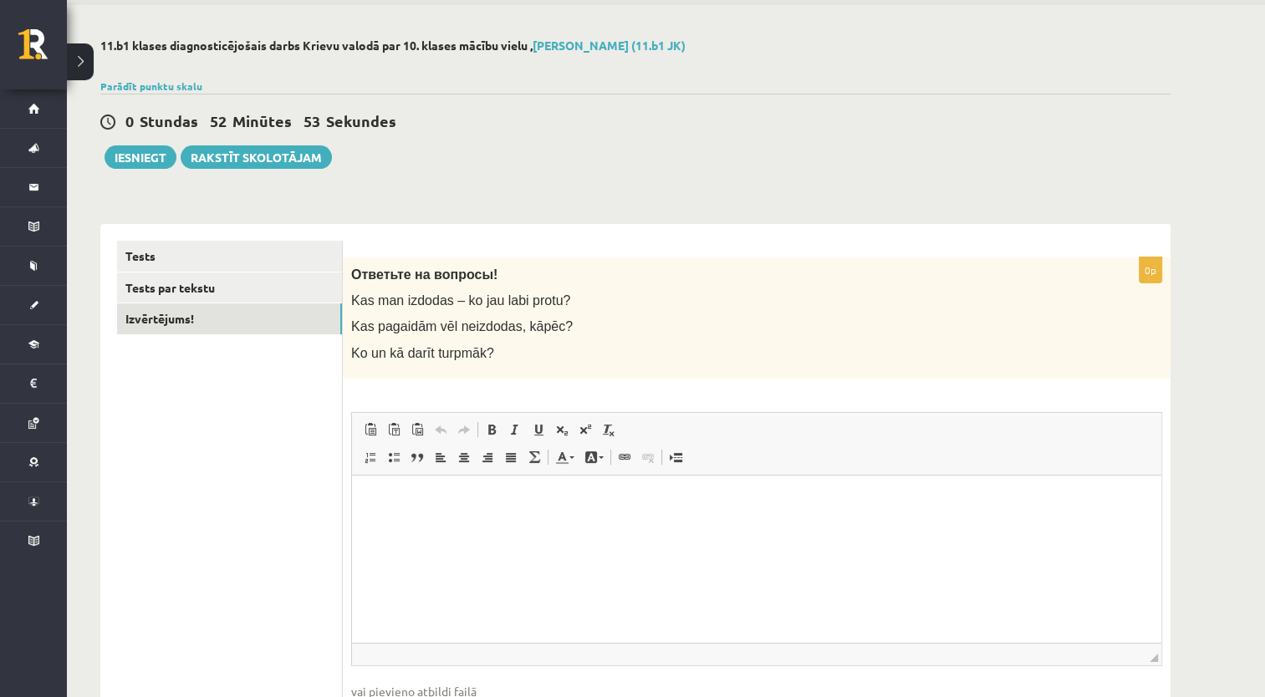
scroll to position [88, 0]
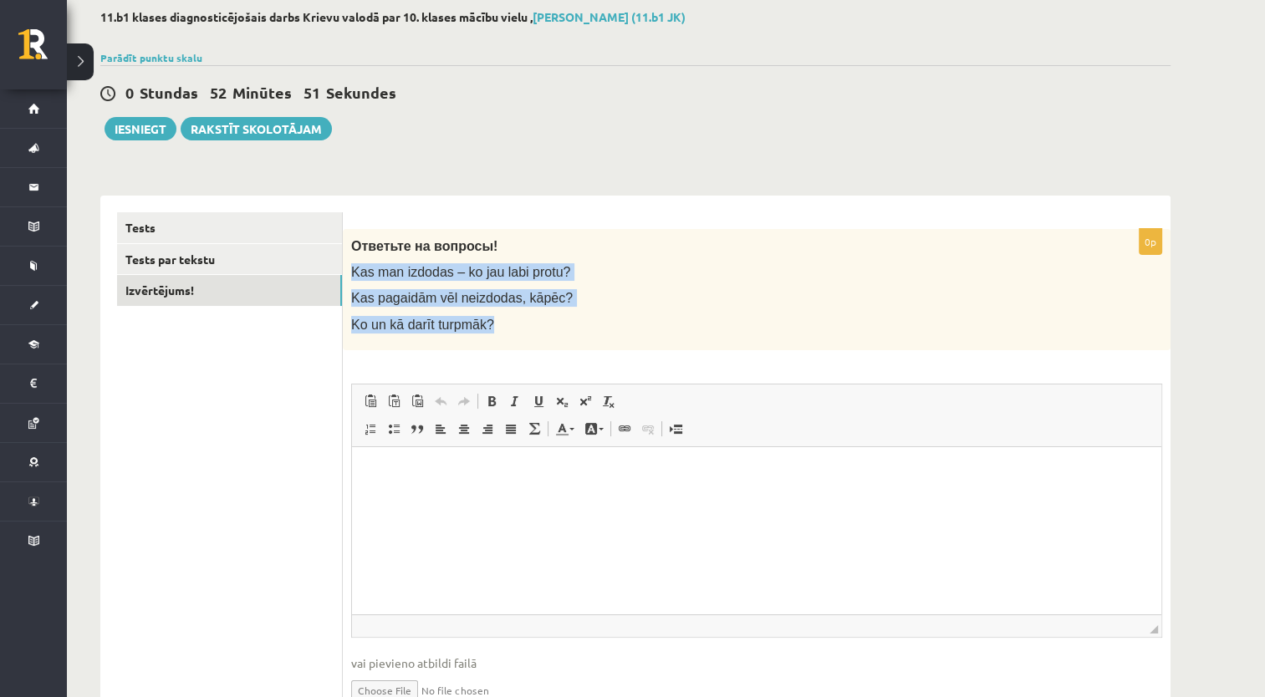
drag, startPoint x: 483, startPoint y: 323, endPoint x: 348, endPoint y: 266, distance: 146.9
click at [348, 266] on div "Ответьте на вопросы! Kas man izdodas – ko jau labi protu? Kas pagaidām vēl neiz…" at bounding box center [757, 289] width 828 height 121
copy div "Kas man izdodas – ko jau labi protu? Kas pagaidām vēl neizdodas, kāpēc? Ko un k…"
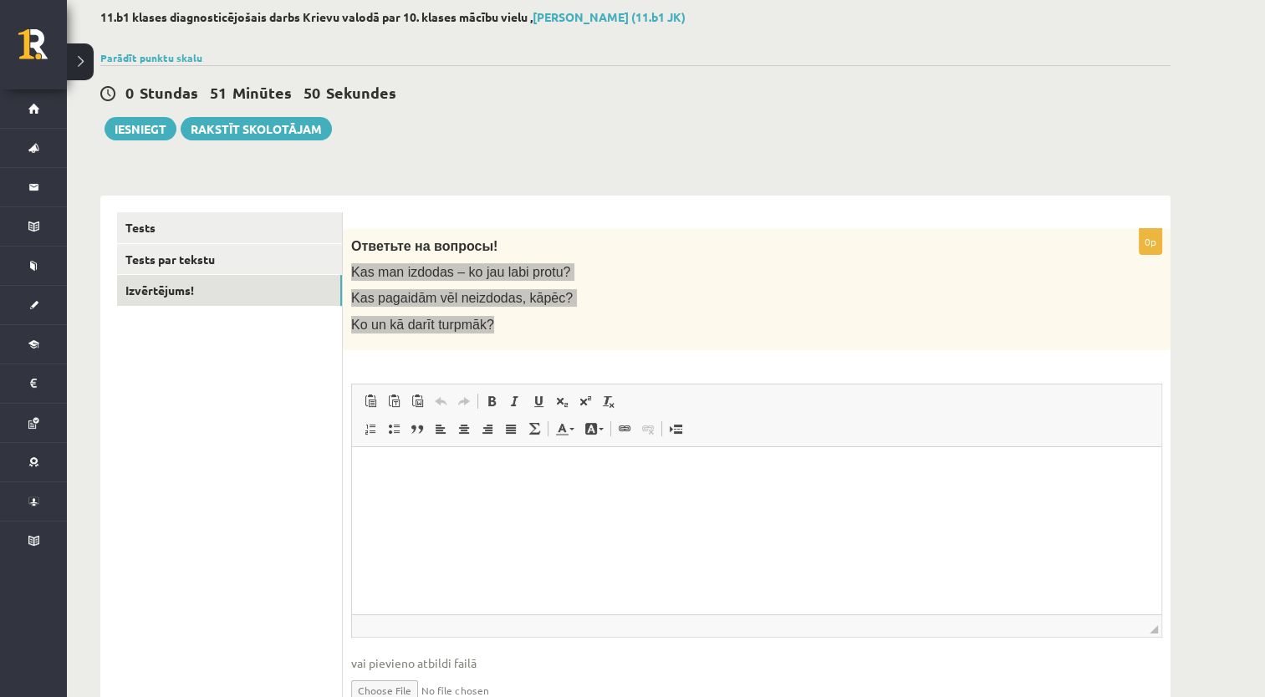
click at [513, 497] on html at bounding box center [756, 471] width 809 height 51
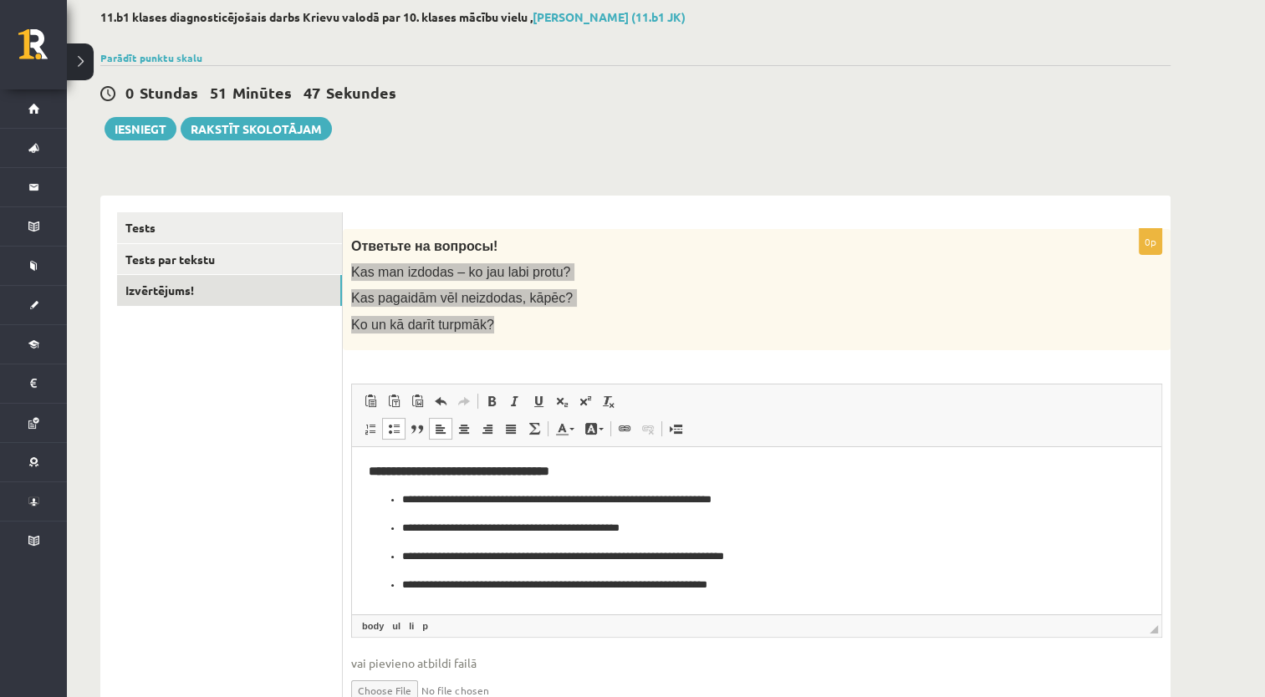
scroll to position [171, 0]
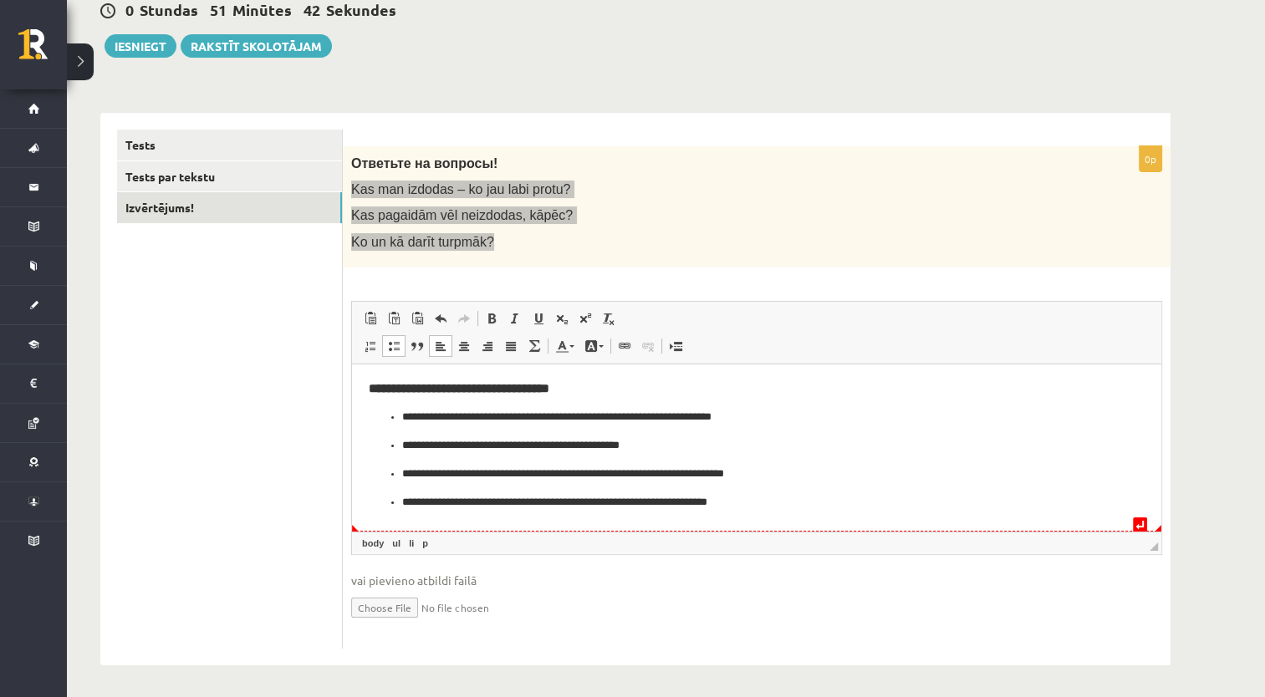
click at [472, 500] on p "**********" at bounding box center [757, 502] width 710 height 18
click at [543, 502] on p "**********" at bounding box center [757, 502] width 710 height 18
click at [532, 502] on p "**********" at bounding box center [757, 502] width 710 height 18
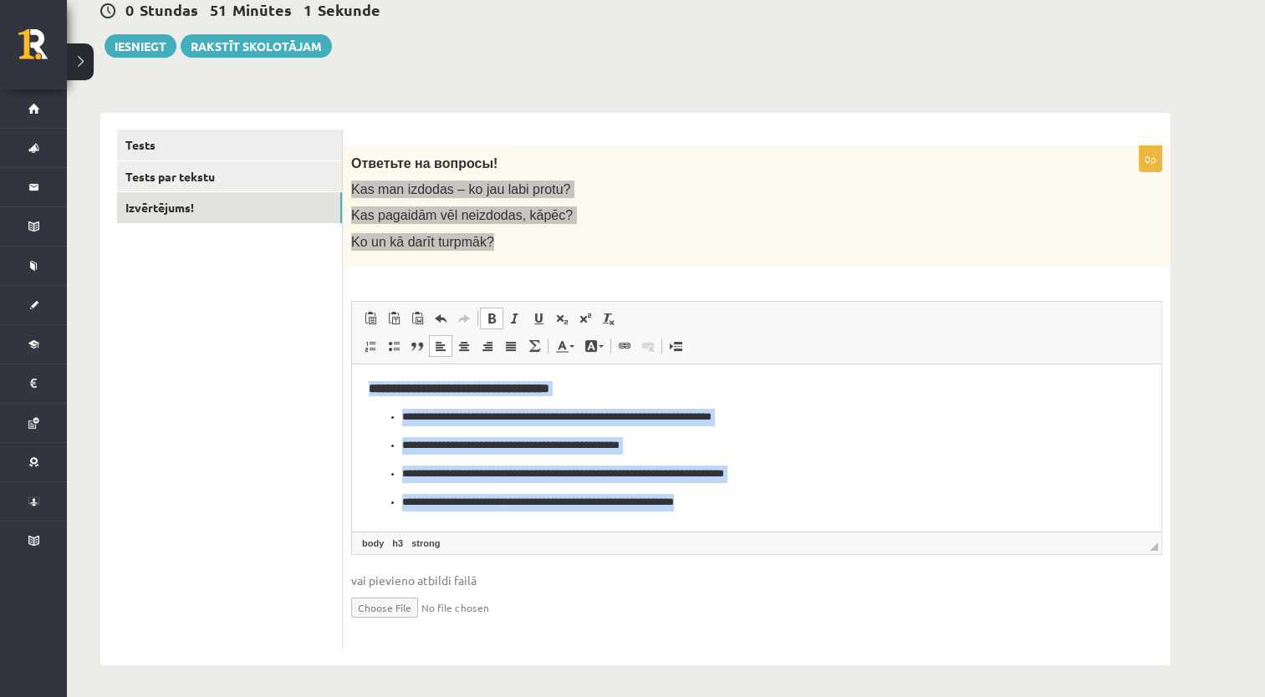
drag, startPoint x: 367, startPoint y: 384, endPoint x: 762, endPoint y: 538, distance: 424.6
click at [762, 527] on html "**********" at bounding box center [756, 446] width 809 height 164
click at [616, 386] on h3 "**********" at bounding box center [757, 387] width 776 height 15
drag, startPoint x: 756, startPoint y: 508, endPoint x: 275, endPoint y: 356, distance: 504.2
click at [352, 364] on html "**********" at bounding box center [756, 446] width 809 height 164
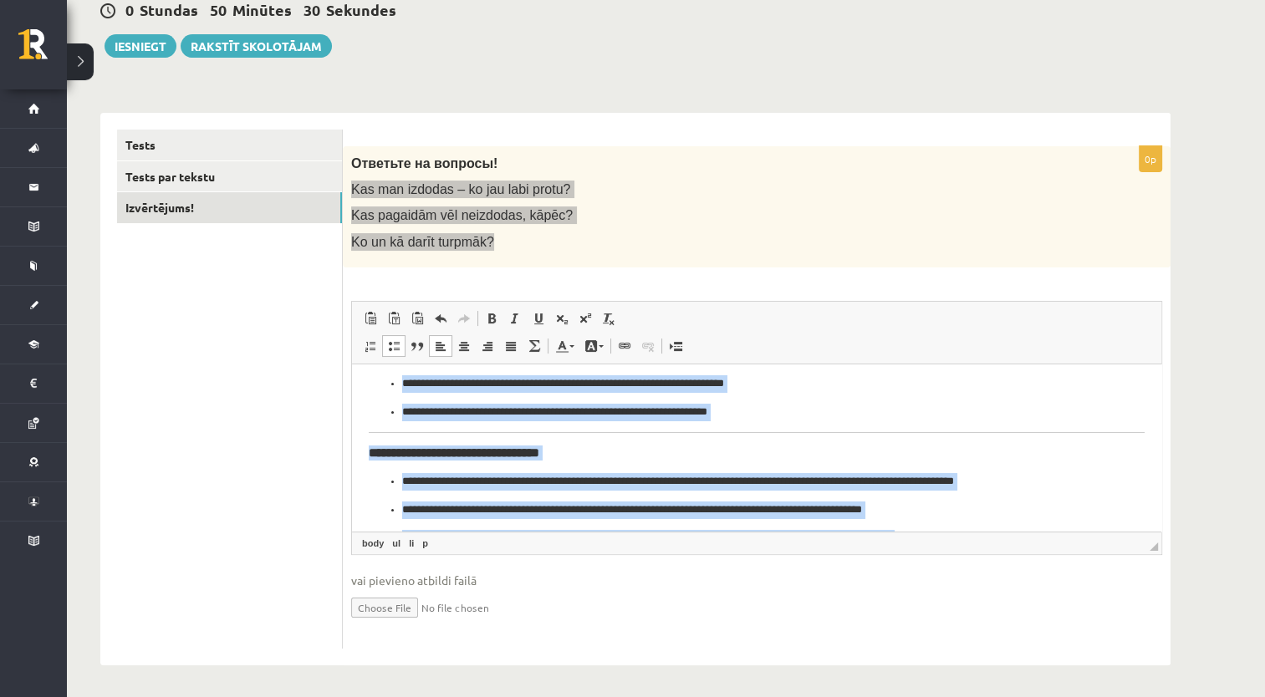
scroll to position [0, 0]
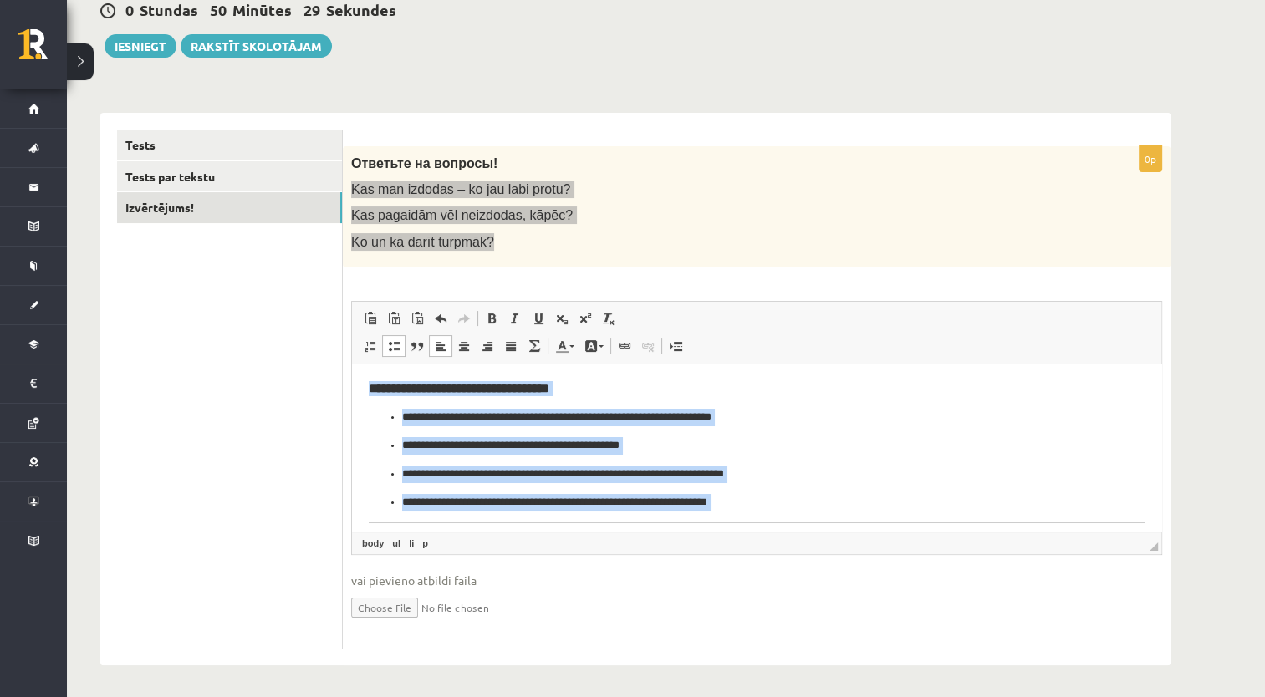
drag, startPoint x: 833, startPoint y: 510, endPoint x: 364, endPoint y: 351, distance: 495.9
click at [364, 364] on html "**********" at bounding box center [756, 586] width 809 height 444
click at [398, 344] on span at bounding box center [393, 345] width 13 height 13
click at [397, 344] on span at bounding box center [393, 345] width 13 height 13
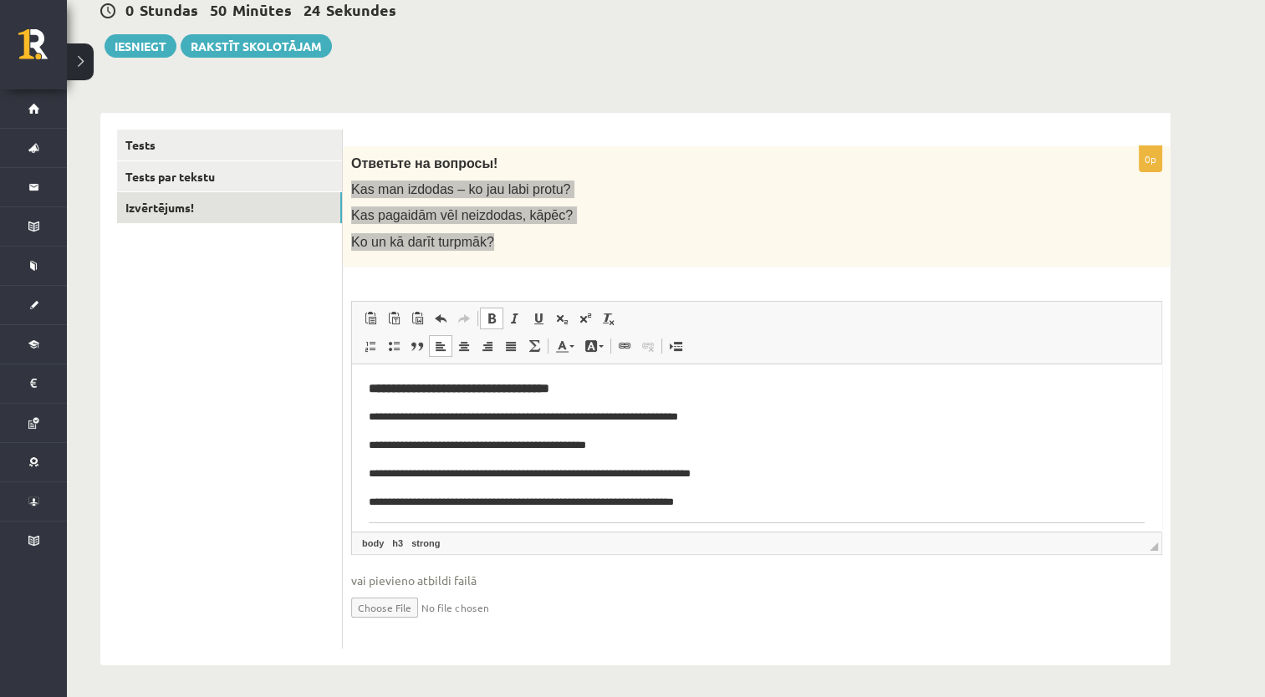
click at [494, 323] on span at bounding box center [491, 318] width 13 height 13
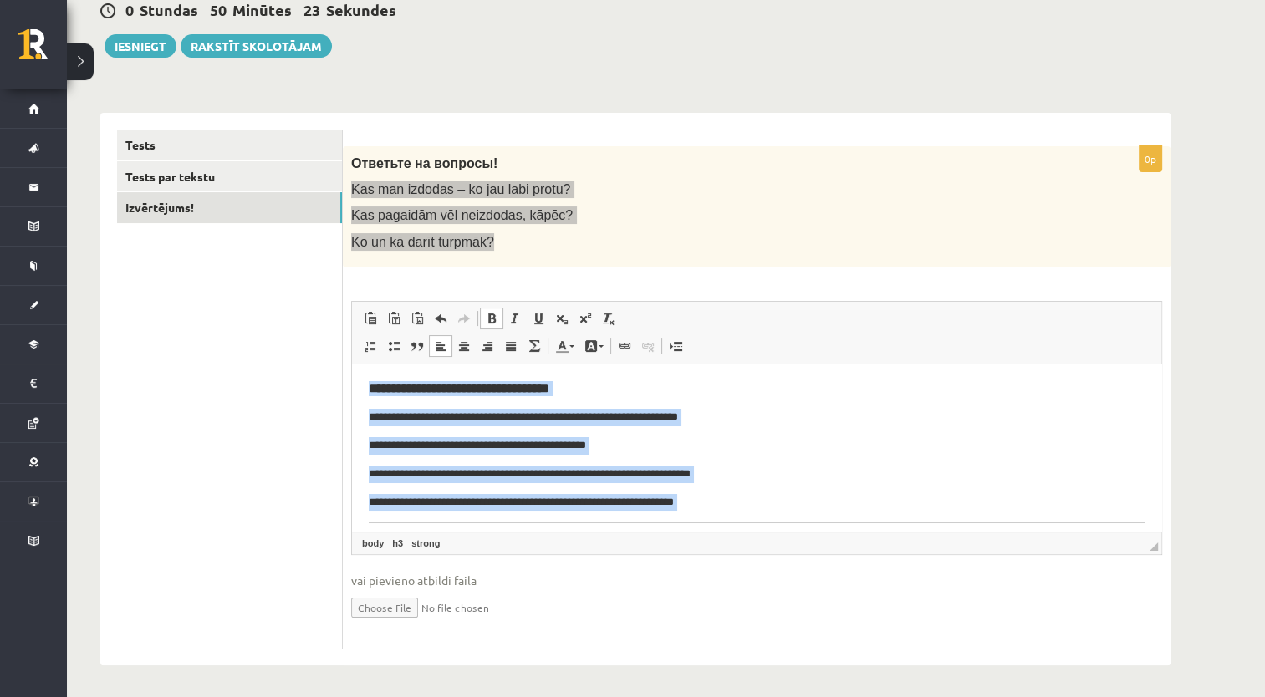
click at [488, 309] on link "Bold Keyboard shortcut Ctrl+B" at bounding box center [491, 319] width 23 height 22
click at [496, 324] on link "Bold Keyboard shortcut Ctrl+B" at bounding box center [491, 319] width 23 height 22
click at [492, 318] on span at bounding box center [491, 318] width 13 height 13
click at [602, 446] on p "**********" at bounding box center [751, 445] width 764 height 18
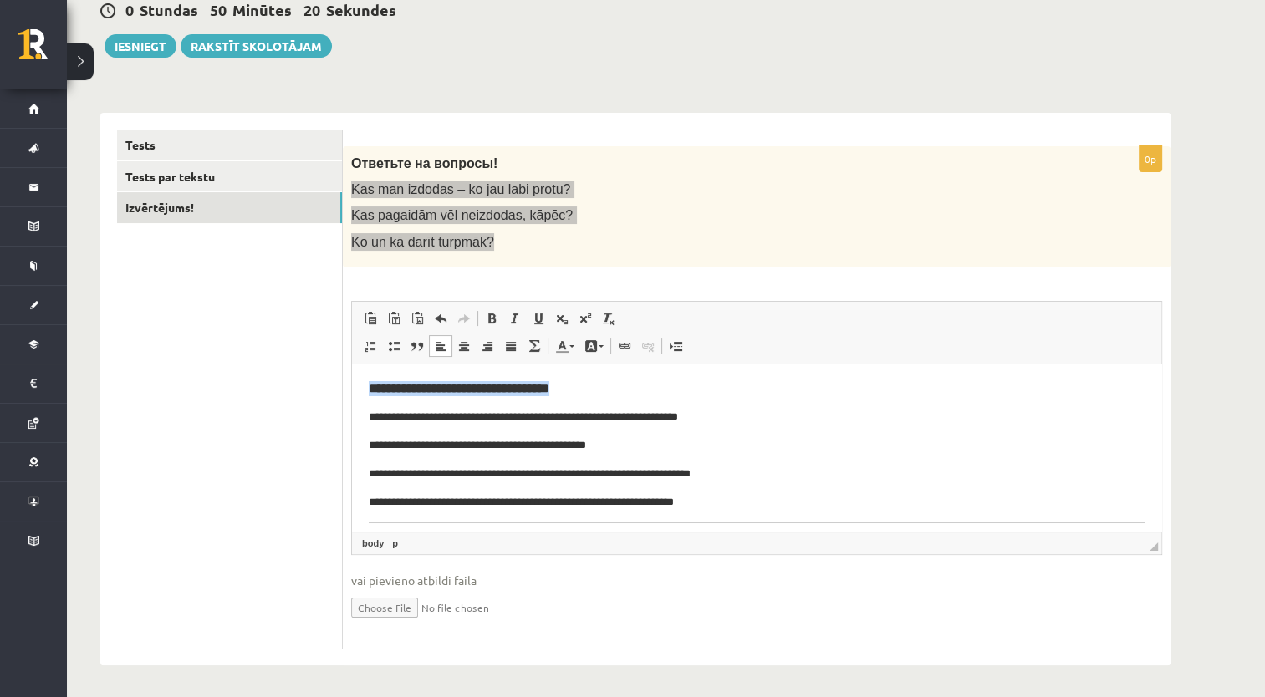
drag, startPoint x: 568, startPoint y: 389, endPoint x: 356, endPoint y: 385, distance: 212.4
click at [356, 385] on html "**********" at bounding box center [756, 586] width 809 height 444
click at [496, 322] on span at bounding box center [491, 318] width 13 height 13
click at [495, 320] on span at bounding box center [491, 318] width 13 height 13
click at [494, 319] on span at bounding box center [491, 318] width 13 height 13
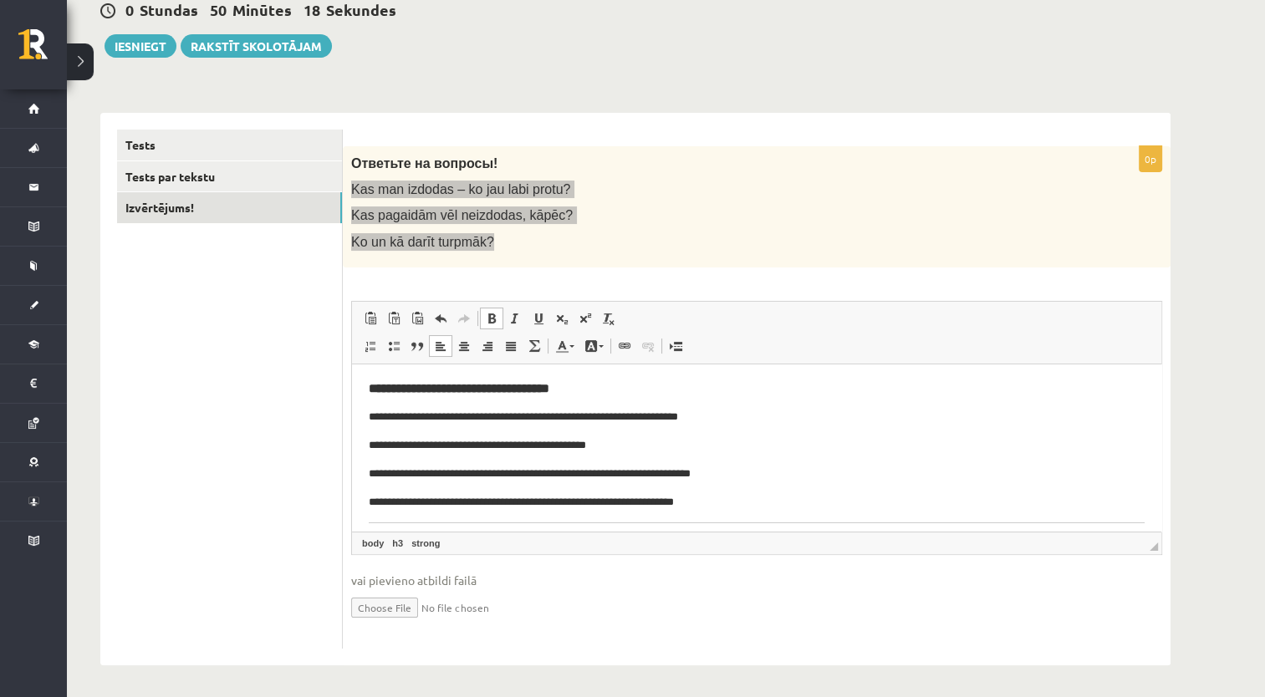
click at [493, 319] on span at bounding box center [491, 318] width 13 height 13
click at [502, 425] on p "**********" at bounding box center [751, 417] width 764 height 18
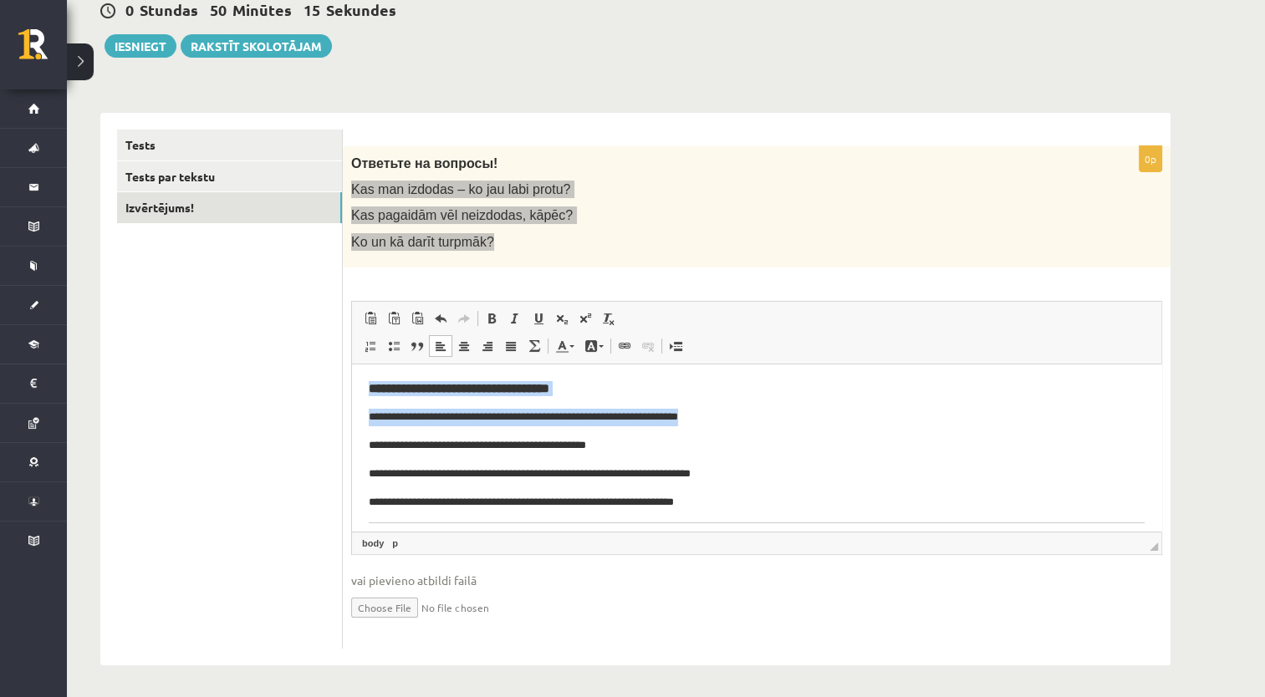
drag, startPoint x: 716, startPoint y: 415, endPoint x: 355, endPoint y: 385, distance: 362.4
click at [355, 385] on html "**********" at bounding box center [756, 586] width 809 height 444
click at [487, 316] on span at bounding box center [491, 318] width 13 height 13
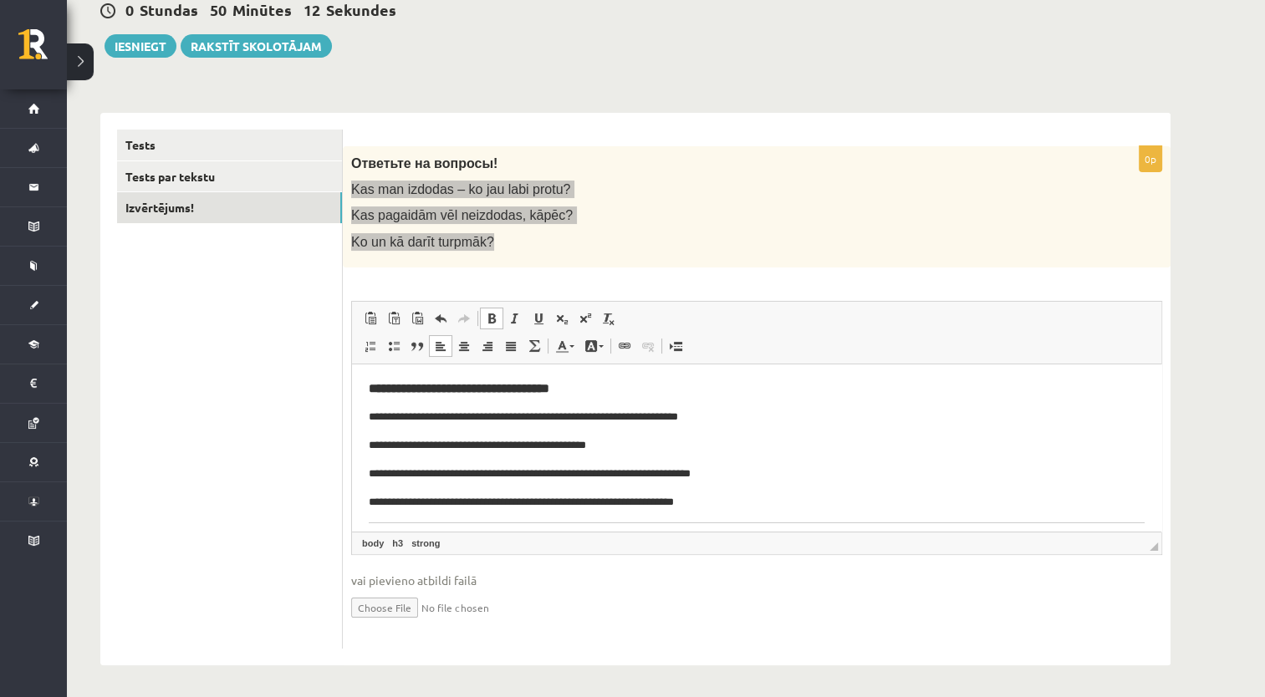
click at [527, 461] on body "**********" at bounding box center [757, 585] width 776 height 410
drag, startPoint x: 627, startPoint y: 445, endPoint x: 465, endPoint y: 371, distance: 178.1
click at [352, 432] on html "**********" at bounding box center [756, 586] width 809 height 444
click at [488, 312] on span at bounding box center [491, 318] width 13 height 13
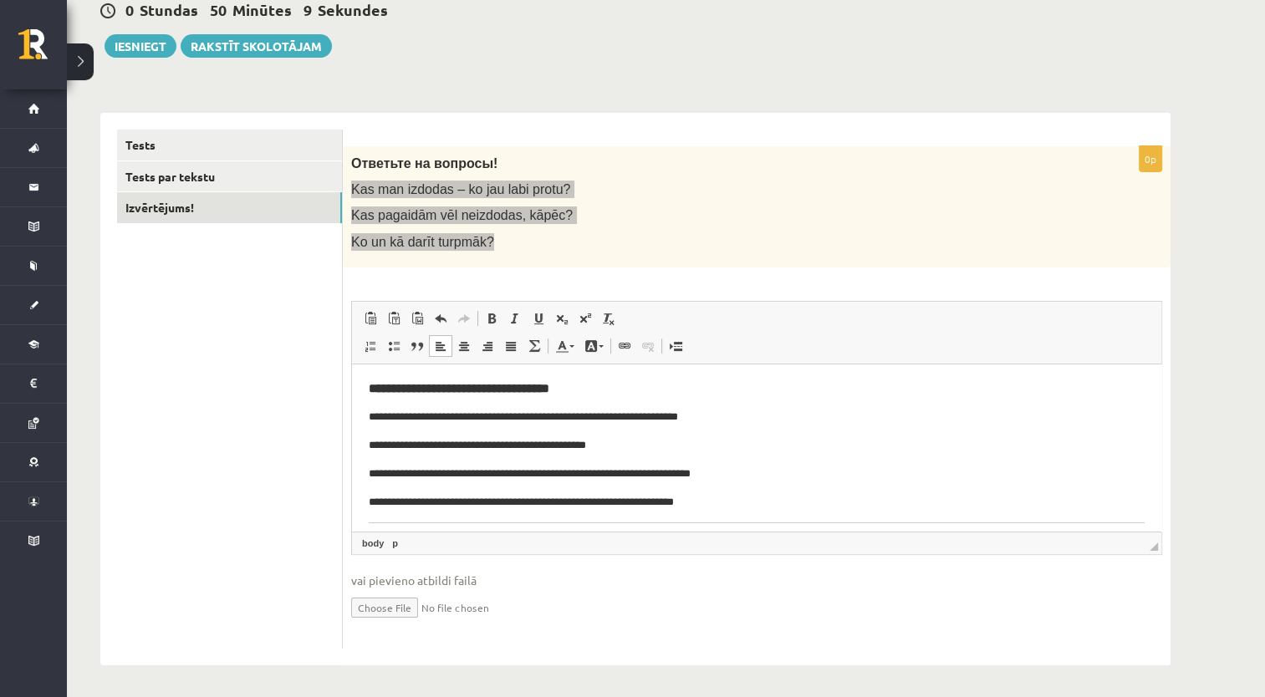
click at [492, 431] on body "**********" at bounding box center [757, 585] width 776 height 410
drag, startPoint x: 588, startPoint y: 389, endPoint x: 365, endPoint y: 393, distance: 222.4
click at [365, 393] on html "**********" at bounding box center [756, 586] width 809 height 444
copy strong "**********"
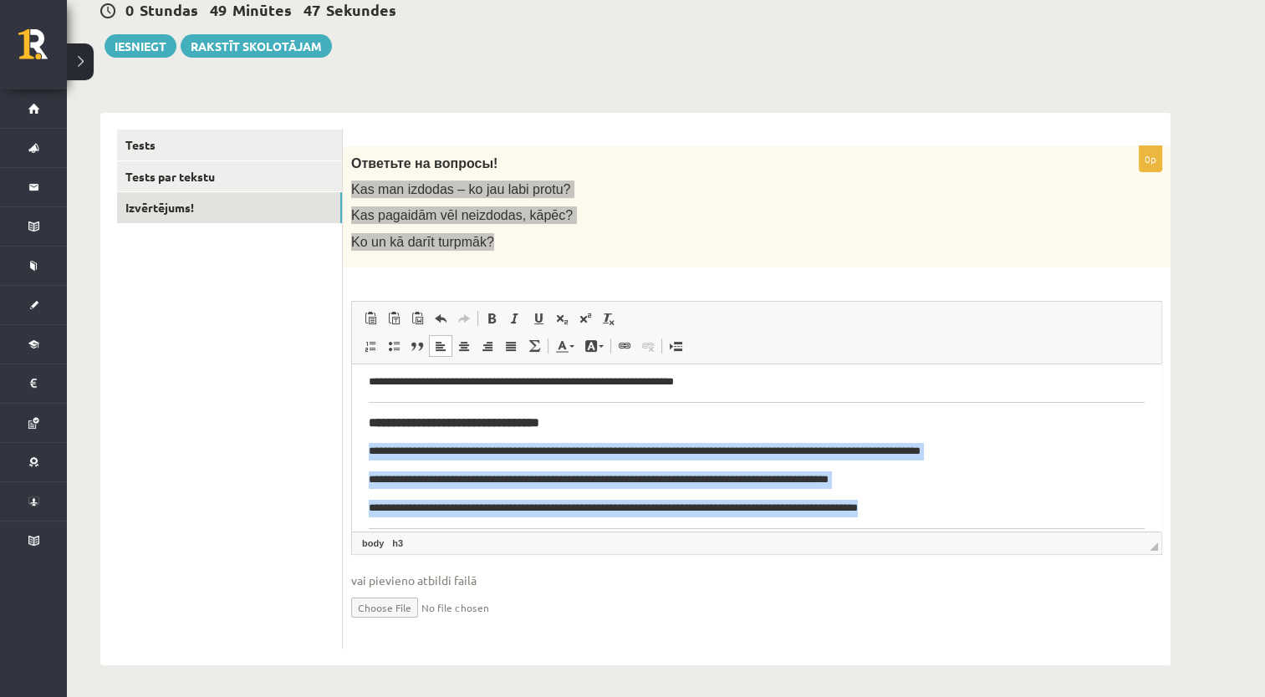
scroll to position [150, 0]
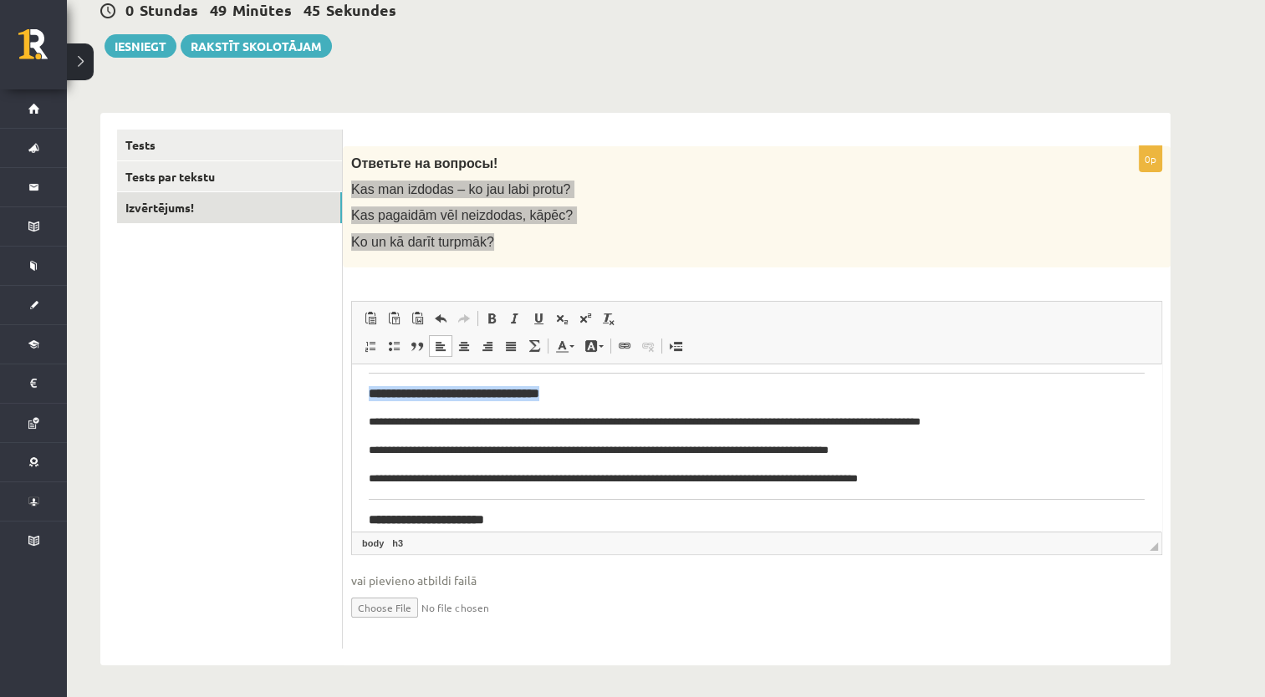
drag, startPoint x: 599, startPoint y: 373, endPoint x: 364, endPoint y: 391, distance: 236.5
click at [364, 391] on html "**********" at bounding box center [756, 436] width 809 height 445
copy strong "**********"
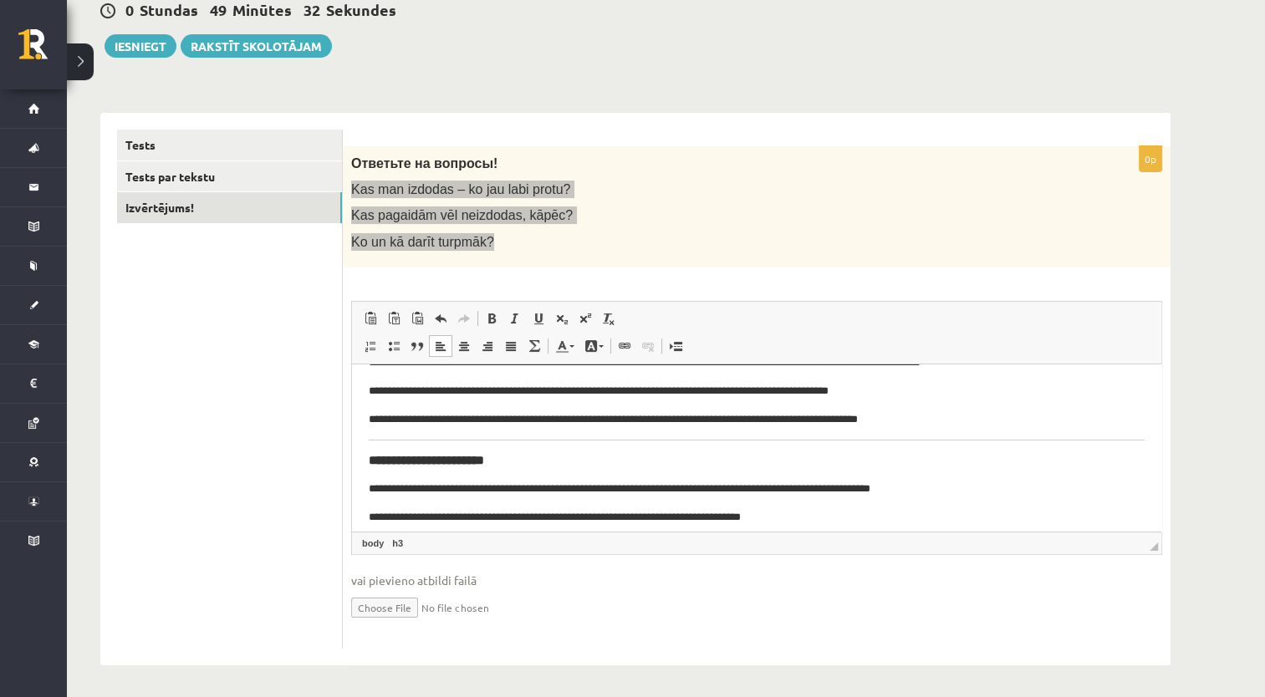
scroll to position [233, 0]
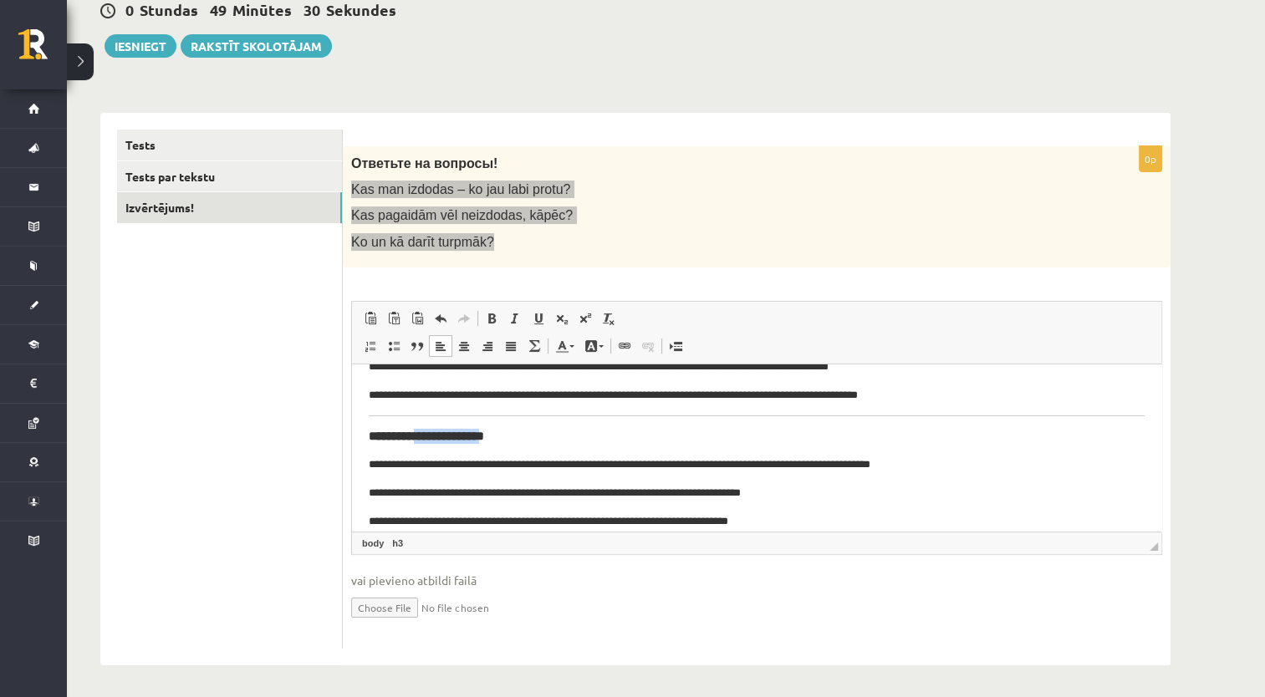
drag, startPoint x: 508, startPoint y: 420, endPoint x: 482, endPoint y: 429, distance: 28.3
click at [429, 431] on body "**********" at bounding box center [757, 352] width 776 height 411
click at [552, 429] on h3 "**********" at bounding box center [757, 435] width 776 height 15
drag, startPoint x: 487, startPoint y: 430, endPoint x: 352, endPoint y: 432, distance: 134.6
click at [352, 432] on html "**********" at bounding box center [756, 352] width 809 height 445
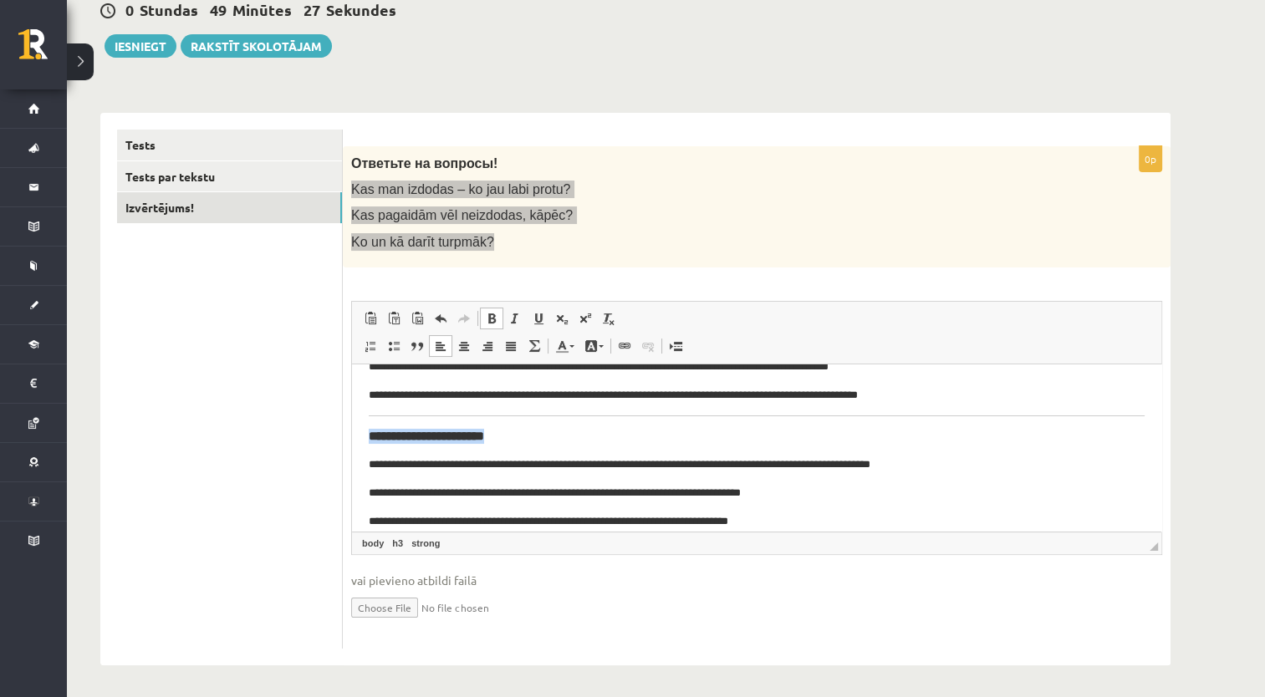
copy strong "**********"
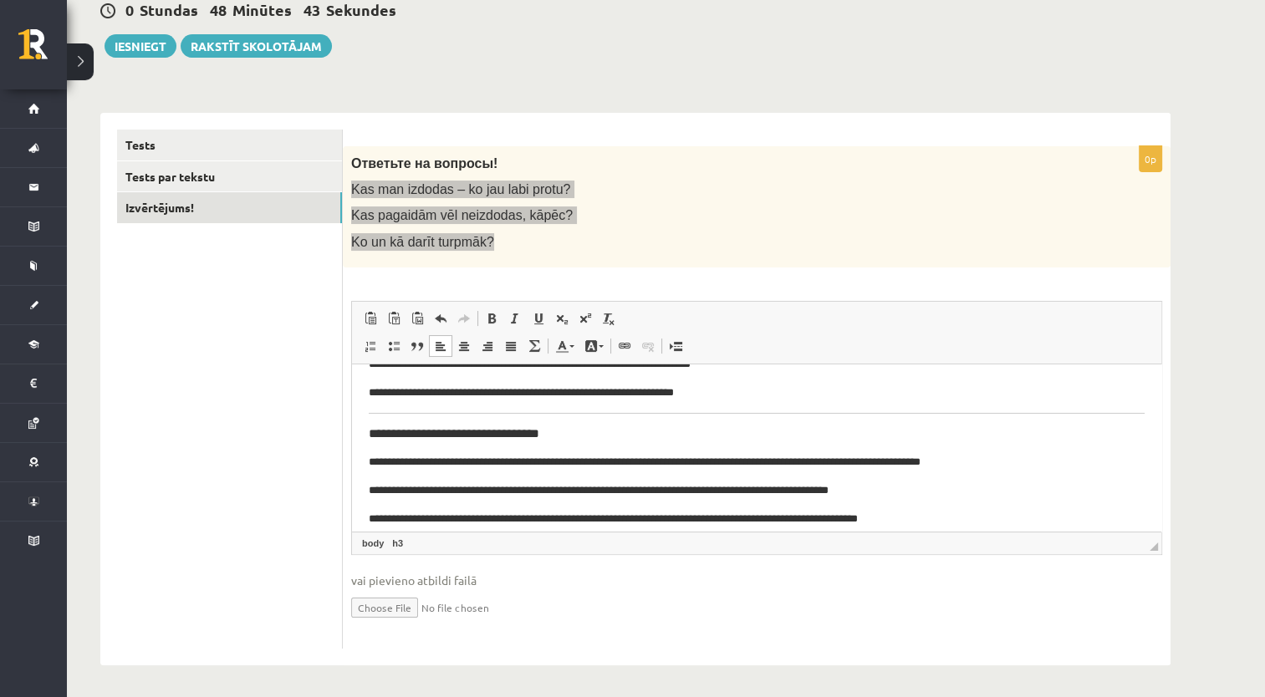
scroll to position [193, 0]
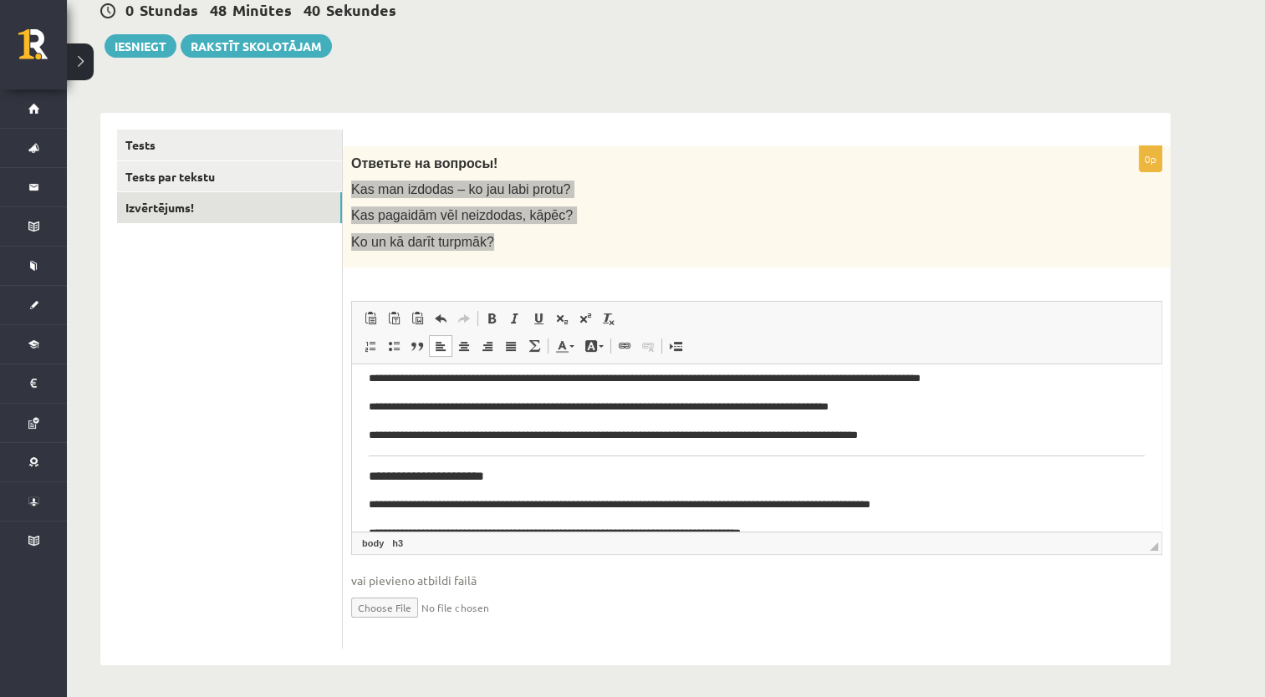
drag, startPoint x: 507, startPoint y: 436, endPoint x: 521, endPoint y: 437, distance: 13.4
click at [507, 437] on p "**********" at bounding box center [751, 435] width 764 height 18
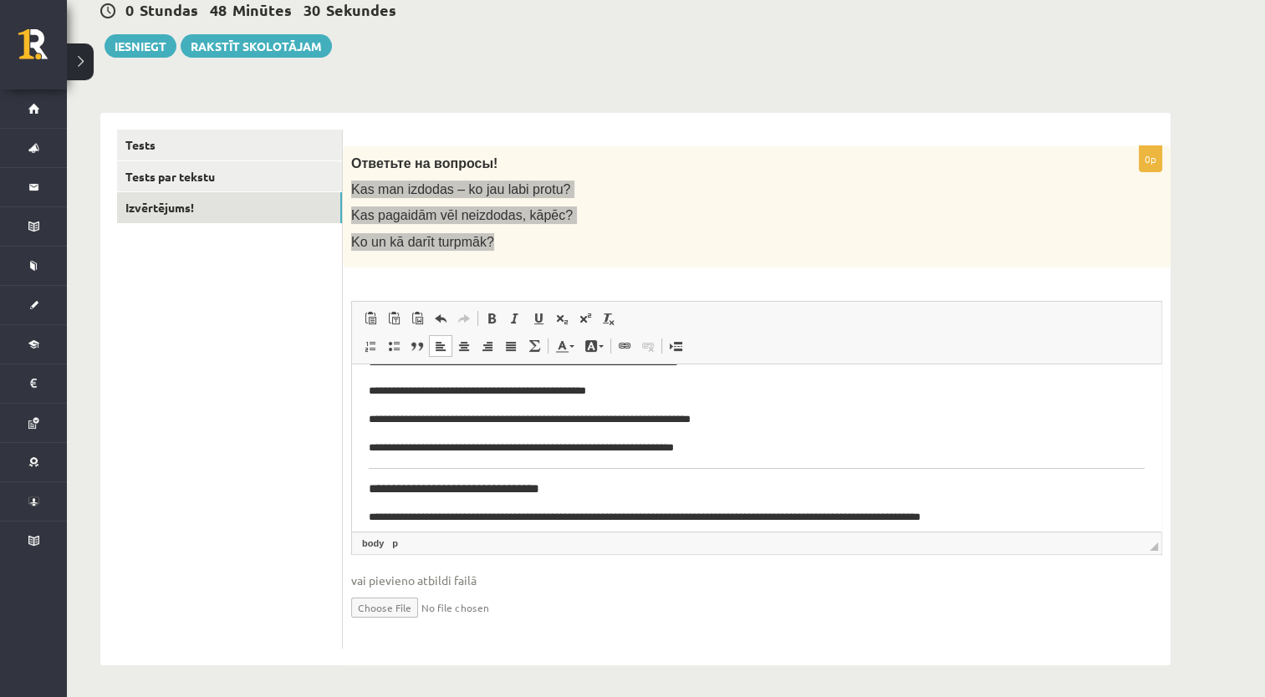
scroll to position [26, 0]
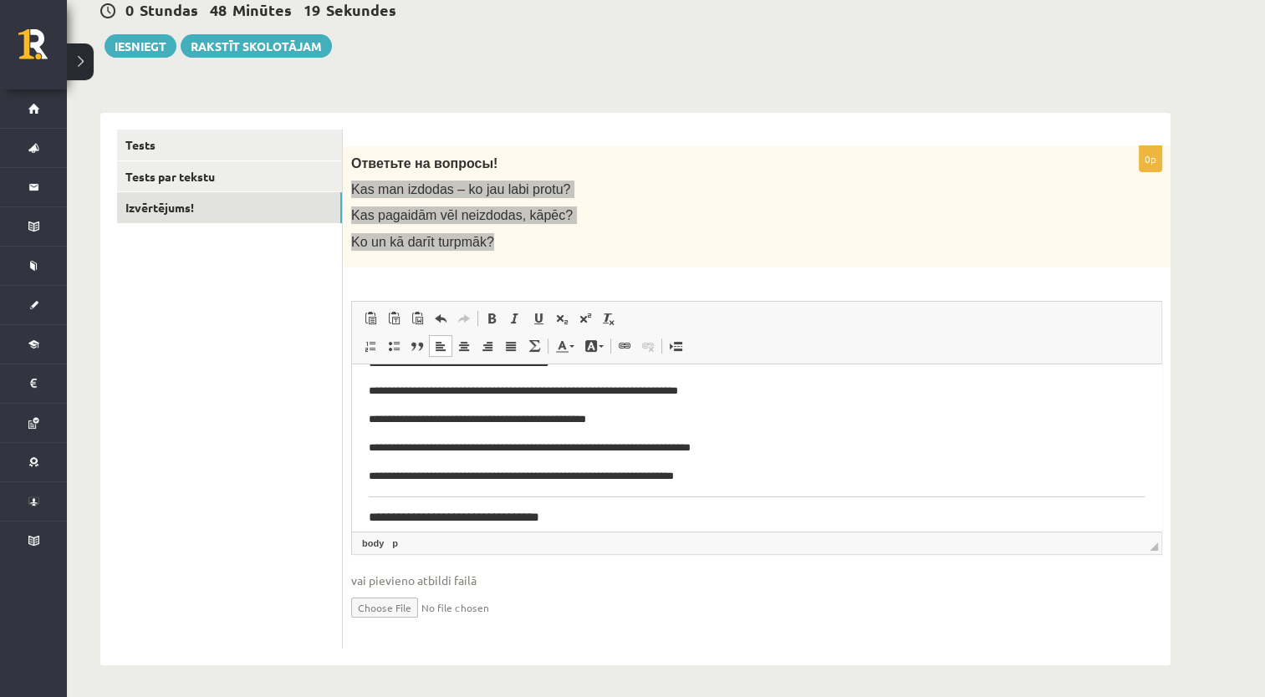
click at [439, 476] on p "**********" at bounding box center [751, 476] width 764 height 18
drag, startPoint x: 692, startPoint y: 475, endPoint x: 358, endPoint y: 478, distance: 334.4
click at [358, 478] on html "**********" at bounding box center [756, 560] width 809 height 445
copy p "**********"
drag, startPoint x: 478, startPoint y: 497, endPoint x: 496, endPoint y: 478, distance: 26.0
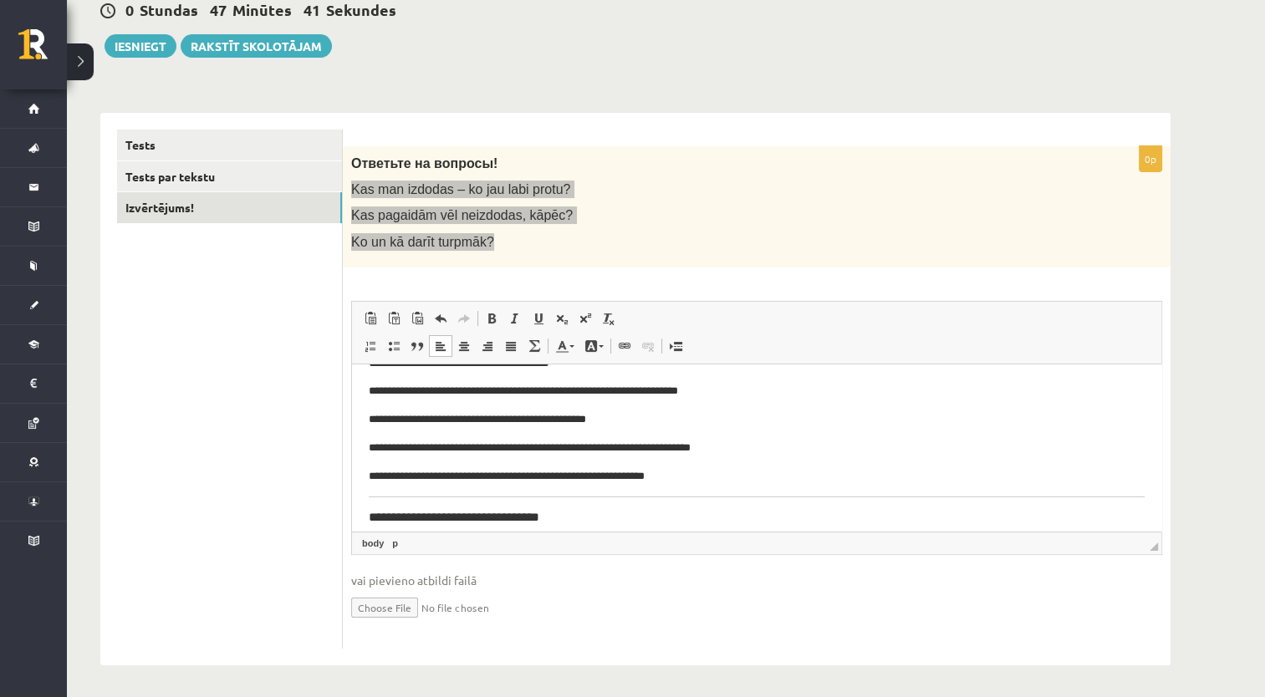
click at [479, 497] on body "**********" at bounding box center [757, 559] width 776 height 411
click at [432, 475] on p "**********" at bounding box center [751, 476] width 764 height 18
click at [502, 474] on p "**********" at bounding box center [751, 476] width 764 height 18
drag, startPoint x: 656, startPoint y: 476, endPoint x: 365, endPoint y: 484, distance: 291.0
click at [365, 484] on html "**********" at bounding box center [756, 560] width 809 height 445
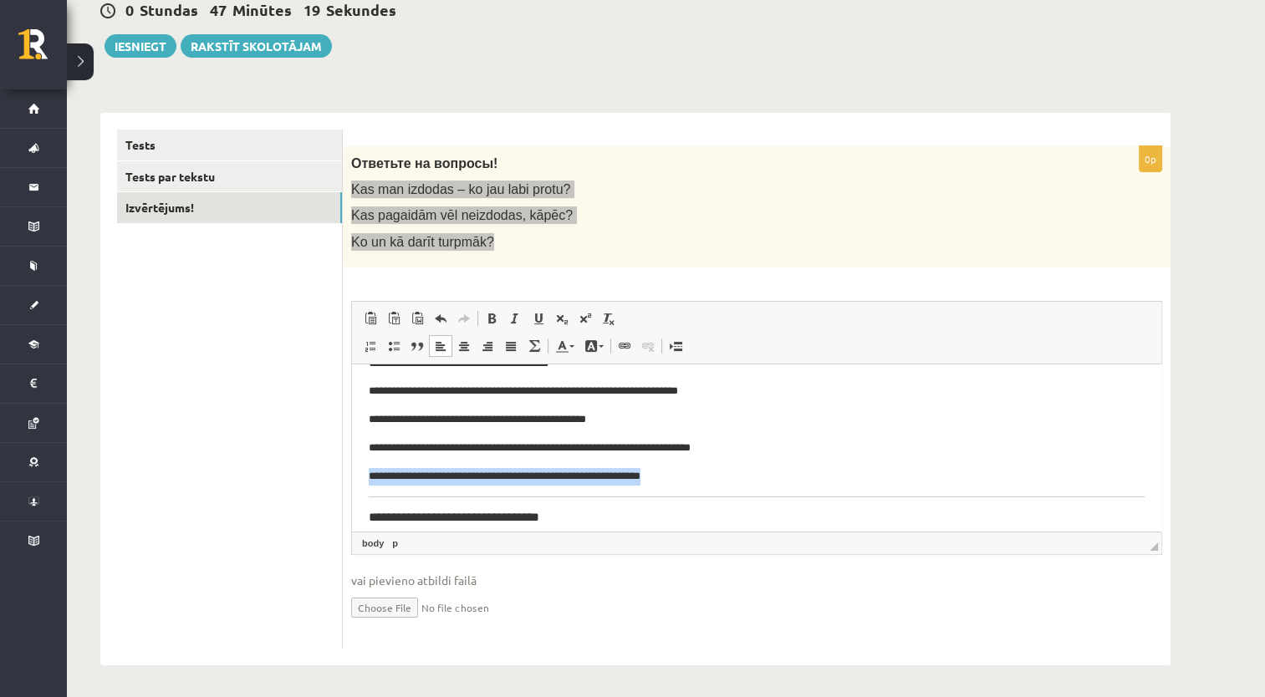
copy p "**********"
click at [619, 435] on body "**********" at bounding box center [757, 559] width 776 height 411
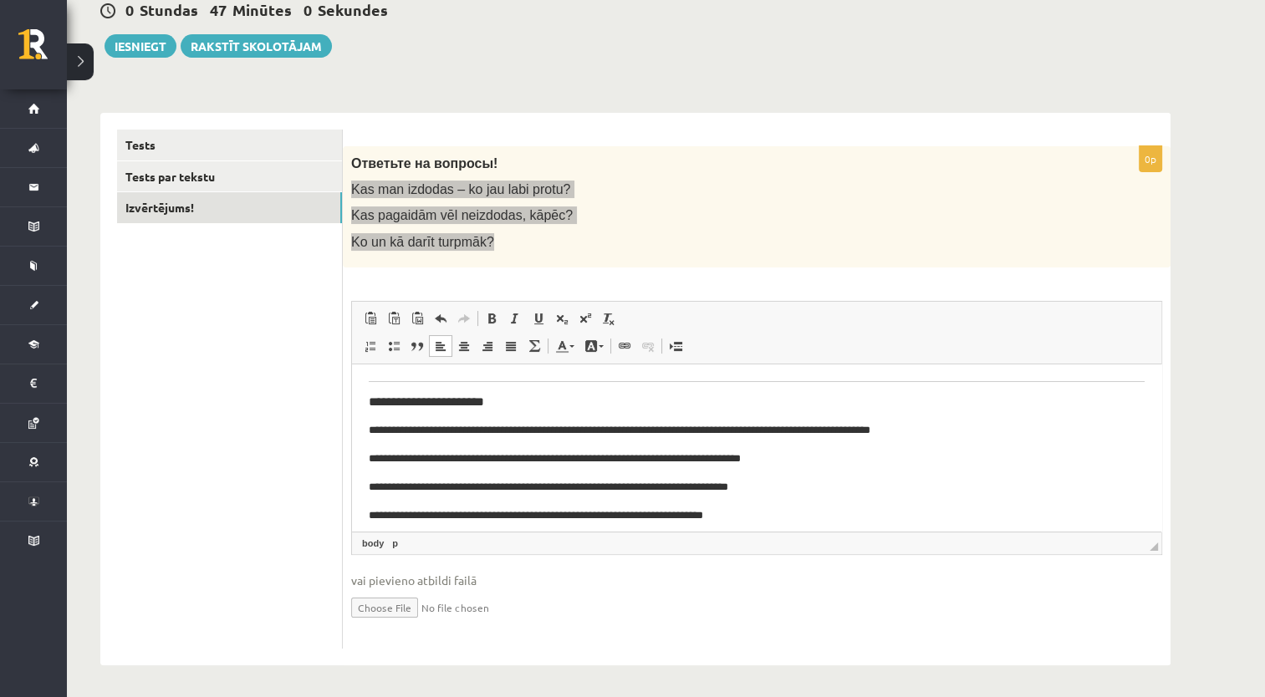
scroll to position [277, 0]
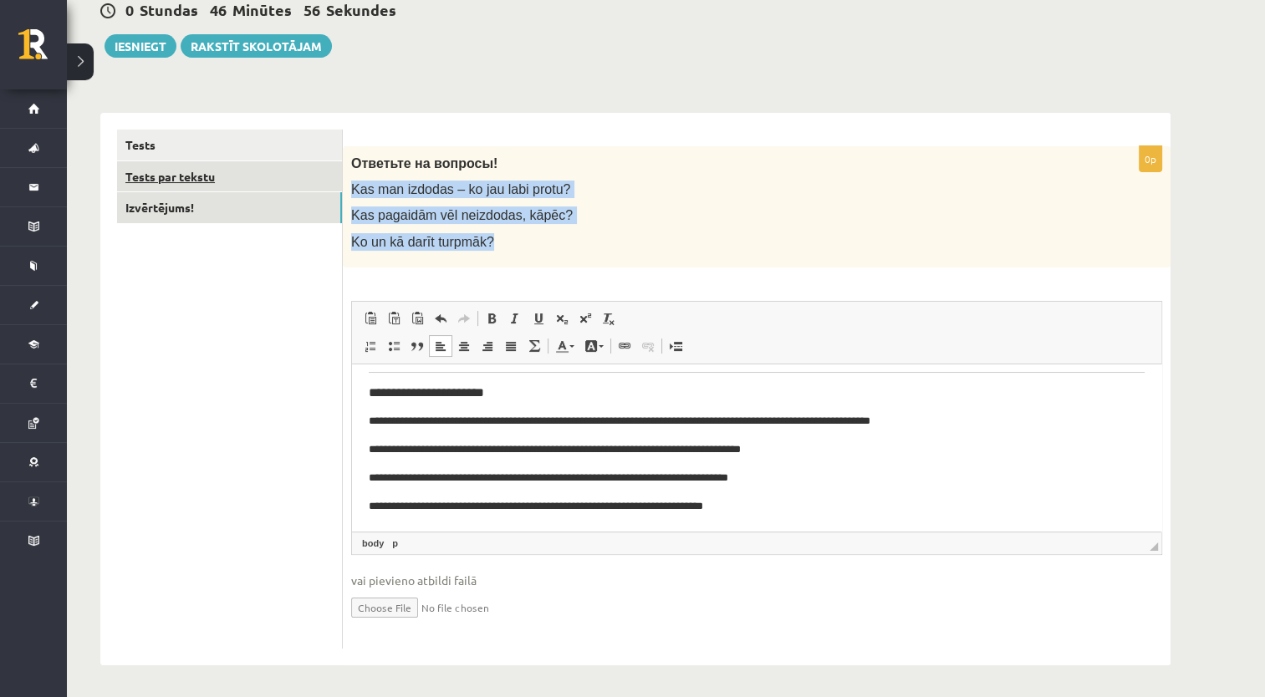
click at [173, 177] on link "Tests par tekstu" at bounding box center [229, 176] width 225 height 31
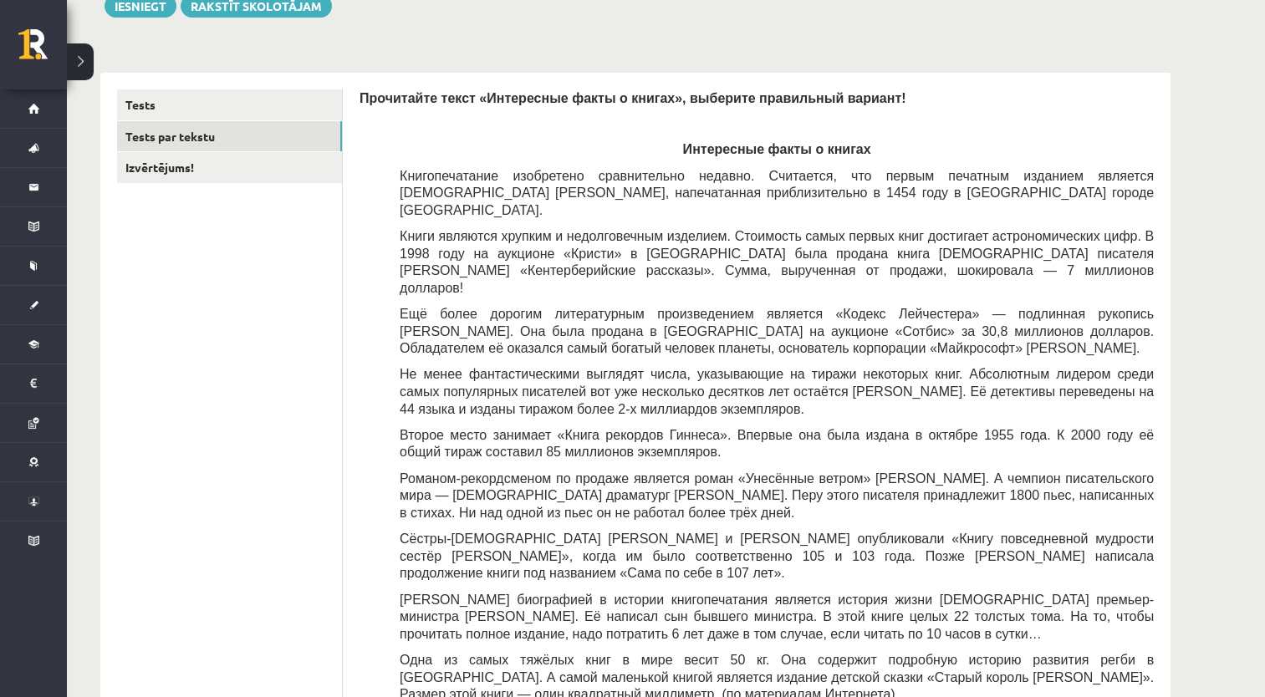
scroll to position [17, 0]
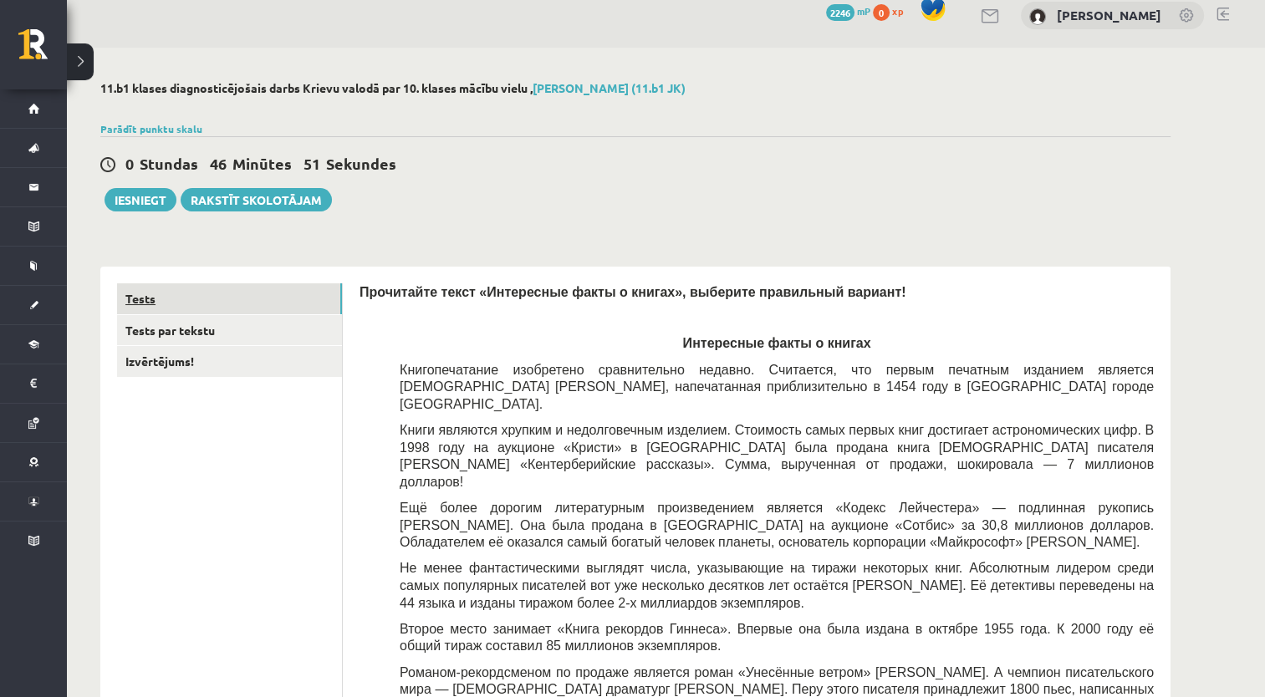
click at [231, 307] on link "Tests" at bounding box center [229, 298] width 225 height 31
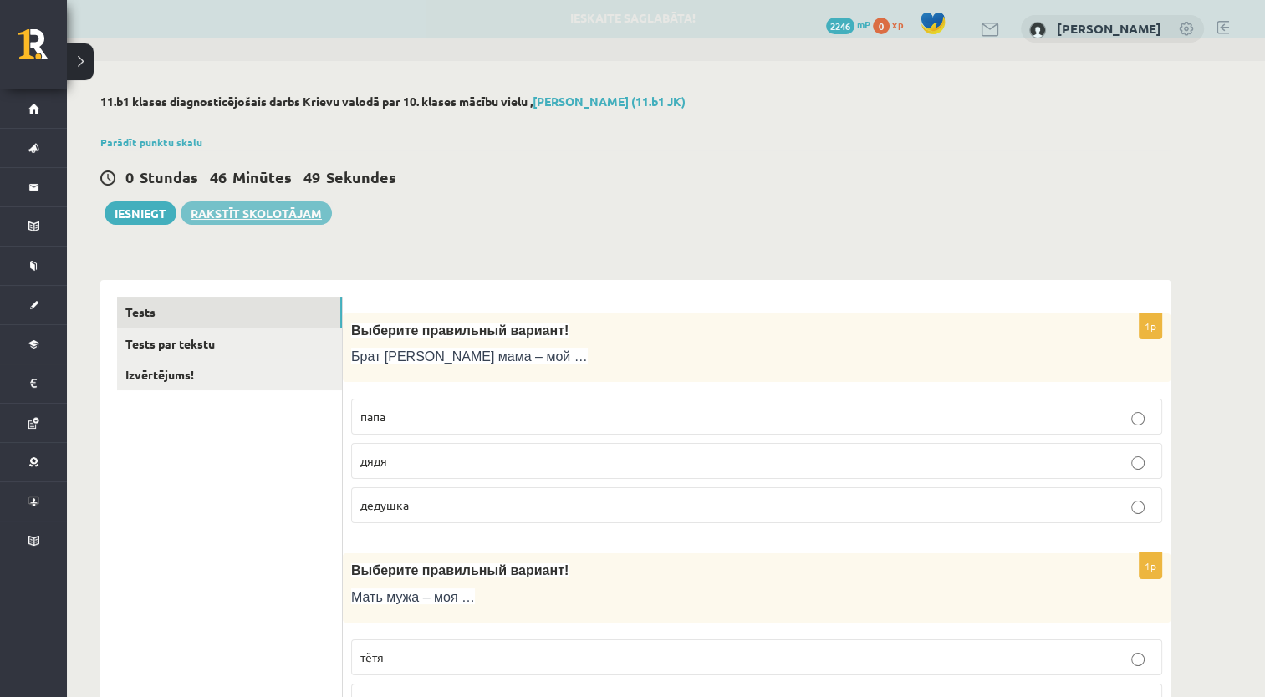
scroll to position [0, 0]
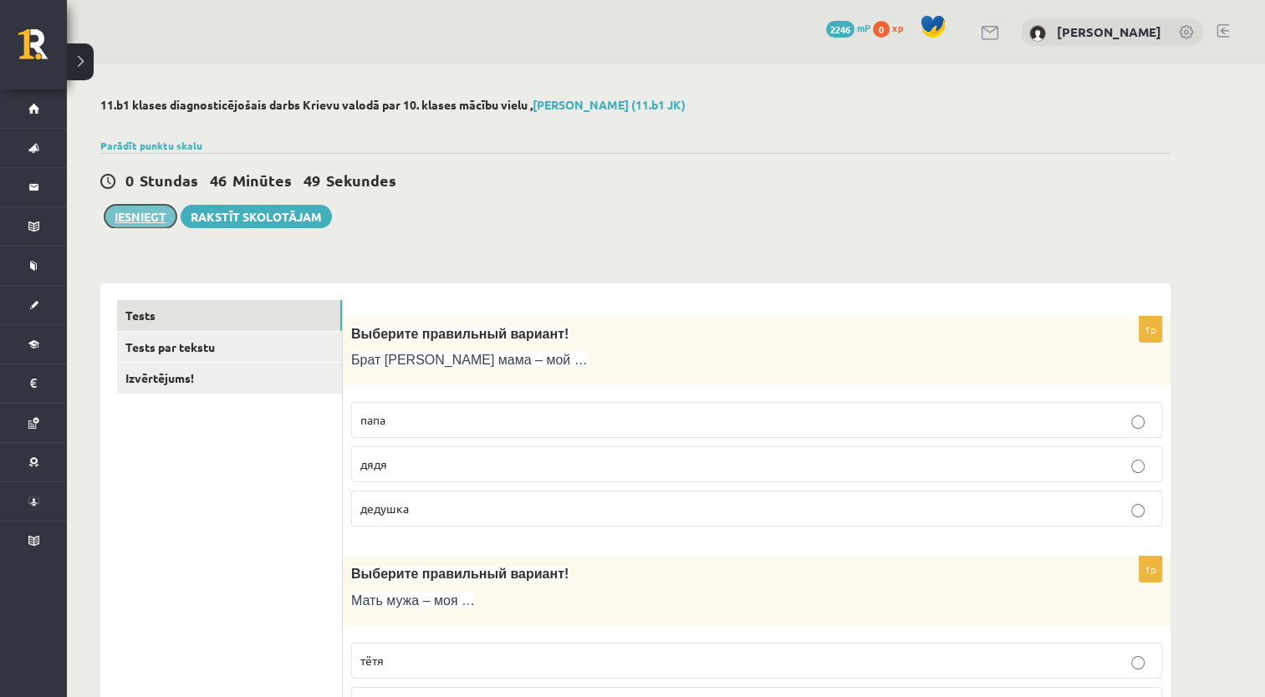
click at [137, 206] on button "Iesniegt" at bounding box center [140, 216] width 72 height 23
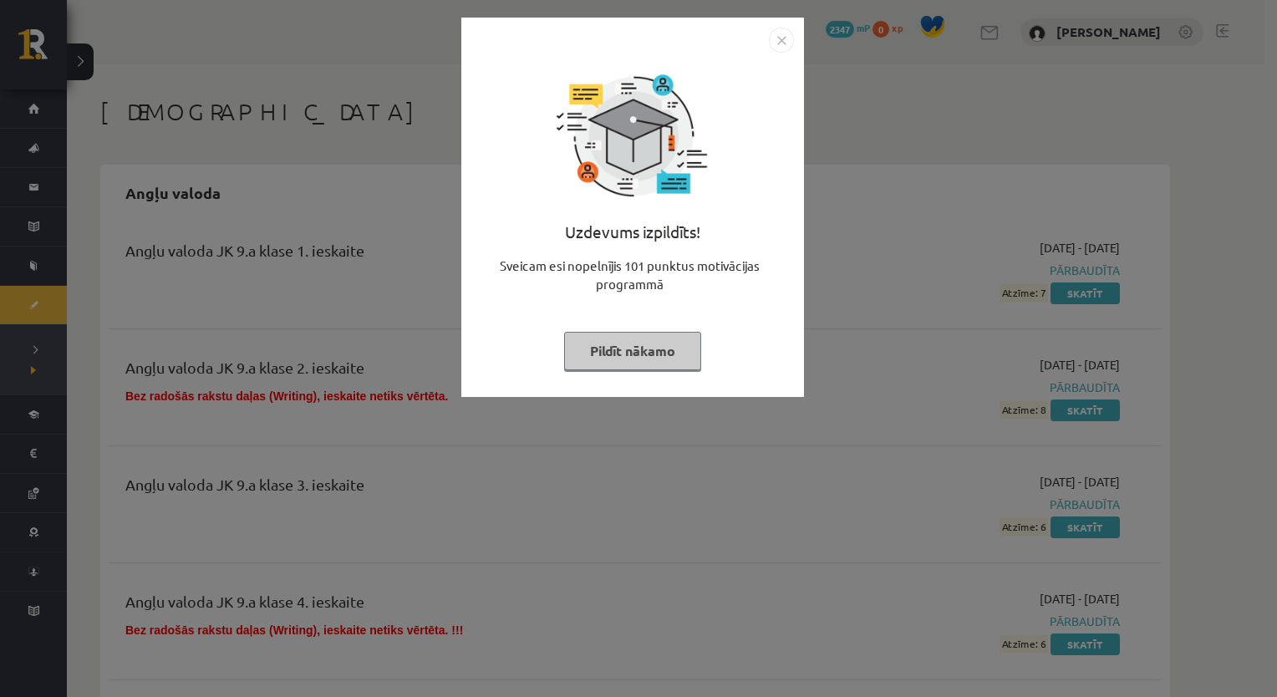
click at [774, 39] on img "Close" at bounding box center [781, 40] width 25 height 25
